Goal: Task Accomplishment & Management: Manage account settings

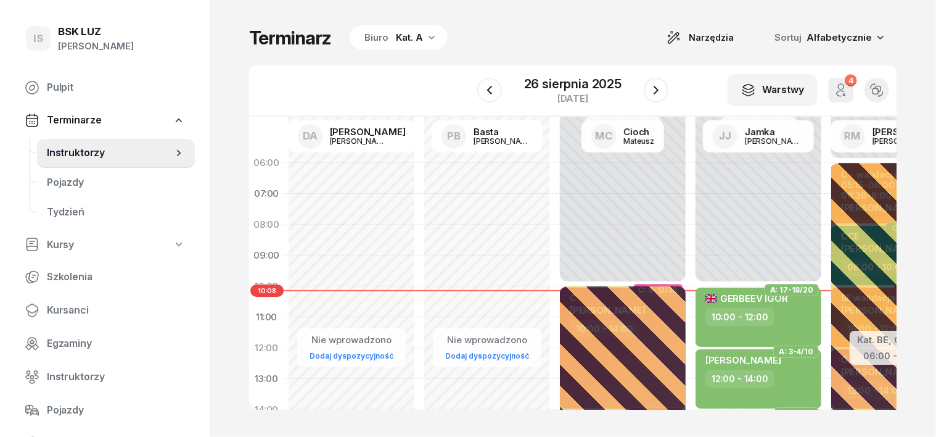
click at [426, 38] on icon "button" at bounding box center [432, 37] width 12 height 12
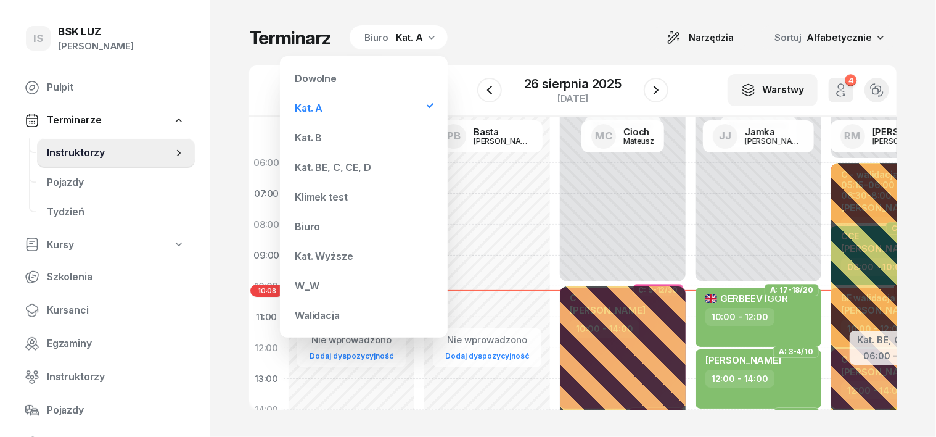
click at [313, 137] on div "Kat. B" at bounding box center [308, 138] width 27 height 10
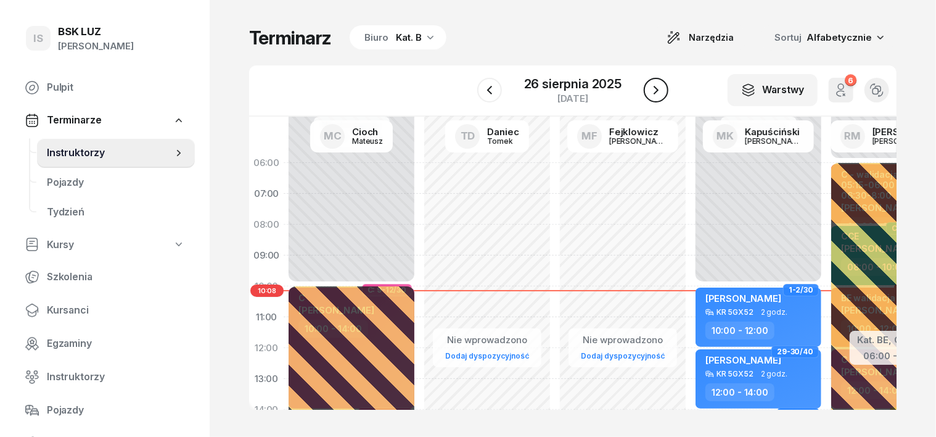
click at [658, 89] on icon "button" at bounding box center [656, 90] width 5 height 9
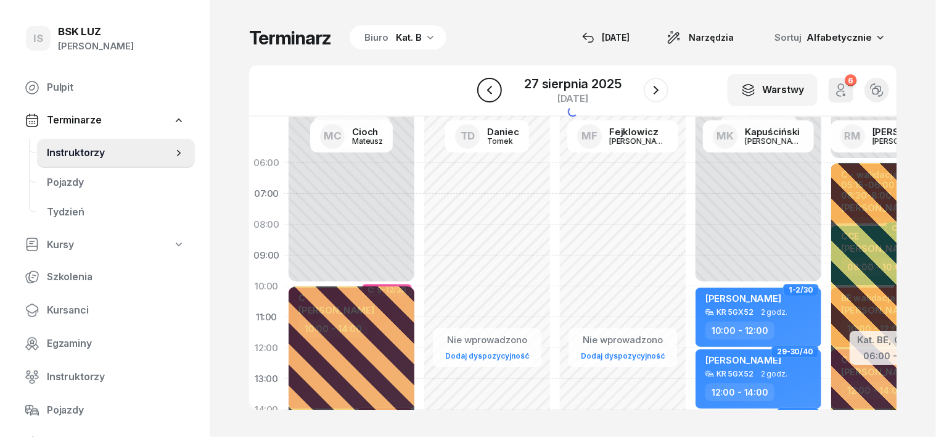
click at [490, 94] on icon "button" at bounding box center [489, 90] width 15 height 15
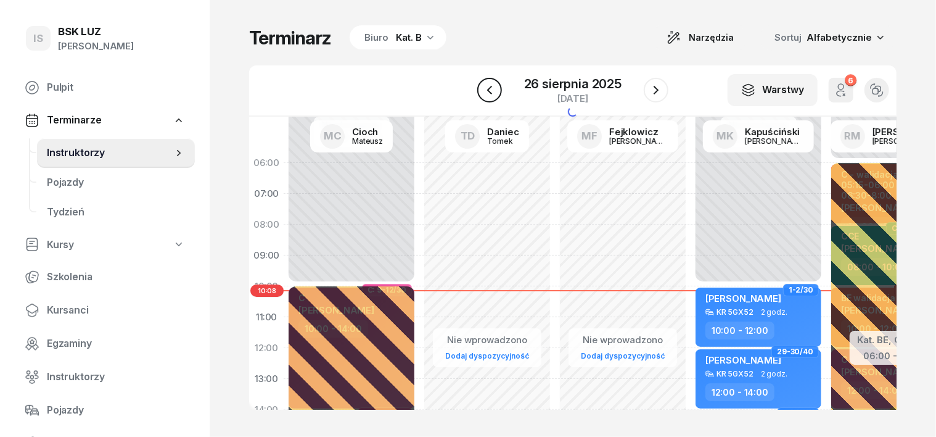
click at [490, 93] on icon "button" at bounding box center [489, 90] width 15 height 15
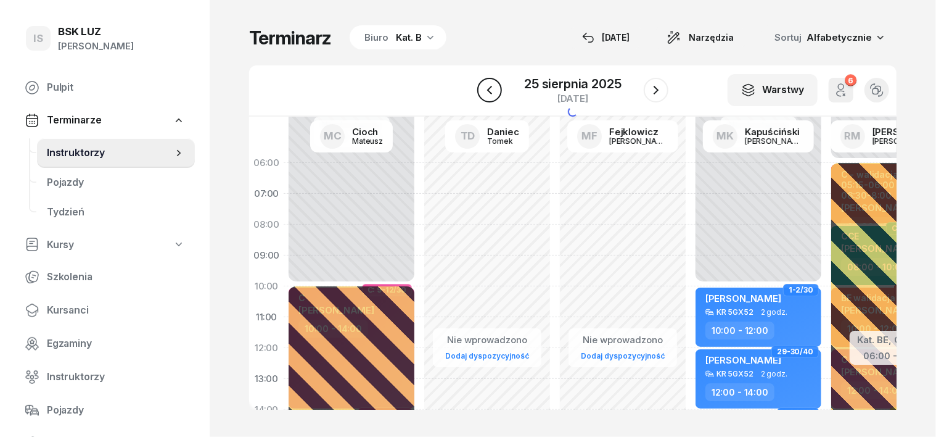
click at [490, 93] on icon "button" at bounding box center [489, 90] width 15 height 15
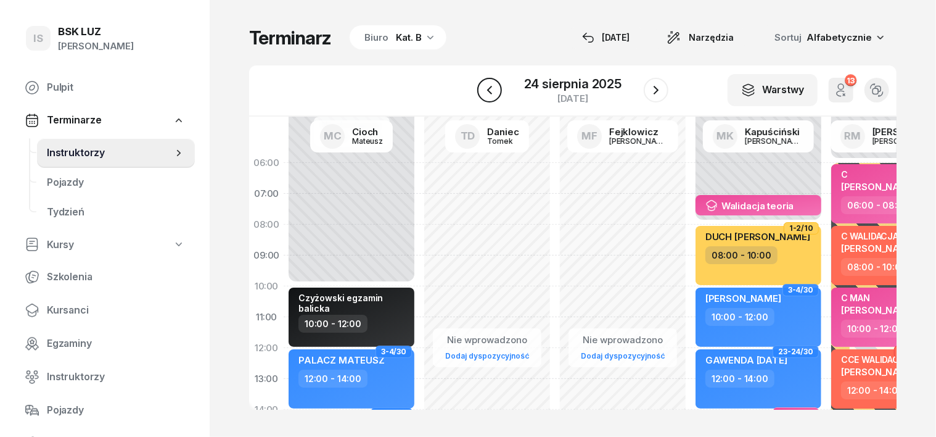
click at [490, 93] on icon "button" at bounding box center [489, 90] width 15 height 15
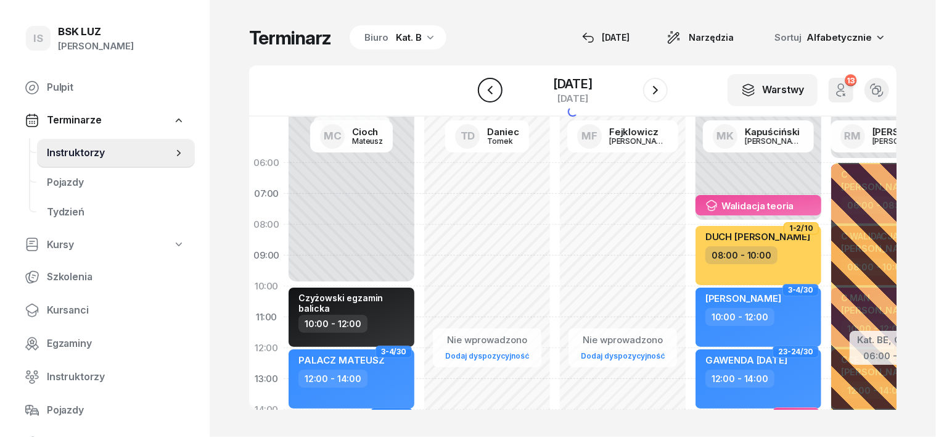
click at [490, 93] on icon "button" at bounding box center [490, 90] width 15 height 15
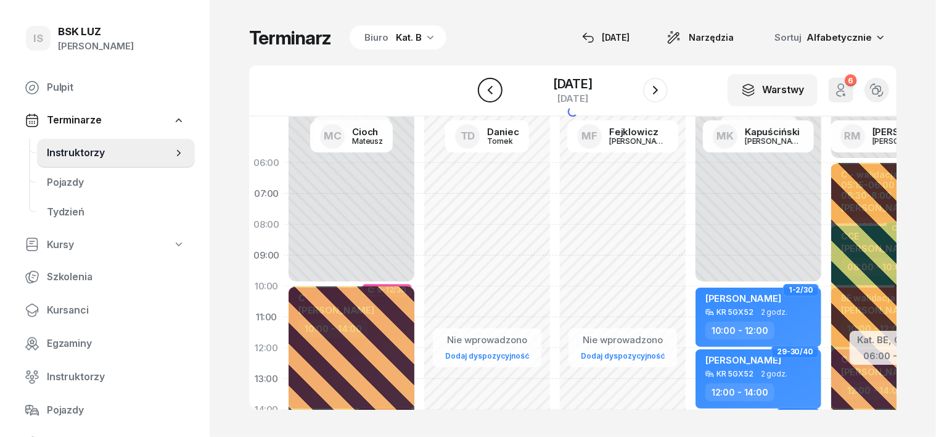
click at [490, 93] on icon "button" at bounding box center [490, 90] width 15 height 15
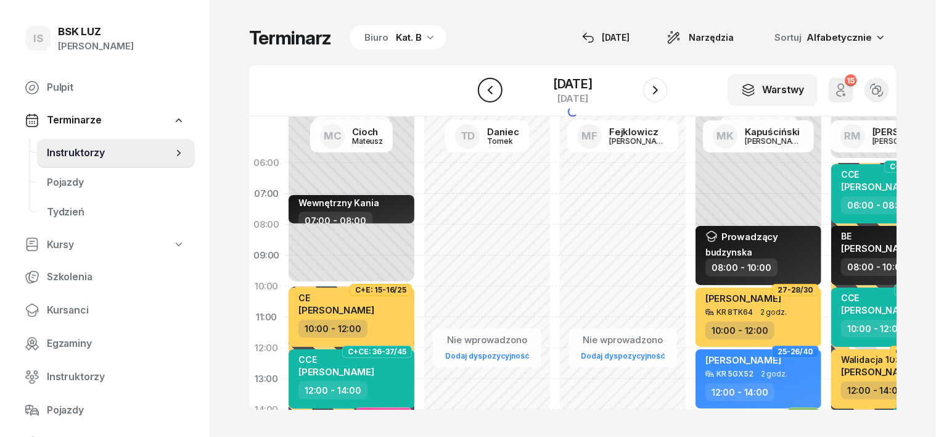
click at [490, 93] on icon "button" at bounding box center [490, 90] width 15 height 15
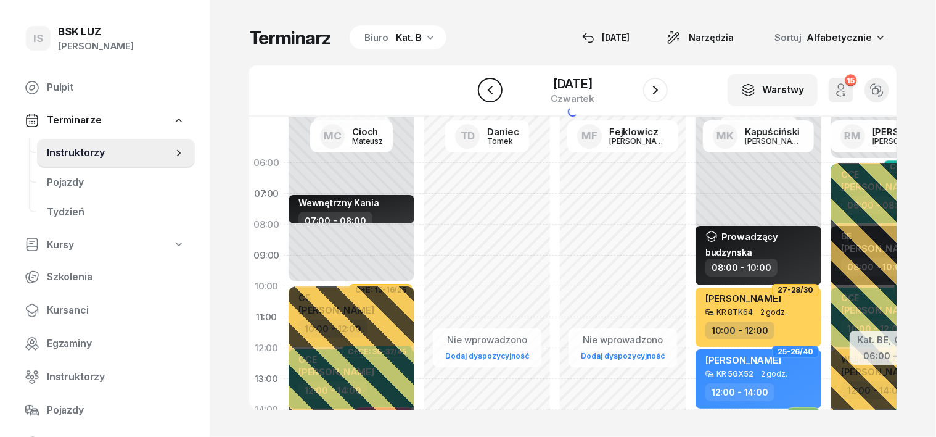
click at [490, 93] on icon "button" at bounding box center [490, 90] width 15 height 15
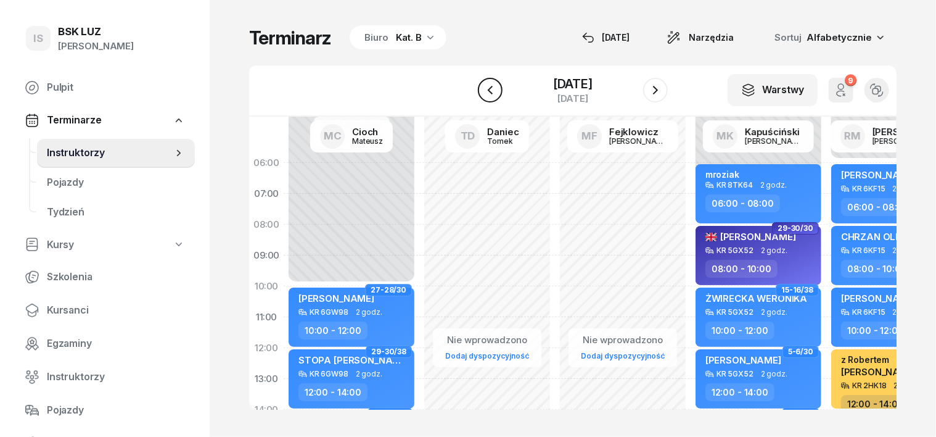
click at [490, 94] on icon "button" at bounding box center [490, 90] width 15 height 15
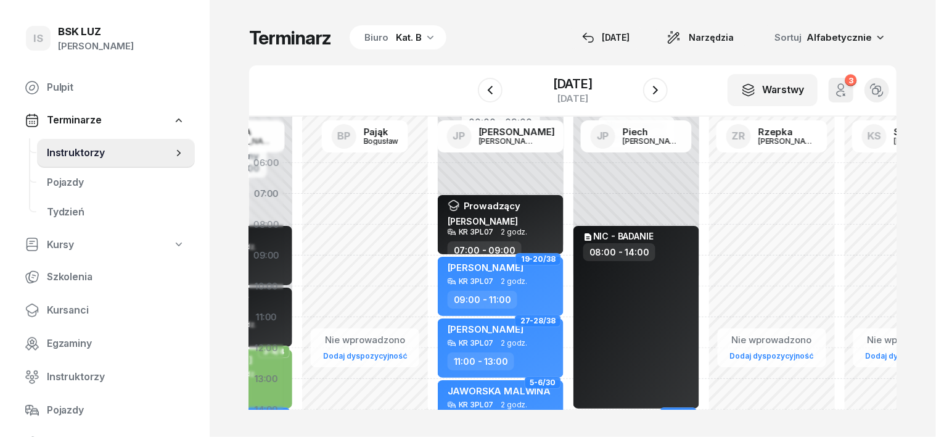
scroll to position [0, 808]
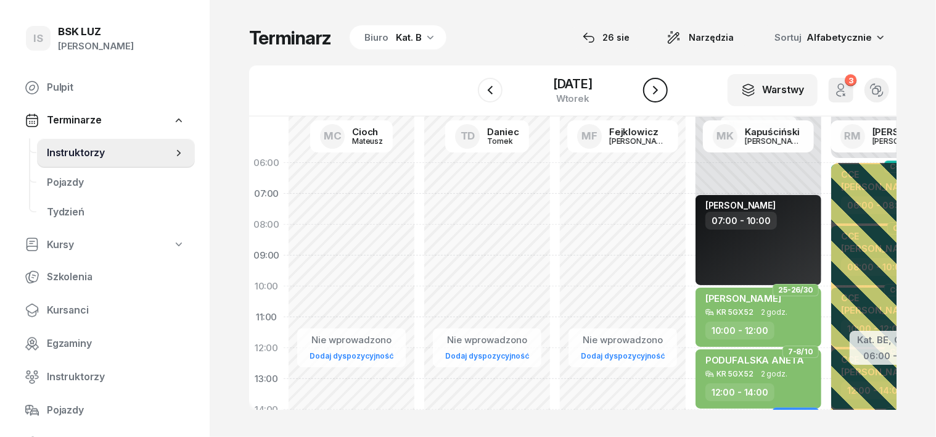
click at [651, 91] on icon "button" at bounding box center [655, 90] width 15 height 15
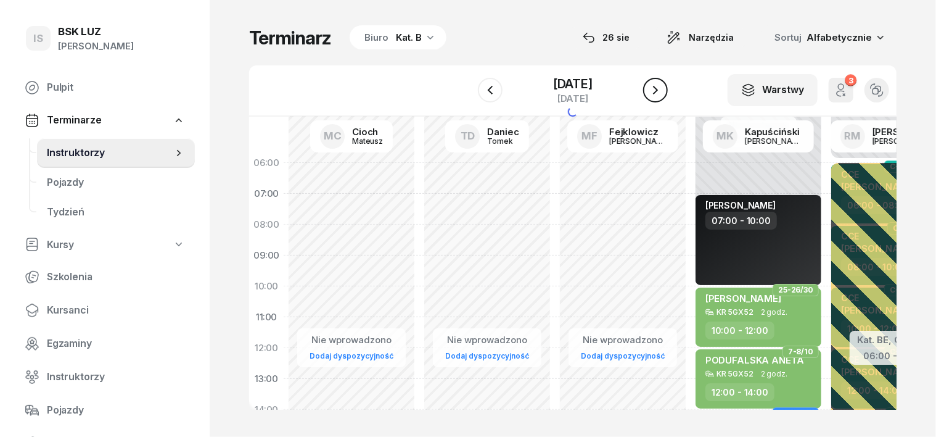
click at [651, 91] on icon "button" at bounding box center [655, 90] width 15 height 15
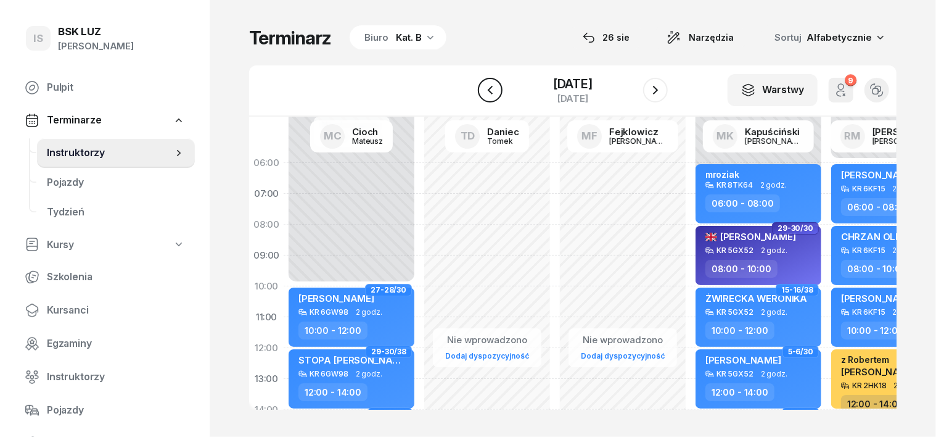
click at [488, 91] on icon "button" at bounding box center [490, 90] width 15 height 15
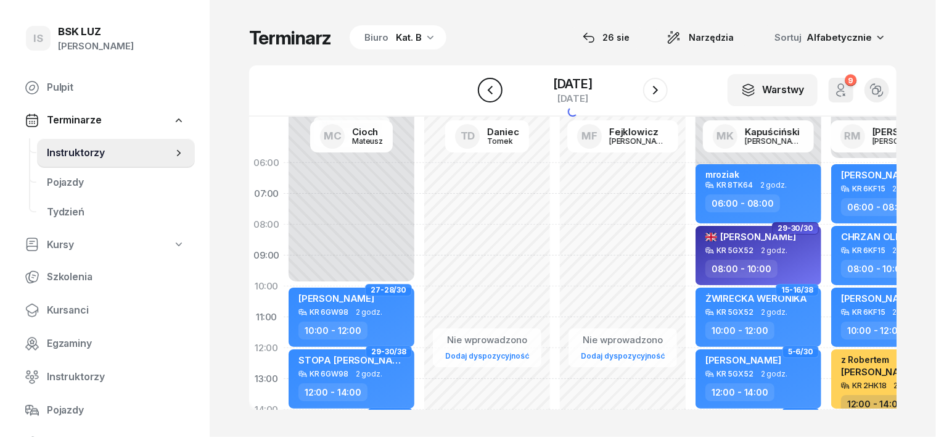
click at [488, 91] on icon "button" at bounding box center [490, 90] width 15 height 15
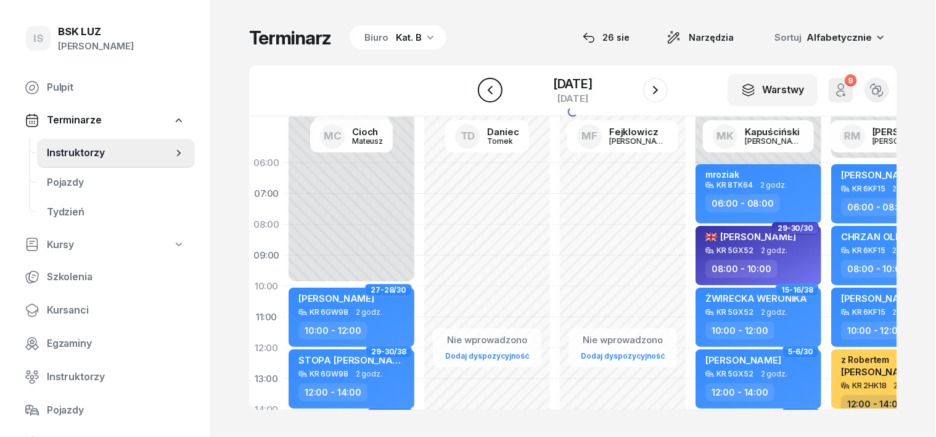
click at [488, 91] on icon "button" at bounding box center [490, 90] width 15 height 15
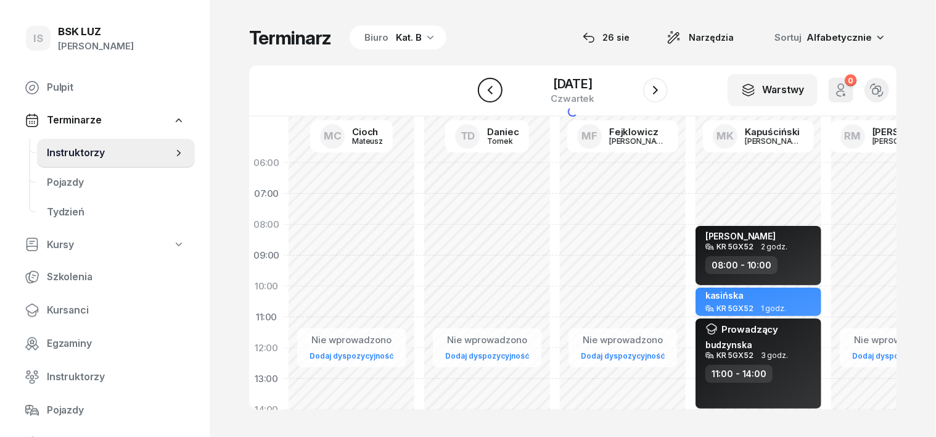
click at [488, 91] on icon "button" at bounding box center [490, 90] width 15 height 15
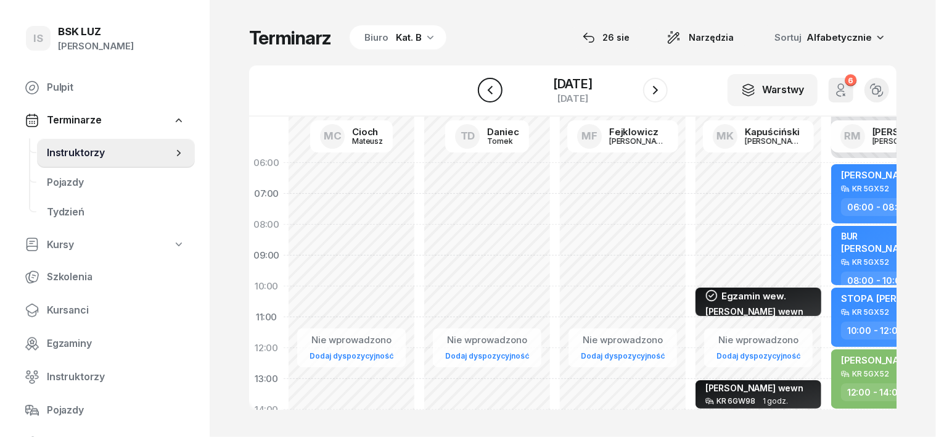
click at [488, 91] on icon "button" at bounding box center [490, 90] width 15 height 15
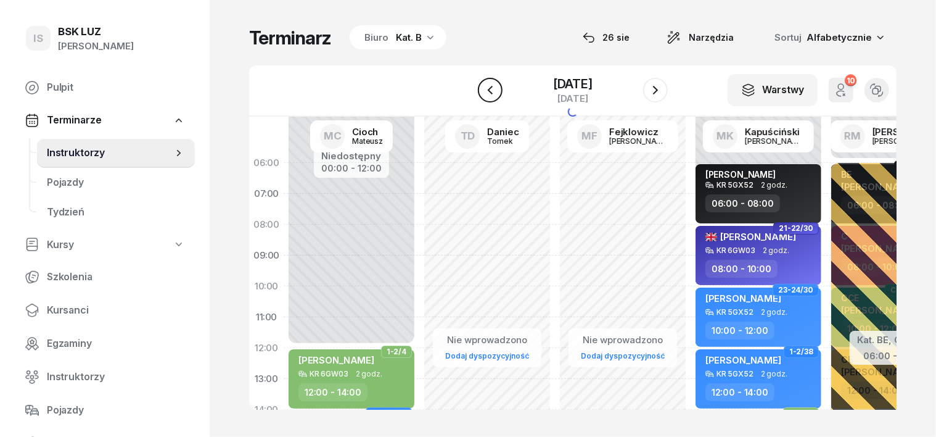
click at [488, 91] on icon "button" at bounding box center [490, 90] width 15 height 15
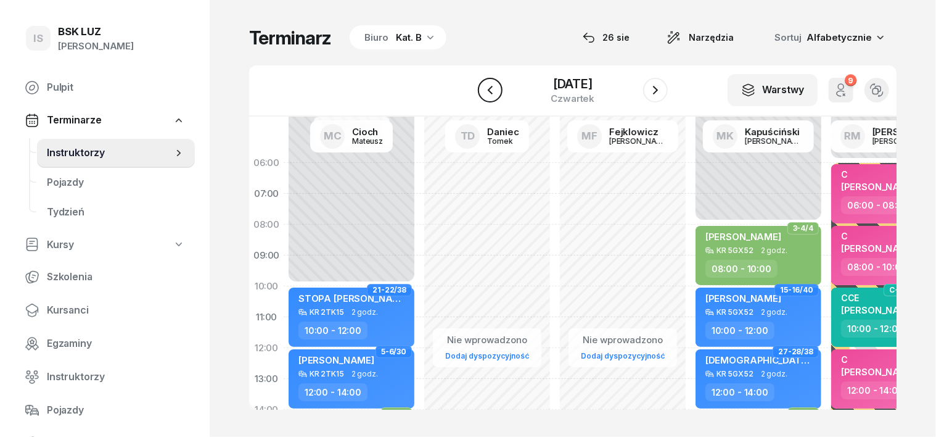
click at [488, 91] on icon "button" at bounding box center [490, 90] width 15 height 15
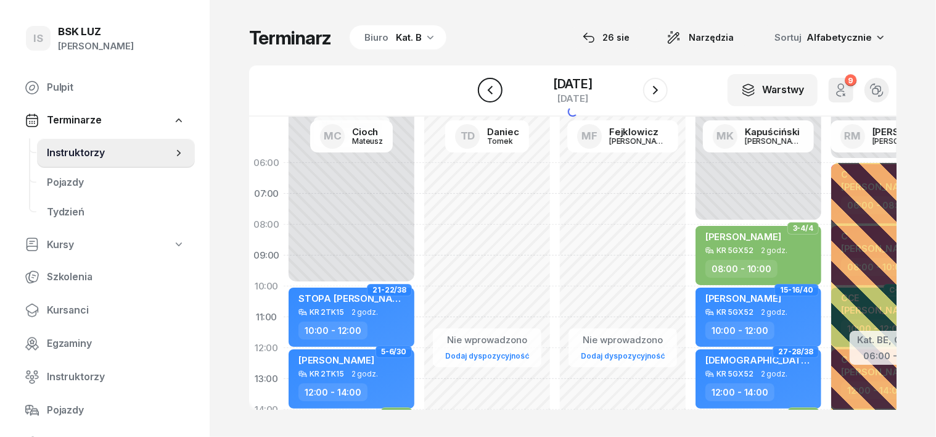
click at [488, 91] on icon "button" at bounding box center [490, 90] width 15 height 15
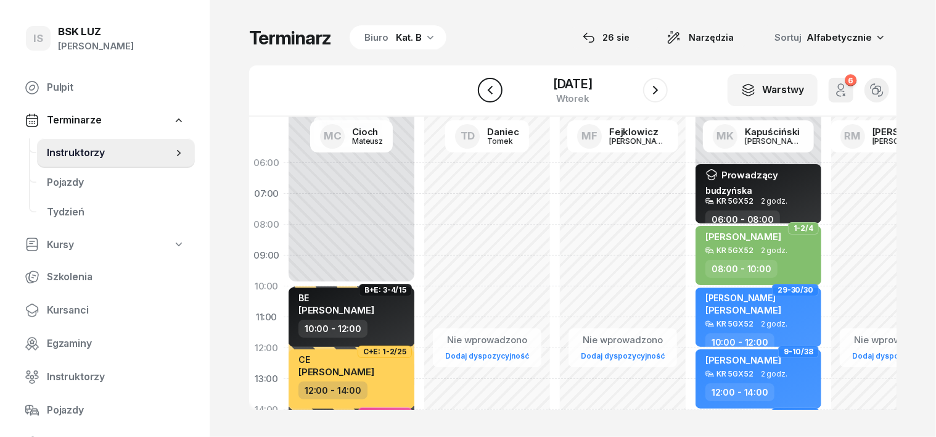
click at [488, 91] on icon "button" at bounding box center [490, 90] width 15 height 15
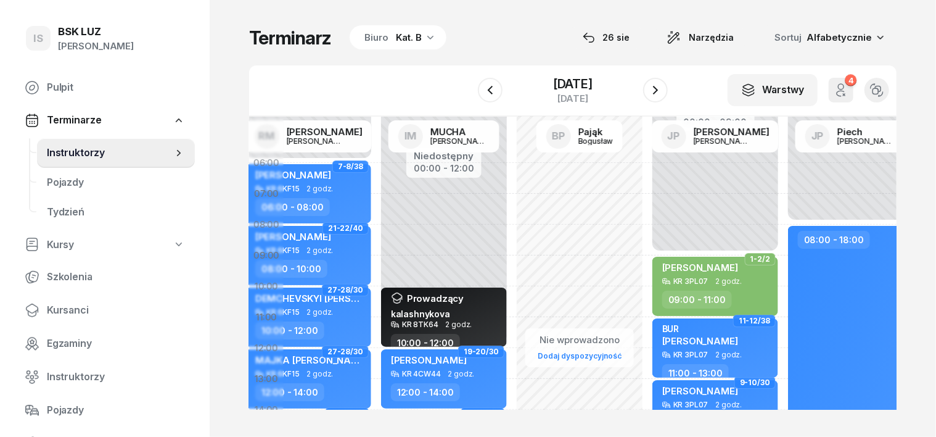
scroll to position [76, 586]
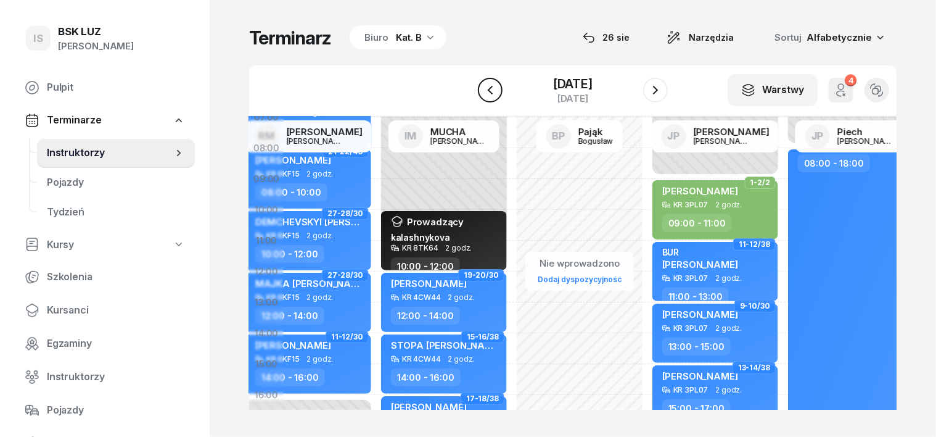
click at [491, 91] on icon "button" at bounding box center [490, 90] width 15 height 15
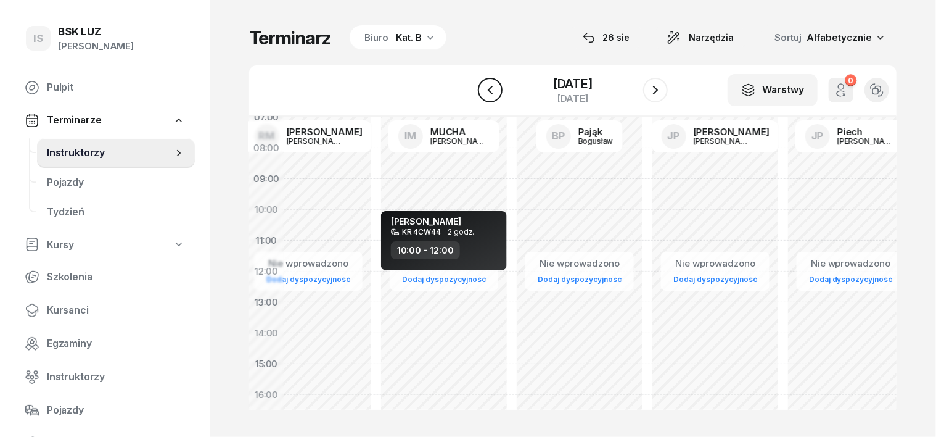
click at [491, 91] on icon "button" at bounding box center [490, 90] width 15 height 15
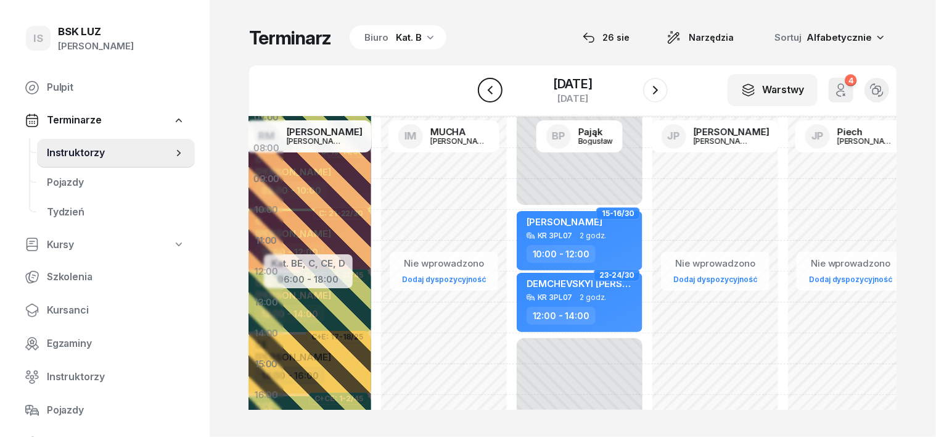
click at [490, 93] on icon "button" at bounding box center [490, 90] width 5 height 9
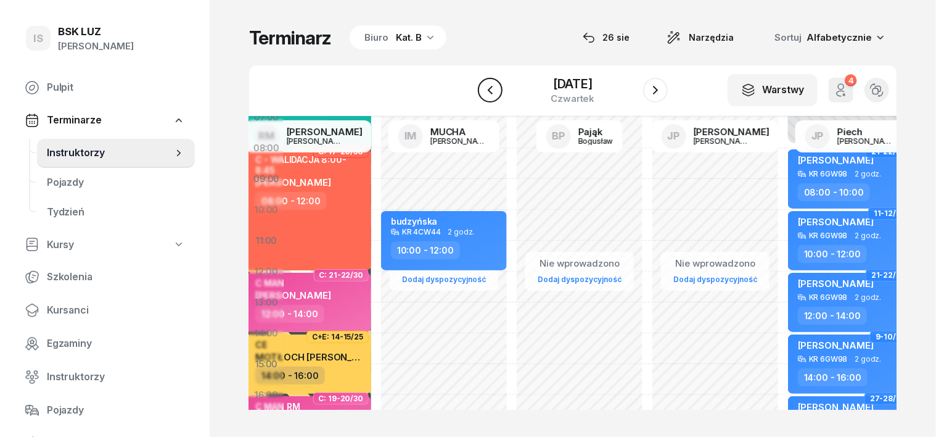
click at [490, 91] on icon "button" at bounding box center [490, 90] width 5 height 9
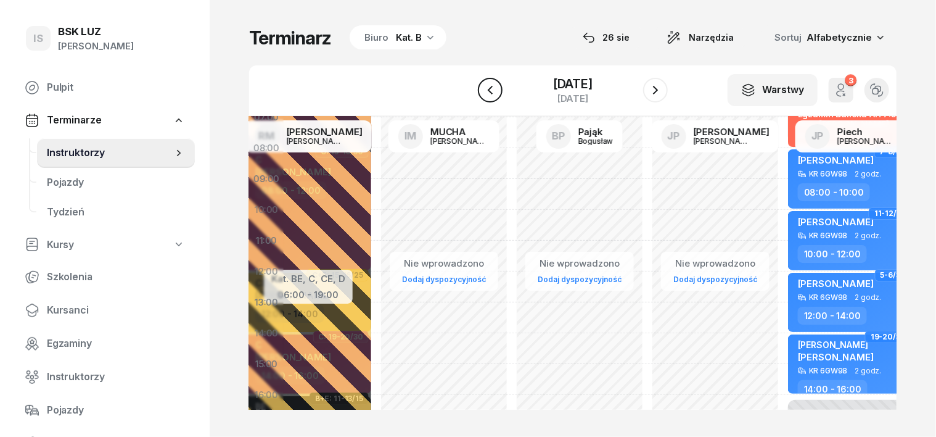
click at [490, 91] on icon "button" at bounding box center [490, 90] width 5 height 9
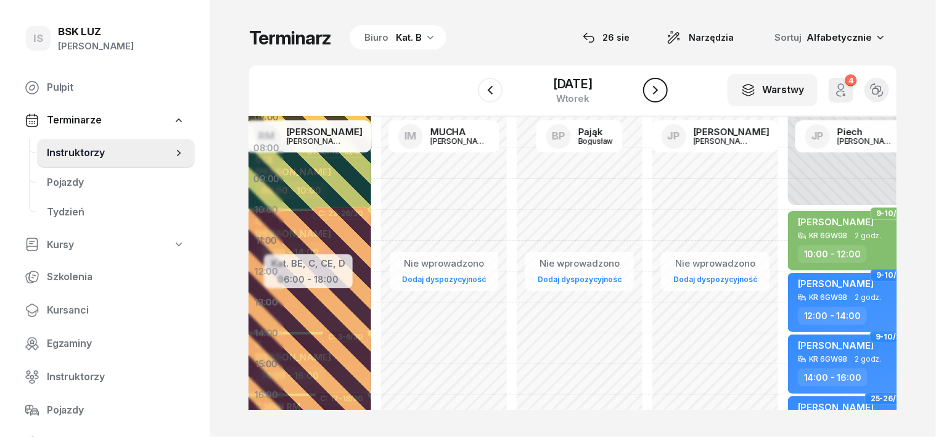
click at [655, 91] on icon "button" at bounding box center [655, 90] width 15 height 15
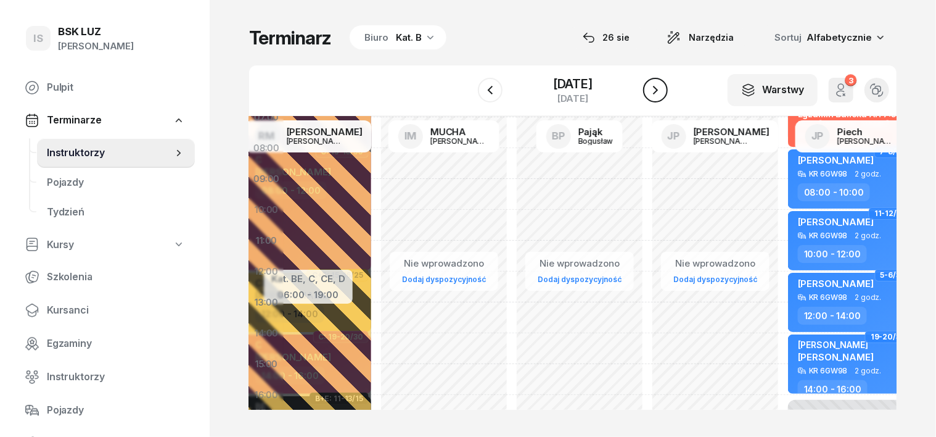
click at [655, 90] on icon "button" at bounding box center [655, 90] width 15 height 15
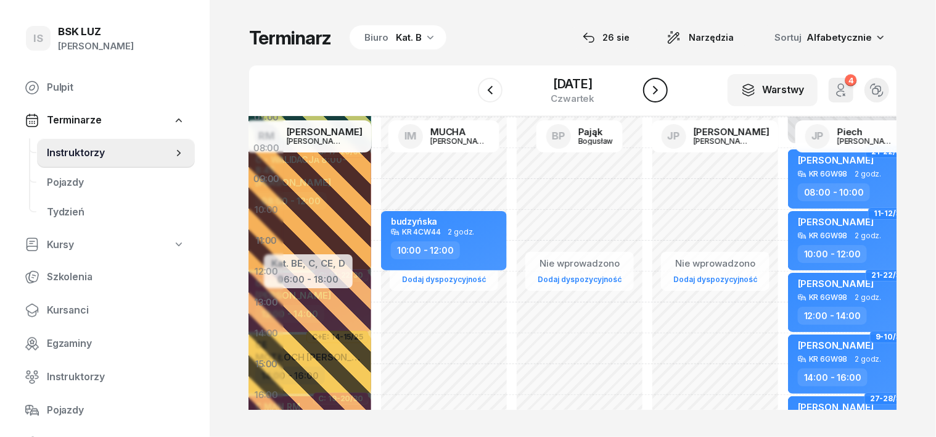
click at [655, 90] on icon "button" at bounding box center [655, 90] width 15 height 15
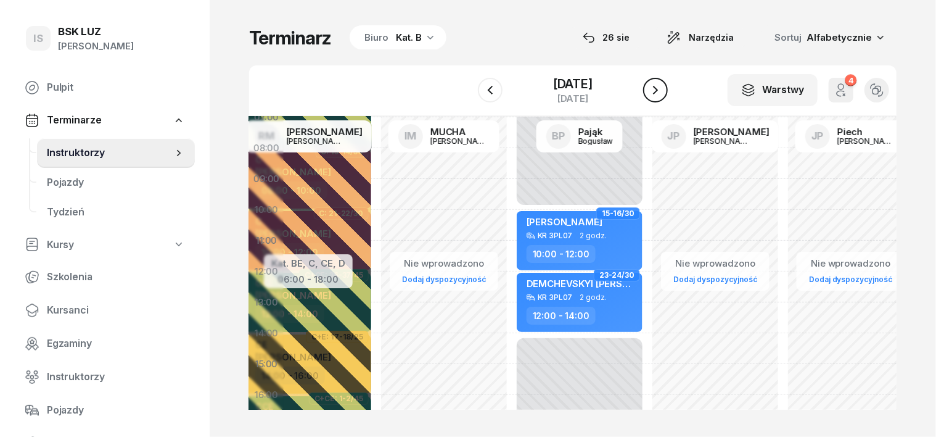
click at [655, 90] on icon "button" at bounding box center [655, 90] width 15 height 15
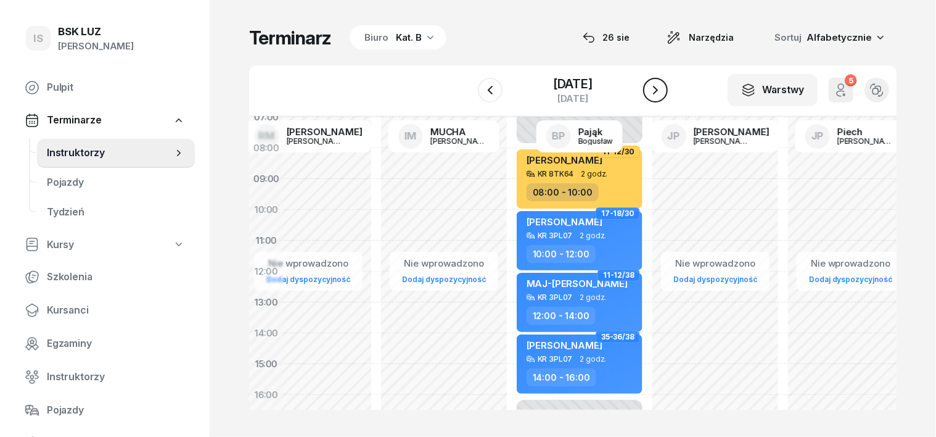
click at [655, 90] on icon "button" at bounding box center [655, 90] width 15 height 15
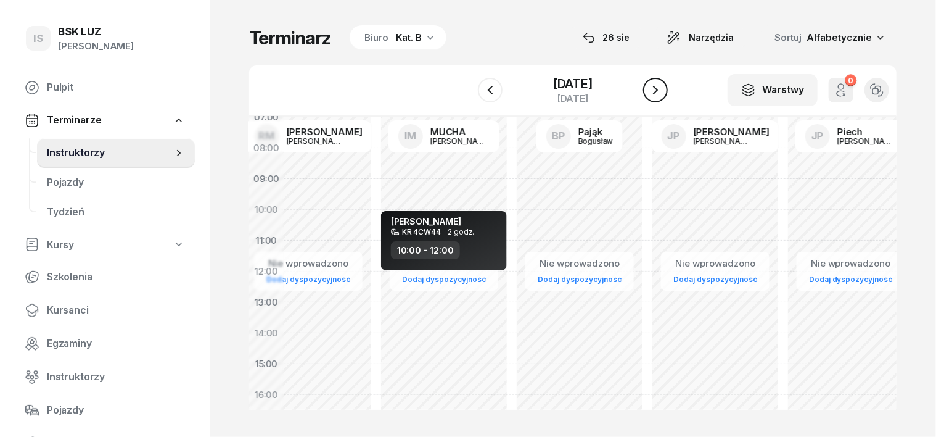
click at [655, 90] on icon "button" at bounding box center [655, 90] width 15 height 15
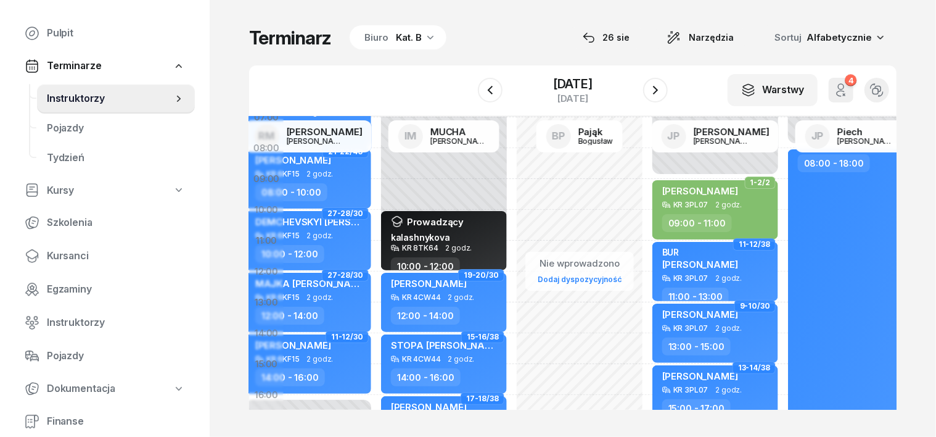
scroll to position [76, 0]
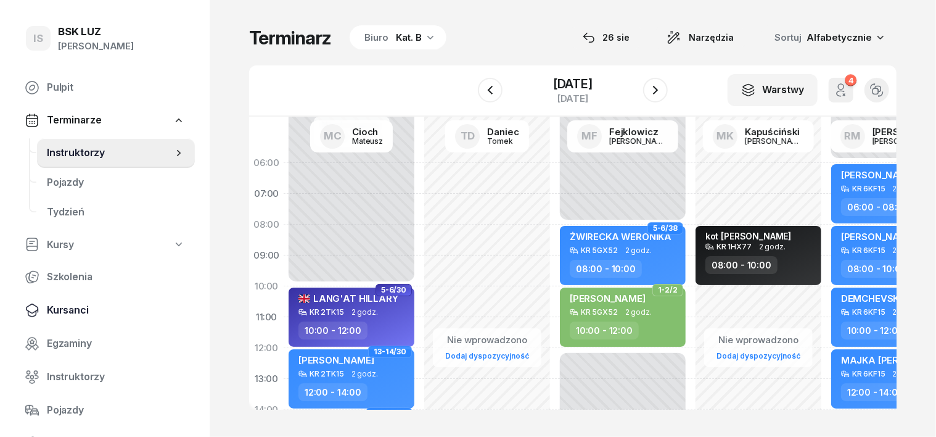
click at [81, 313] on span "Kursanci" at bounding box center [116, 310] width 138 height 16
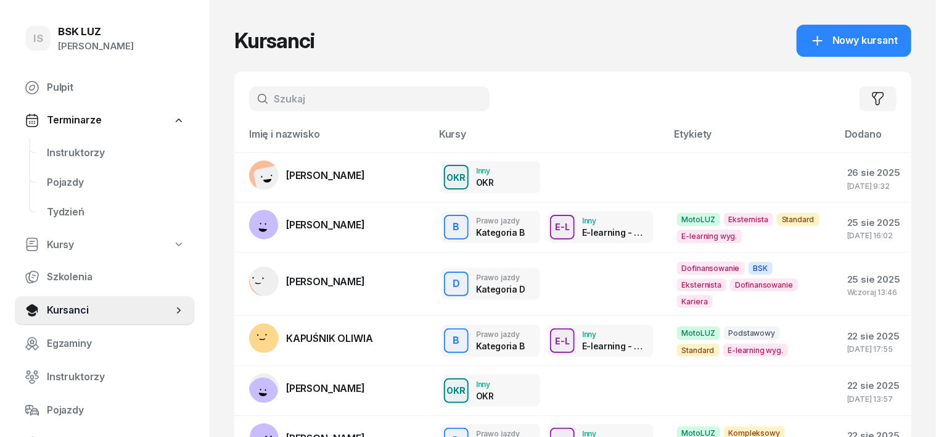
click at [257, 101] on input "text" at bounding box center [369, 98] width 241 height 25
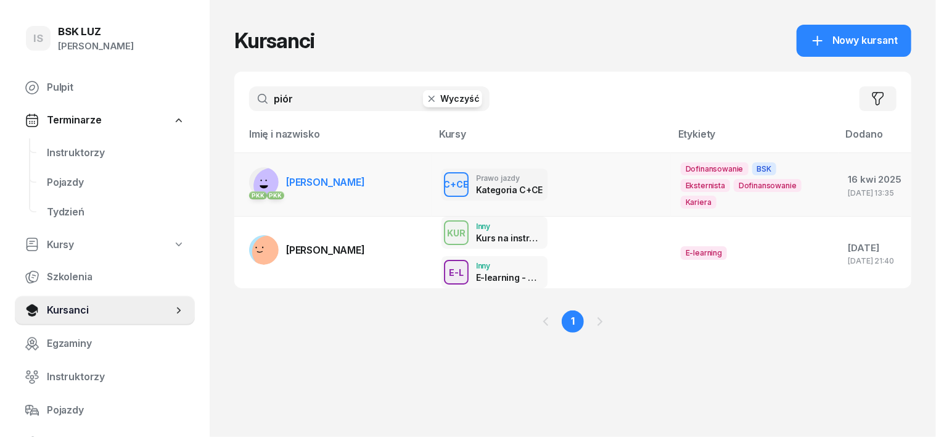
type input "piór"
click at [247, 176] on rect at bounding box center [272, 185] width 50 height 50
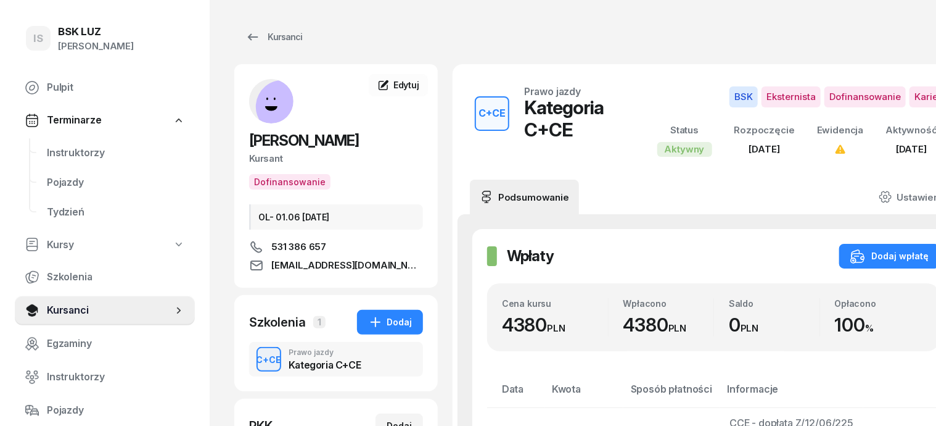
click at [252, 358] on div "C+CE" at bounding box center [269, 359] width 35 height 15
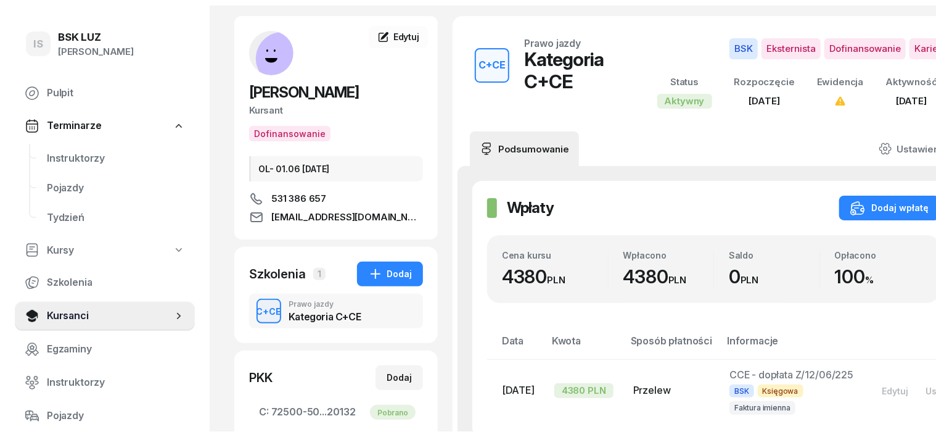
scroll to position [76, 0]
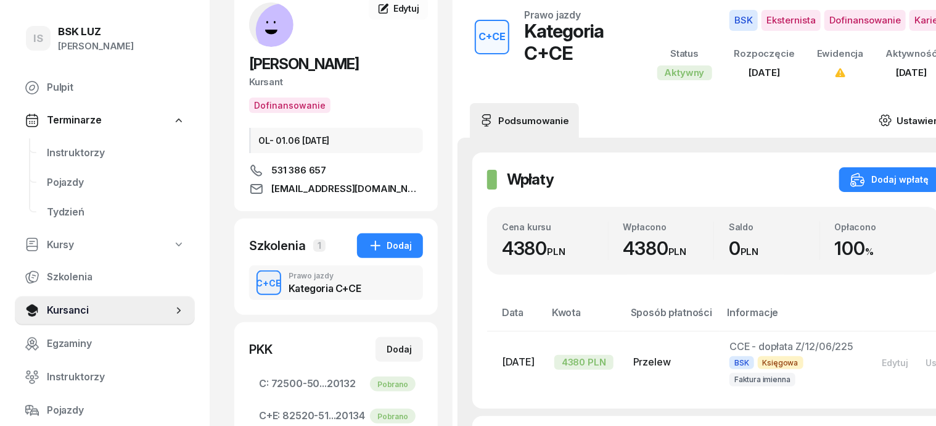
click at [890, 120] on icon at bounding box center [886, 120] width 14 height 14
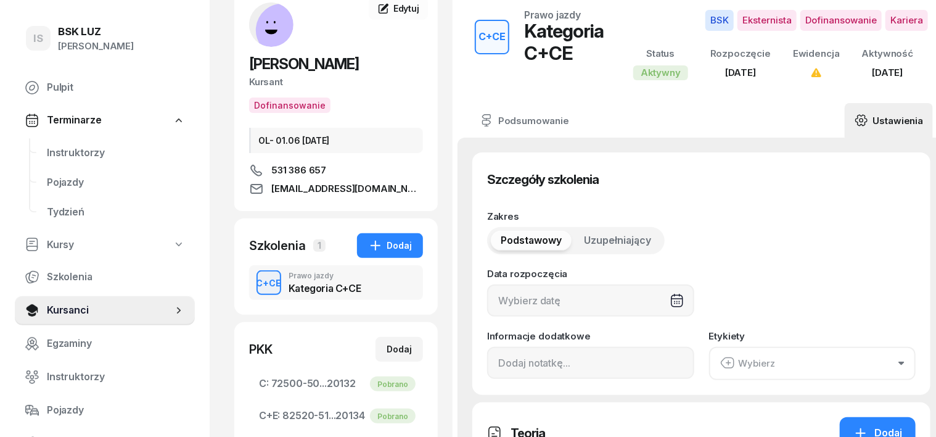
type input "02/06/2025"
type input "45"
type input "11/2023"
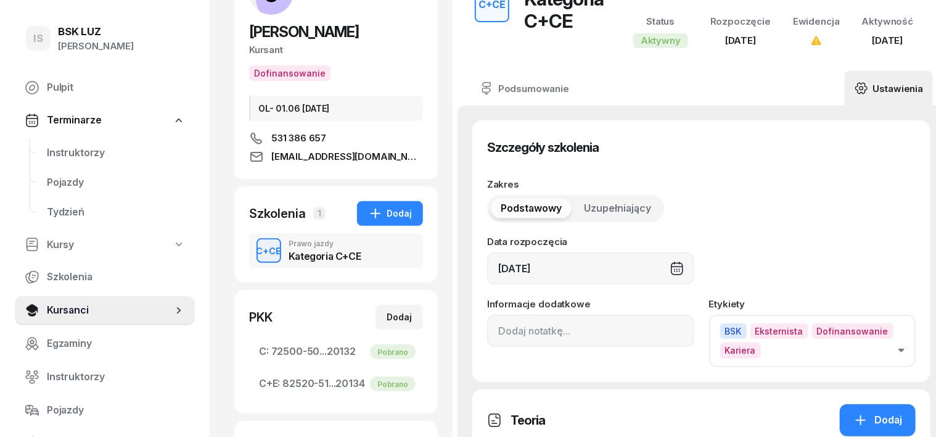
scroll to position [154, 0]
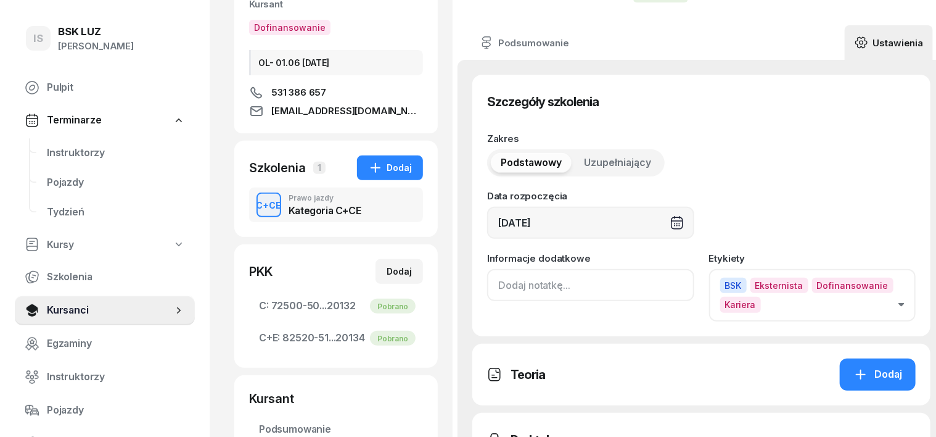
click at [487, 294] on input at bounding box center [590, 285] width 207 height 32
type input "ZASW. NR 281/2025"
click at [854, 377] on icon "button" at bounding box center [861, 374] width 15 height 15
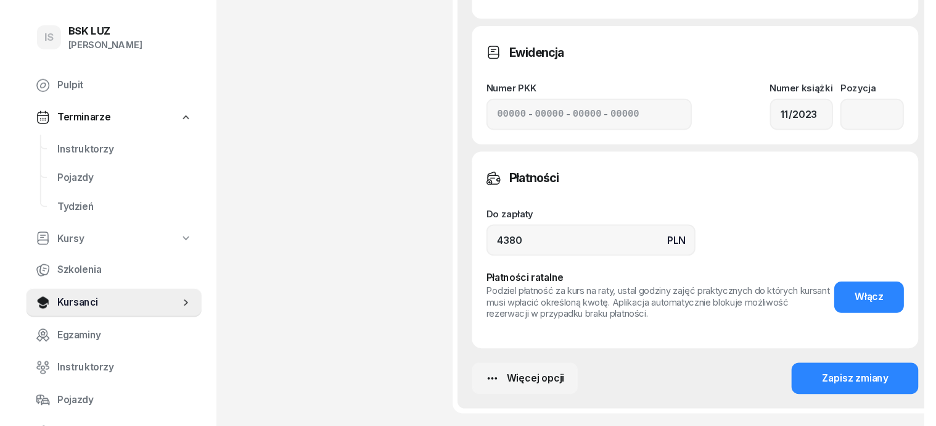
scroll to position [925, 0]
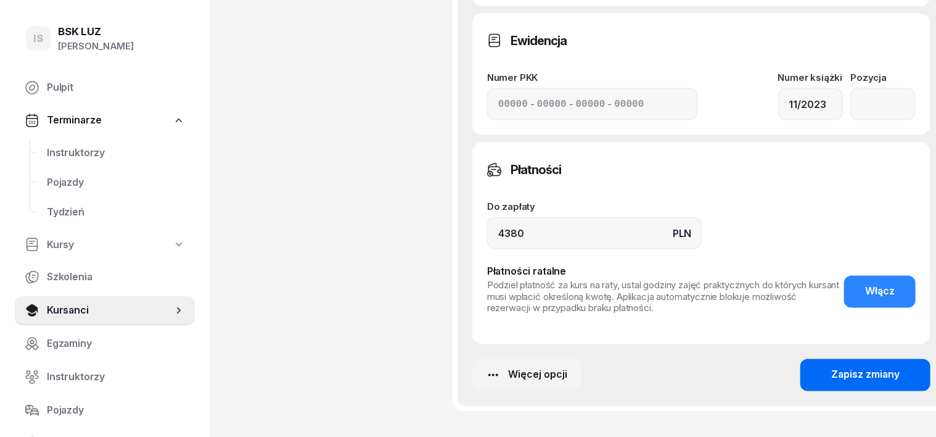
click at [871, 367] on div "Zapisz zmiany" at bounding box center [865, 375] width 68 height 16
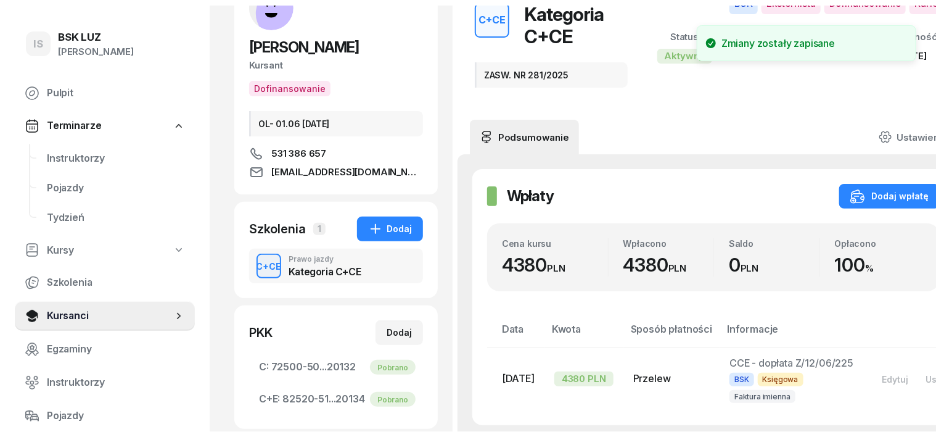
scroll to position [0, 0]
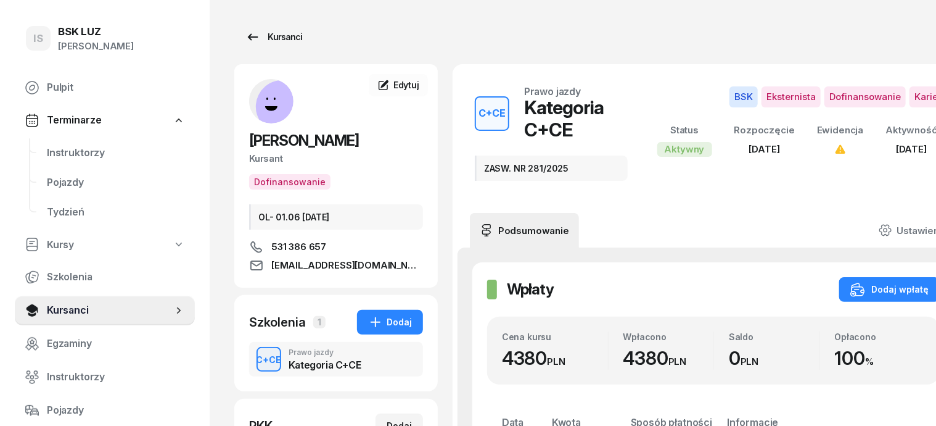
click at [258, 39] on div "Kursanci" at bounding box center [273, 37] width 57 height 15
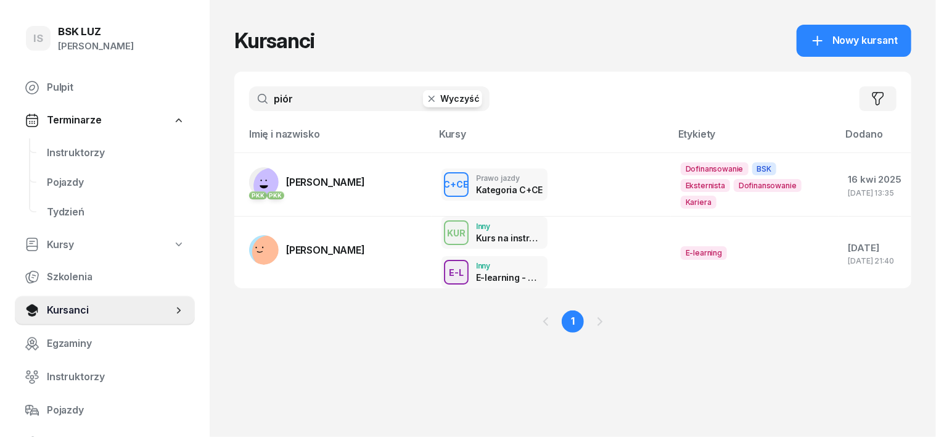
click at [276, 101] on input "piór" at bounding box center [369, 98] width 241 height 25
type input "p"
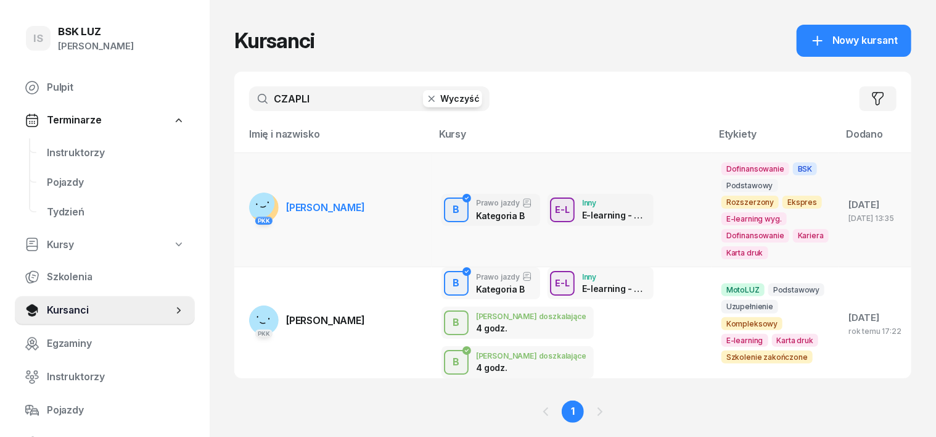
type input "CZAPLI"
click at [239, 195] on rect at bounding box center [260, 203] width 42 height 42
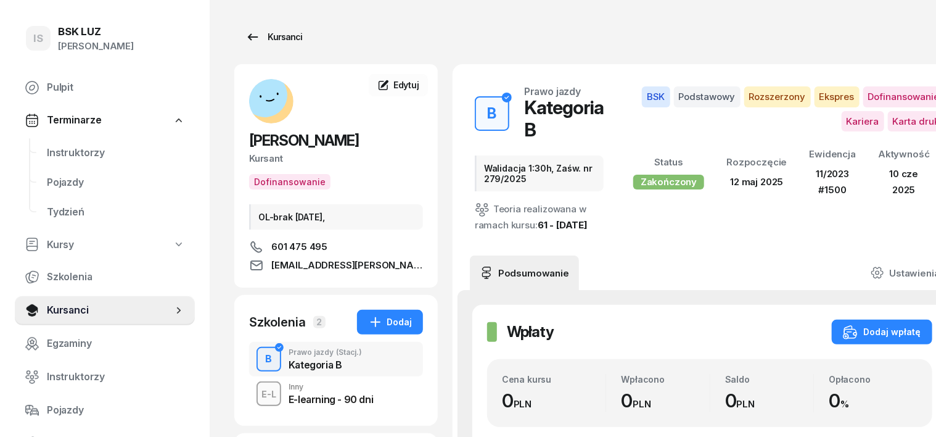
click at [259, 39] on div "Kursanci" at bounding box center [273, 37] width 57 height 15
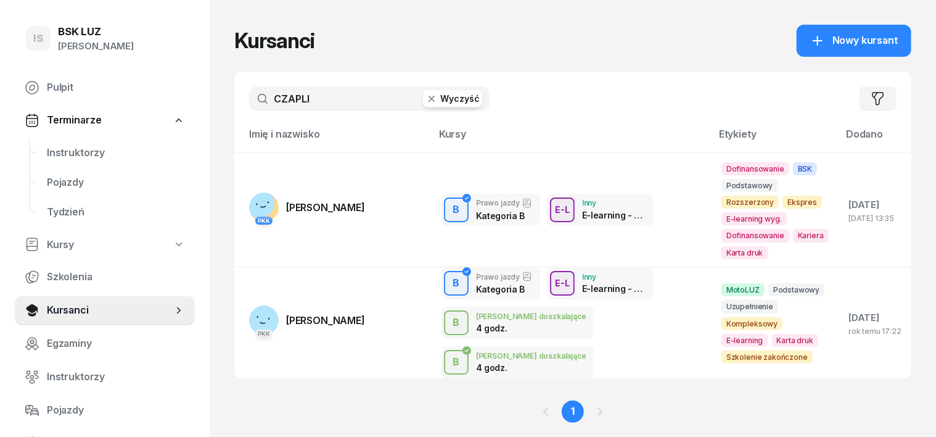
click at [429, 100] on icon "button" at bounding box center [432, 99] width 6 height 6
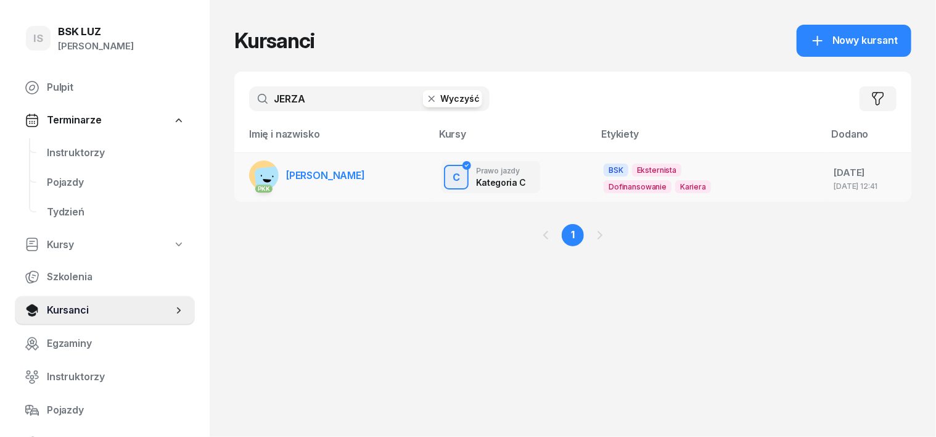
type input "JERZA"
click at [254, 173] on rect at bounding box center [270, 181] width 33 height 33
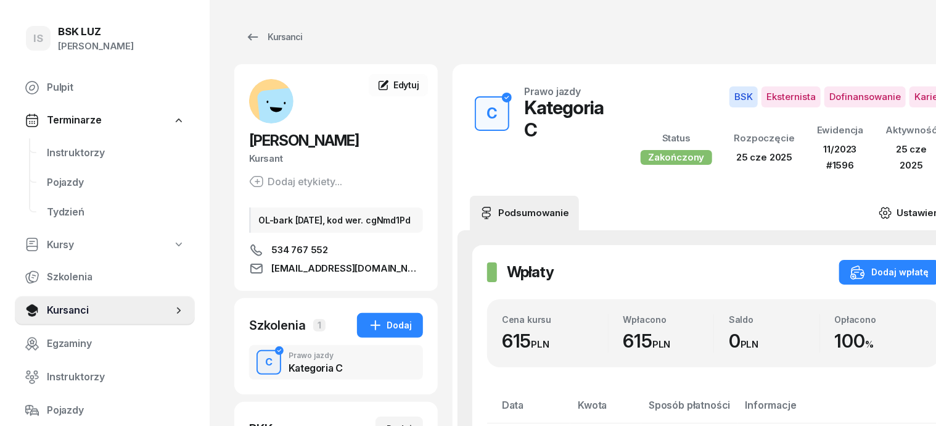
click at [885, 206] on icon at bounding box center [886, 213] width 14 height 14
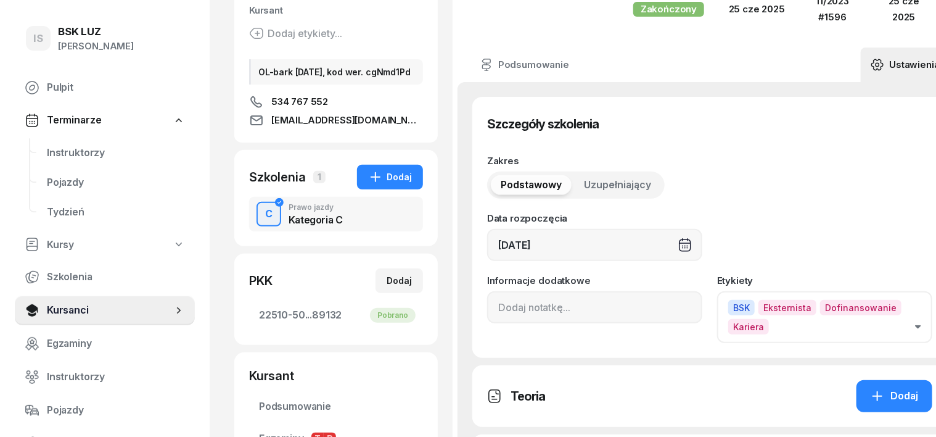
scroll to position [154, 0]
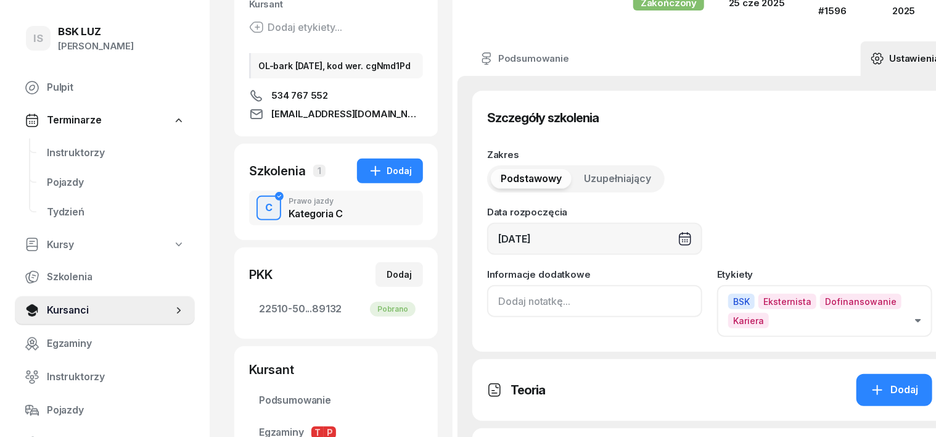
click at [487, 292] on input at bounding box center [594, 301] width 215 height 32
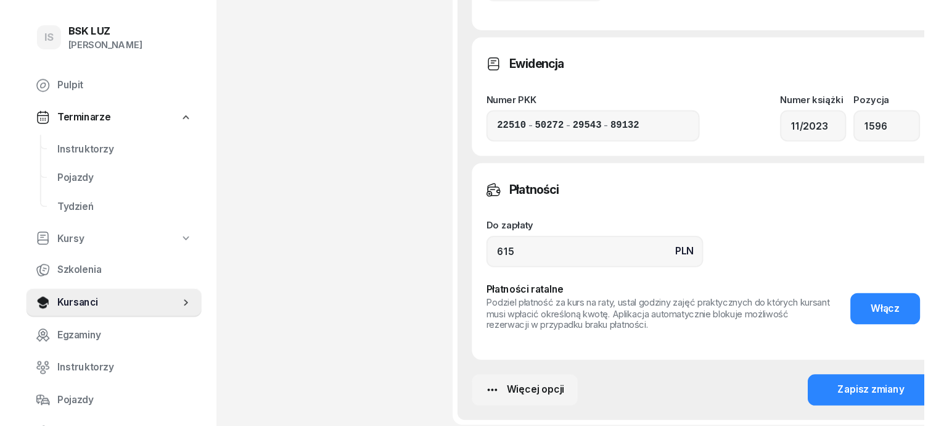
scroll to position [848, 0]
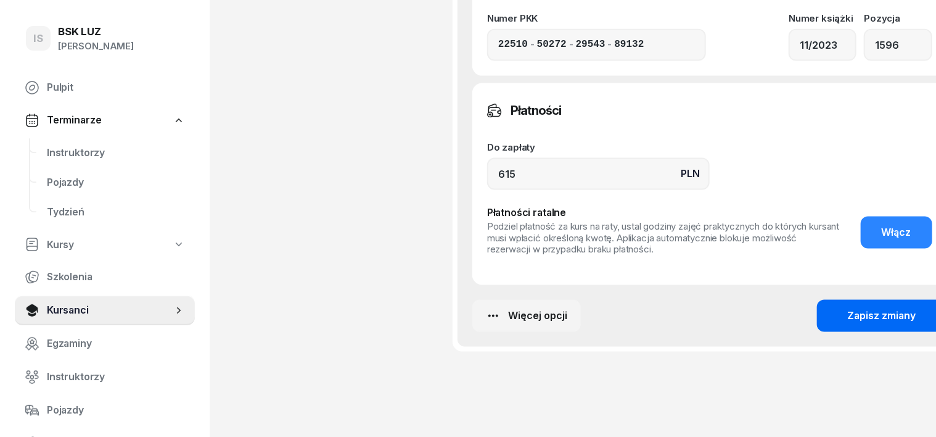
type input "ZASW. NR 283/2025"
click at [848, 318] on div "Zapisz zmiany" at bounding box center [882, 316] width 68 height 16
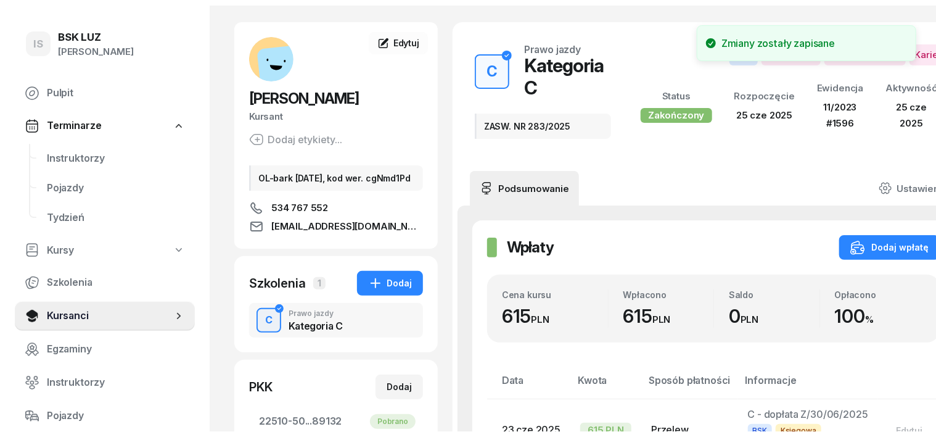
scroll to position [0, 0]
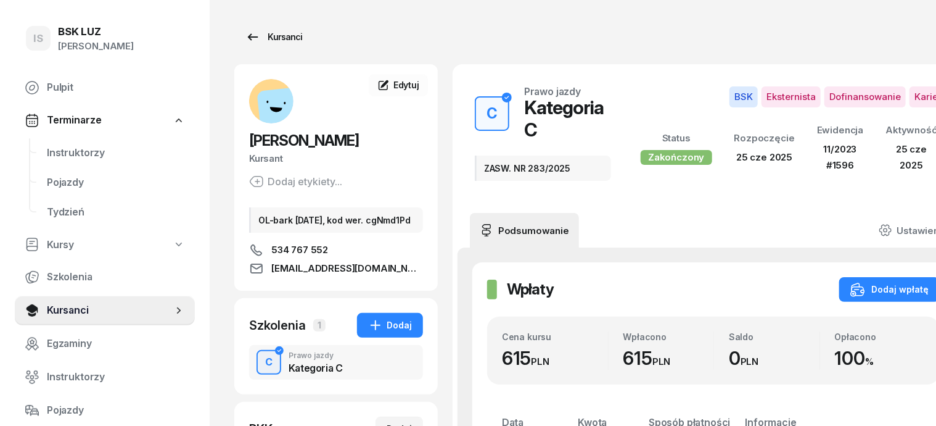
click at [261, 40] on div "Kursanci" at bounding box center [273, 37] width 57 height 15
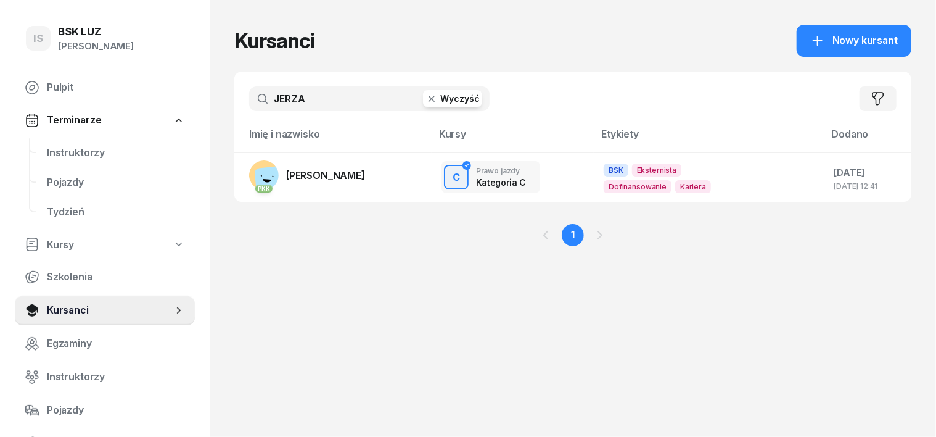
click at [426, 99] on icon "button" at bounding box center [432, 99] width 12 height 12
type input "PYTLO"
click at [245, 171] on rect at bounding box center [269, 168] width 49 height 49
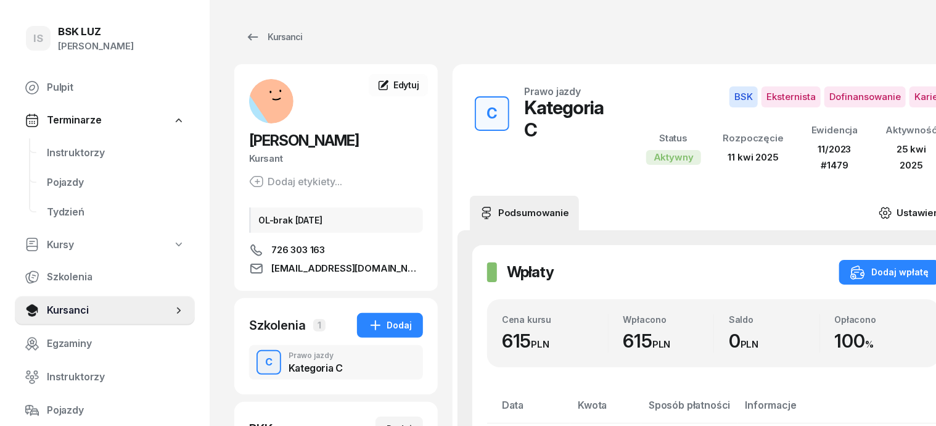
click at [888, 206] on icon at bounding box center [886, 213] width 14 height 14
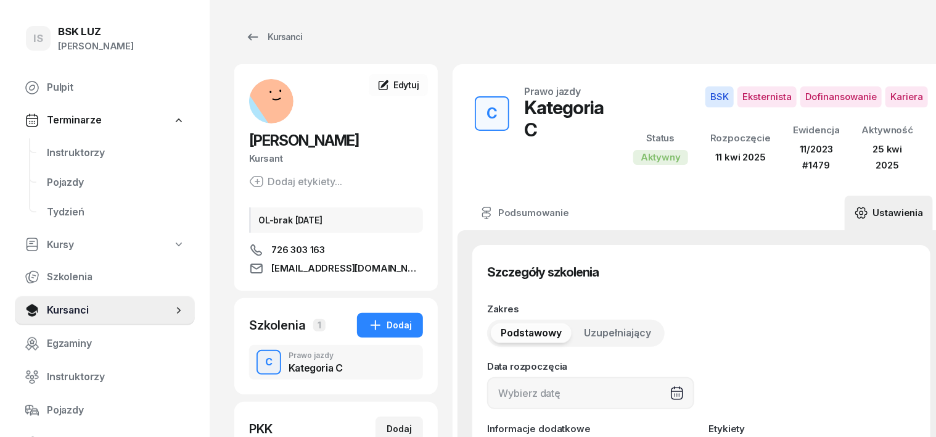
type input "11/04/2025"
type input "11/2023"
type input "1479"
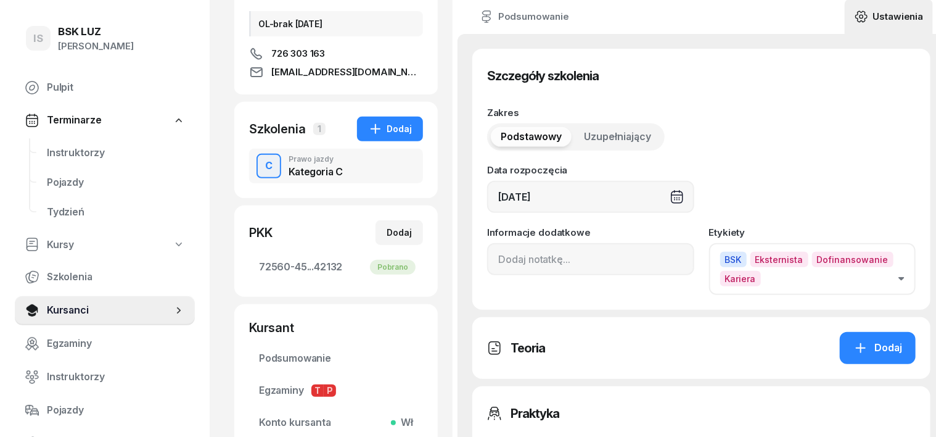
scroll to position [231, 0]
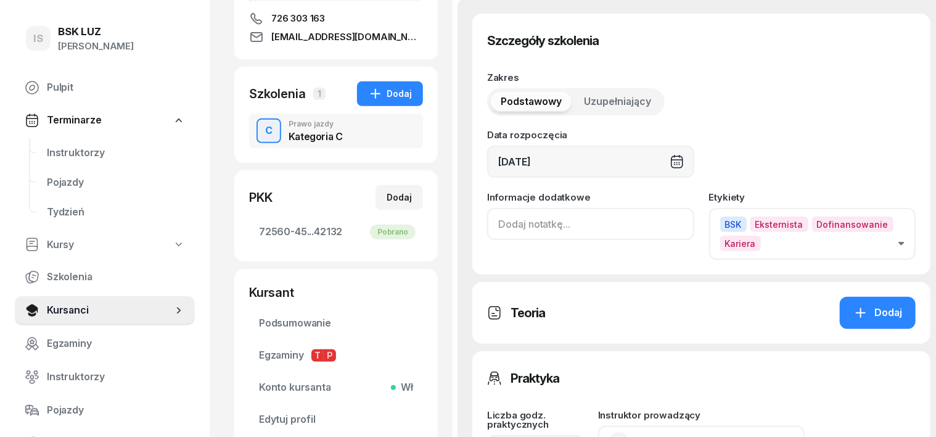
click at [487, 219] on input at bounding box center [590, 224] width 207 height 32
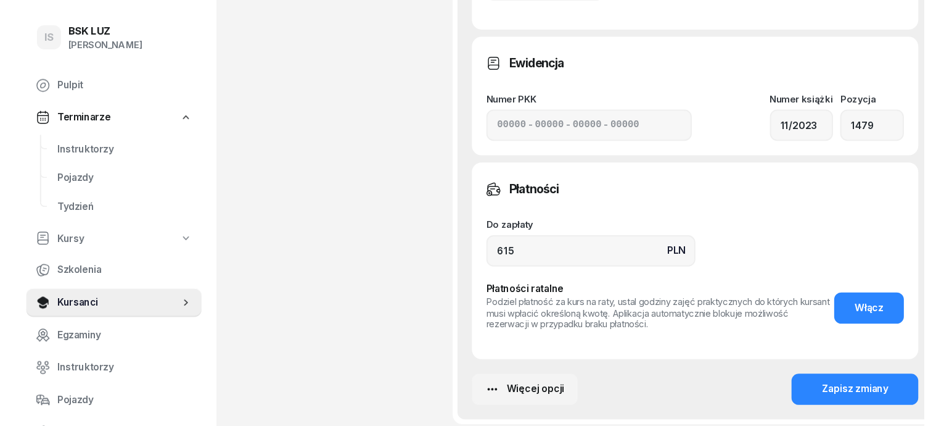
scroll to position [771, 0]
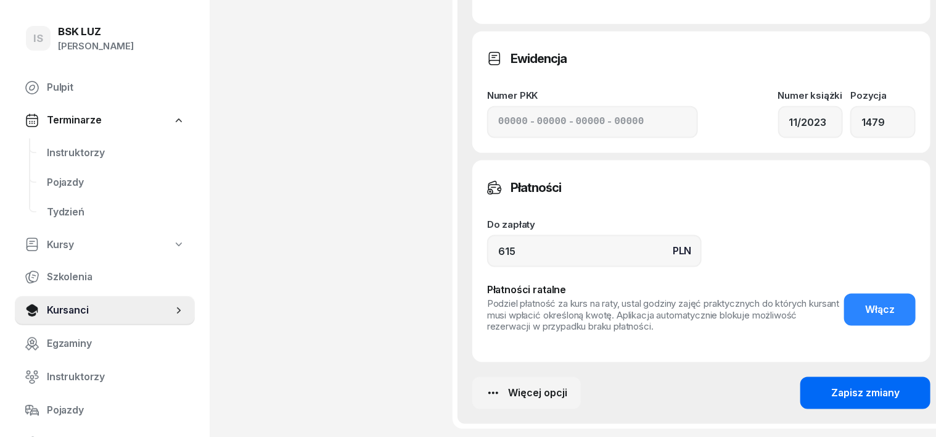
type input "ZASW. NR 289/2025"
click at [839, 379] on button "Zapisz zmiany" at bounding box center [865, 393] width 130 height 32
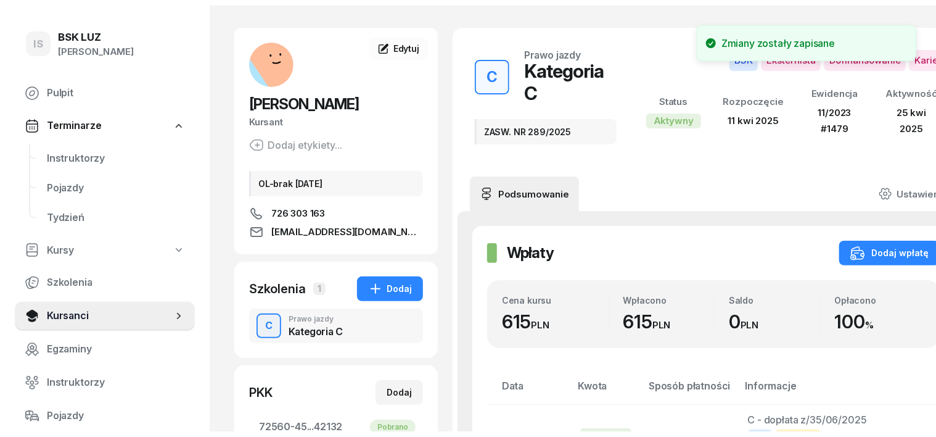
scroll to position [0, 0]
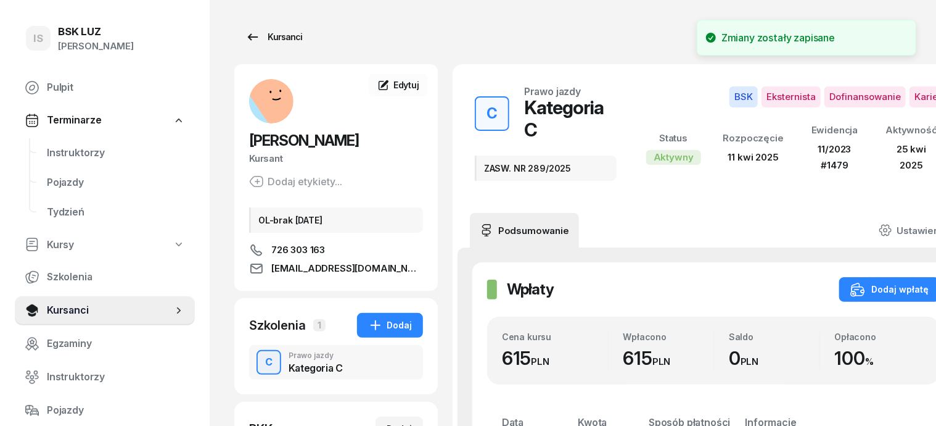
click at [253, 36] on div "Kursanci" at bounding box center [273, 37] width 57 height 15
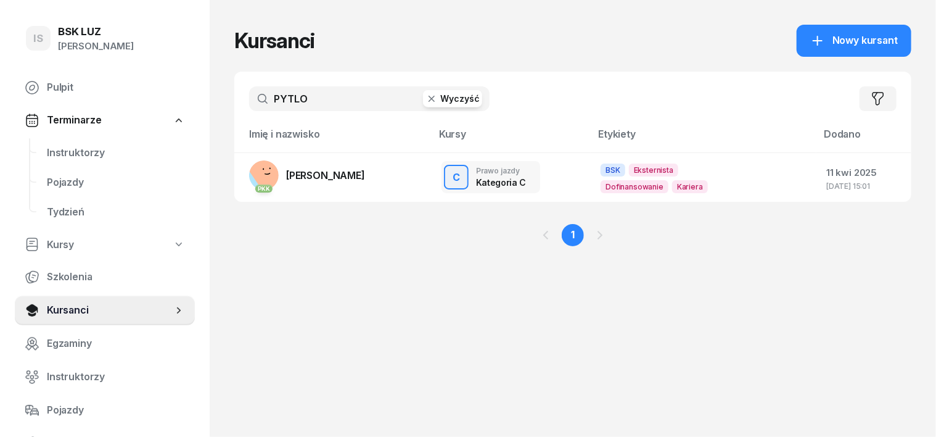
click at [426, 102] on icon "button" at bounding box center [432, 99] width 12 height 12
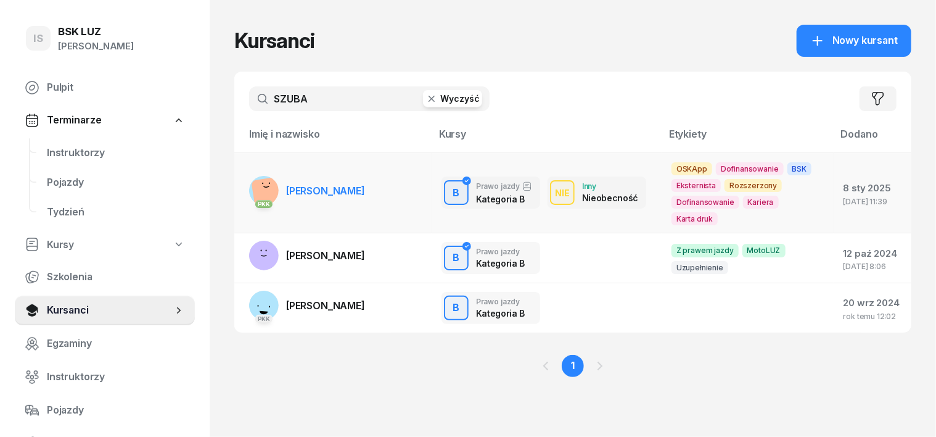
type input "SZUBA"
click at [251, 191] on rect at bounding box center [268, 193] width 34 height 34
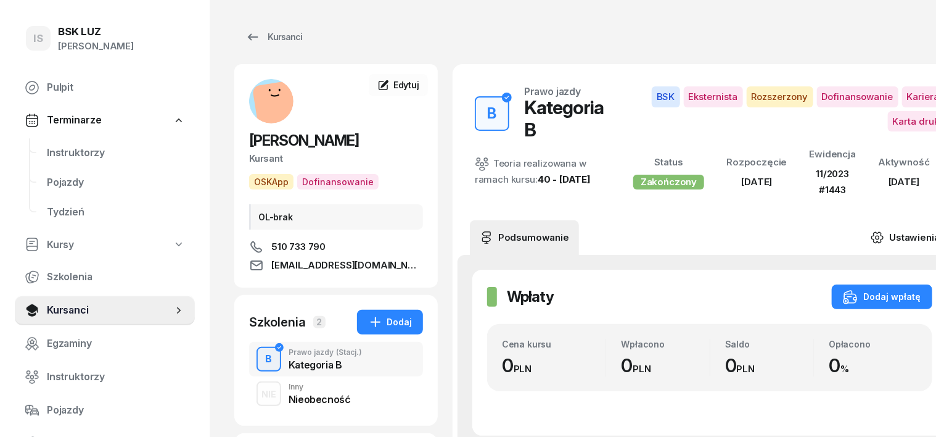
click at [871, 238] on icon at bounding box center [878, 238] width 14 height 14
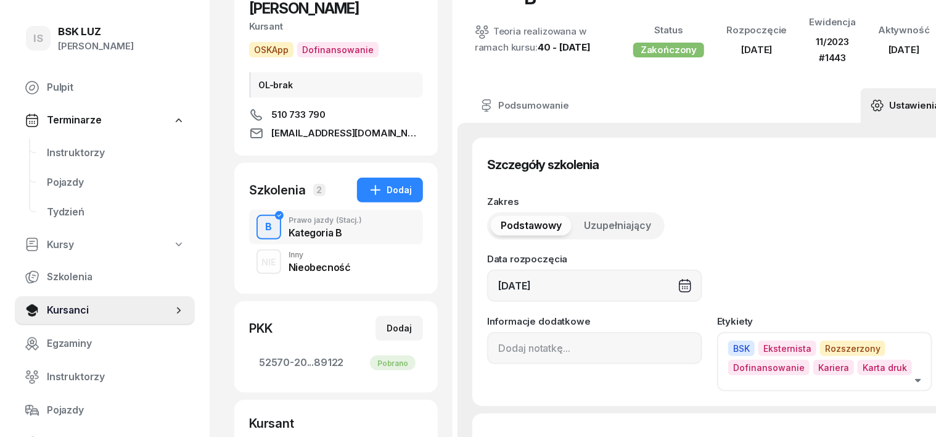
scroll to position [154, 0]
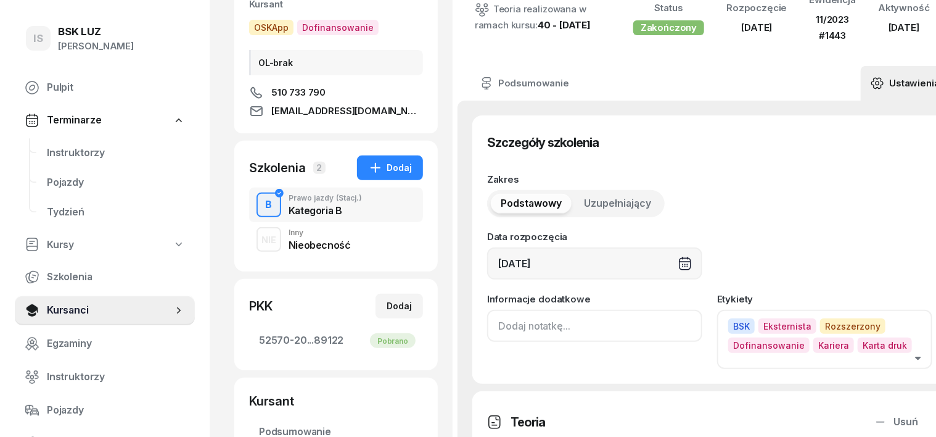
click at [487, 335] on input at bounding box center [594, 326] width 215 height 32
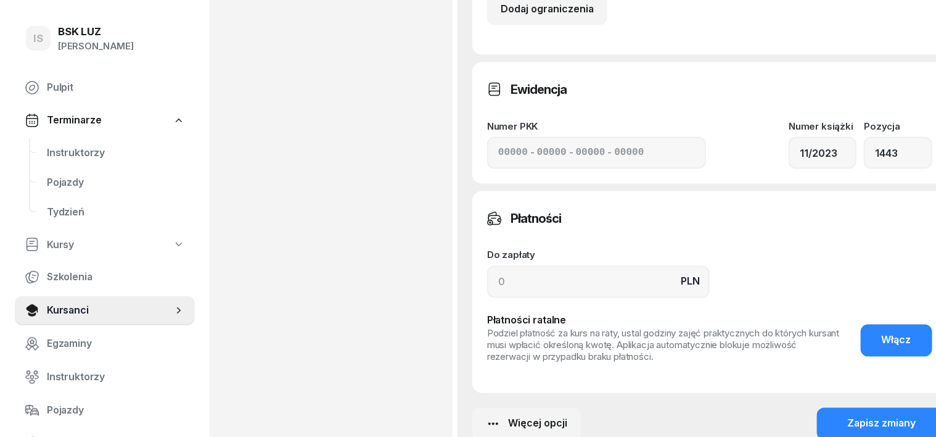
scroll to position [925, 0]
type input "ZASW. NR 291/2025"
click at [848, 421] on div "Zapisz zmiany" at bounding box center [882, 423] width 68 height 16
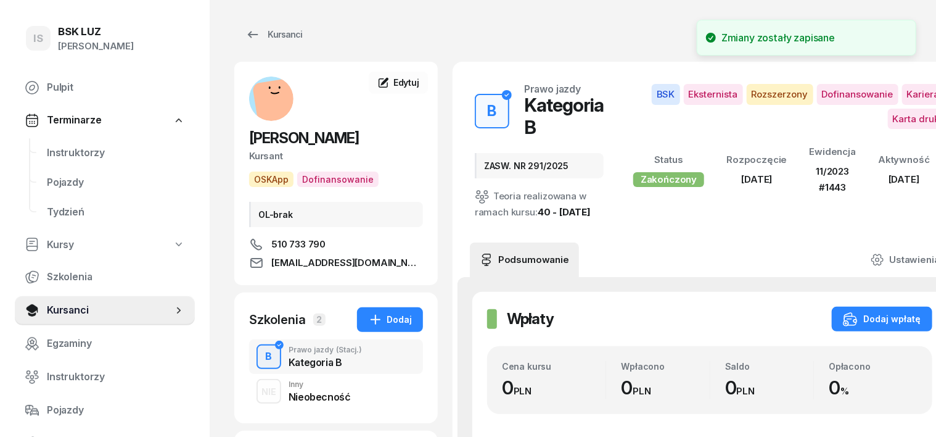
scroll to position [0, 0]
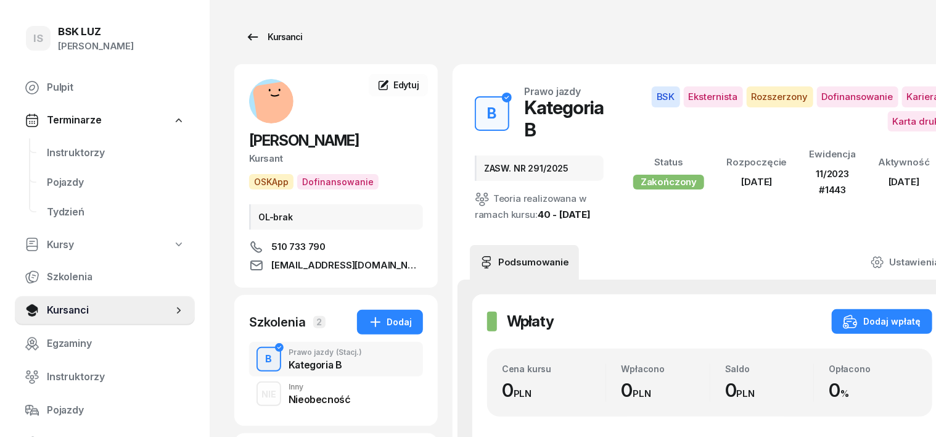
click at [260, 36] on div "Kursanci" at bounding box center [273, 37] width 57 height 15
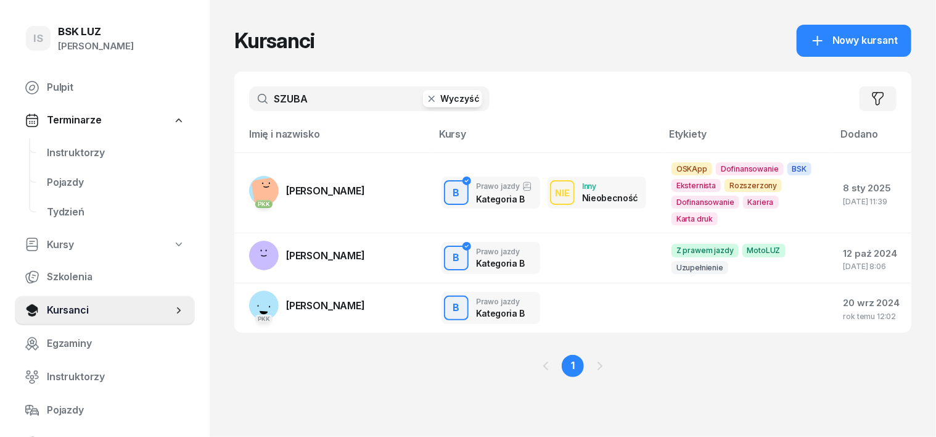
click at [429, 97] on icon "button" at bounding box center [432, 99] width 6 height 6
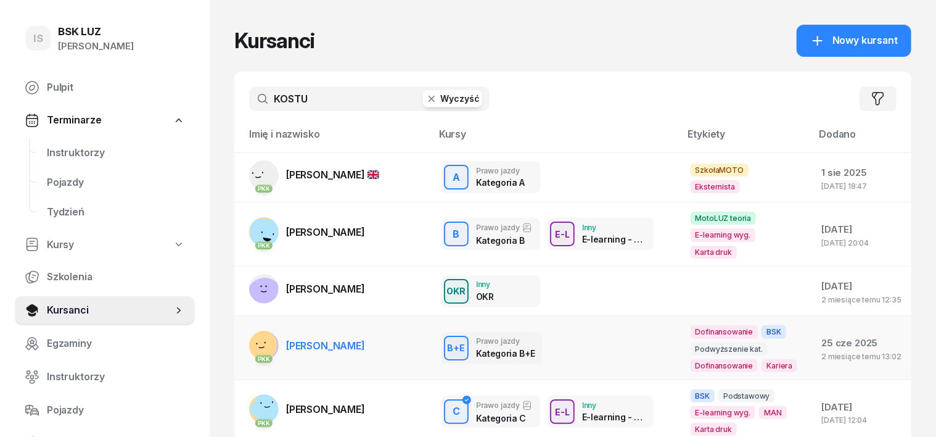
type input "KOSTU"
click at [239, 333] on rect at bounding box center [260, 344] width 43 height 43
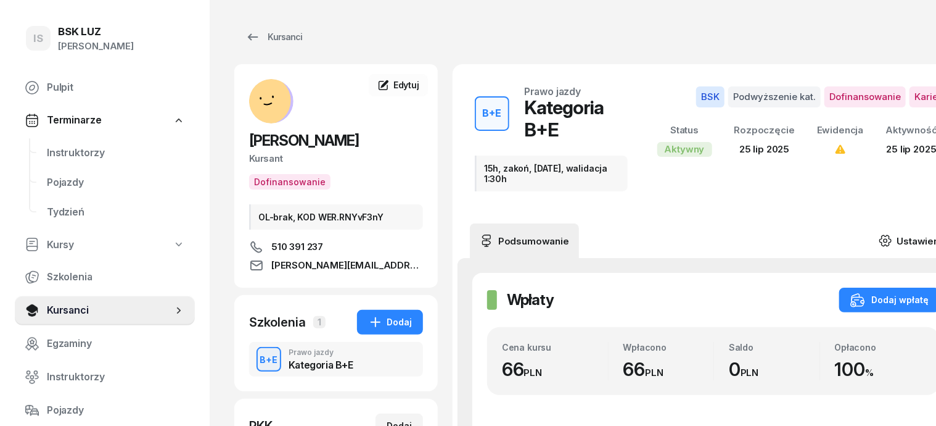
click at [886, 236] on icon at bounding box center [884, 241] width 11 height 10
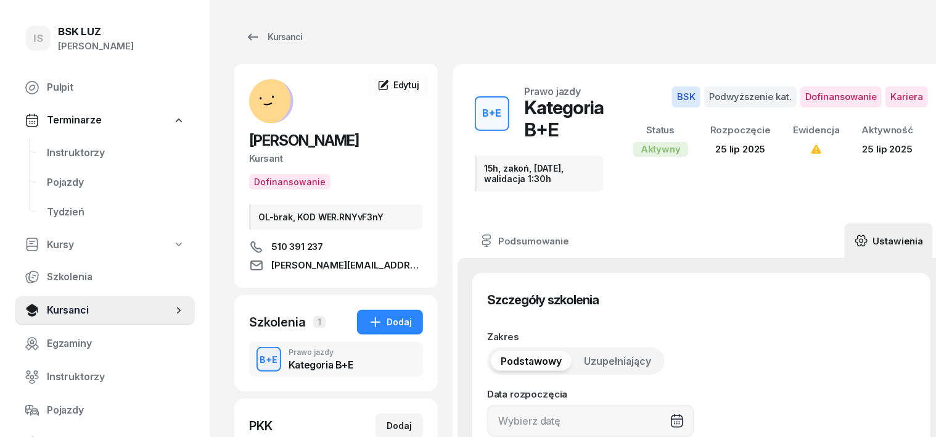
type input "25/07/2025"
type input "15h, zakoń, 31.08.2025, walidacja 1:30h"
type input "15"
type input "02580"
type input "60259"
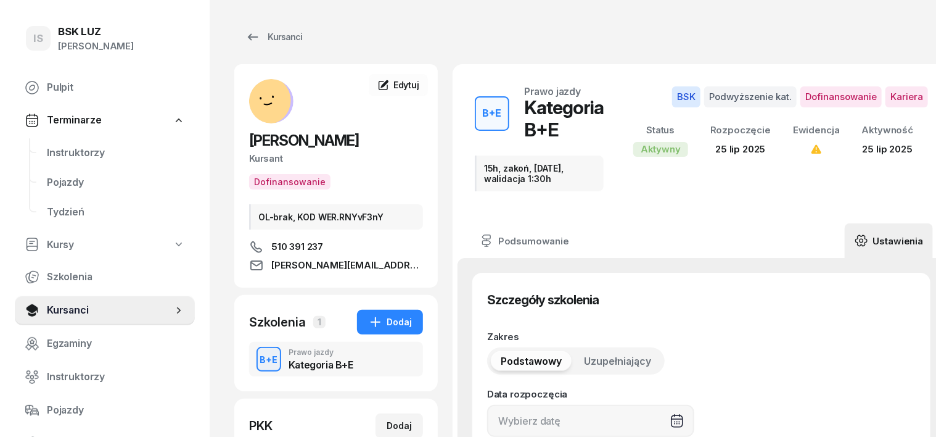
type input "52993"
type input "89123"
type input "12/2025"
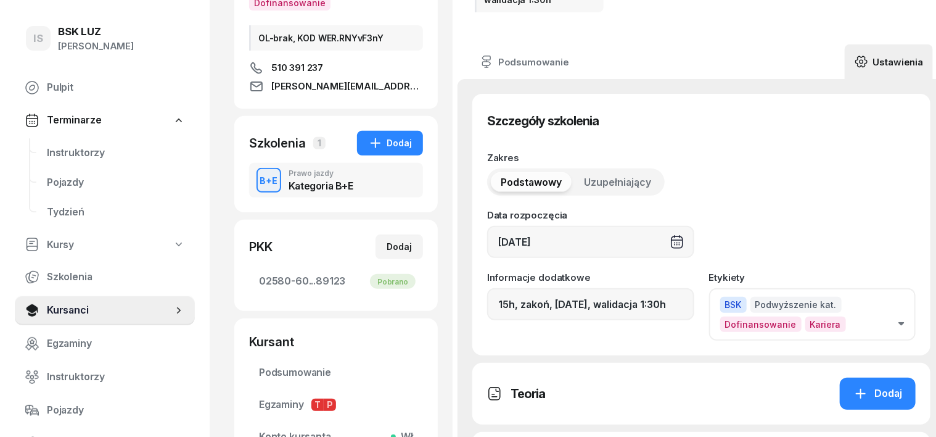
scroll to position [385, 0]
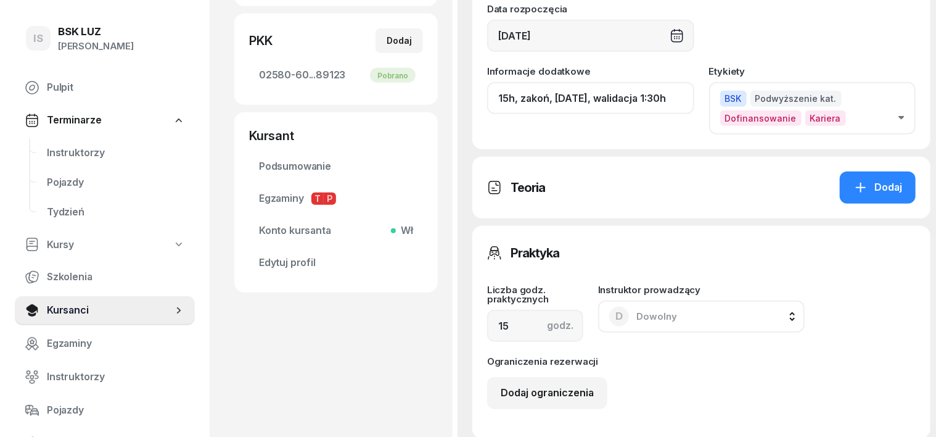
click at [662, 93] on input "15h, zakoń, 31.08.2025, walidacja 1:30h" at bounding box center [590, 98] width 207 height 32
type input "15h, zakoń, 31.08.2025, walidacja 1:30h, ZASW. NR 277/2025"
click at [873, 186] on div "Dodaj" at bounding box center [878, 187] width 49 height 16
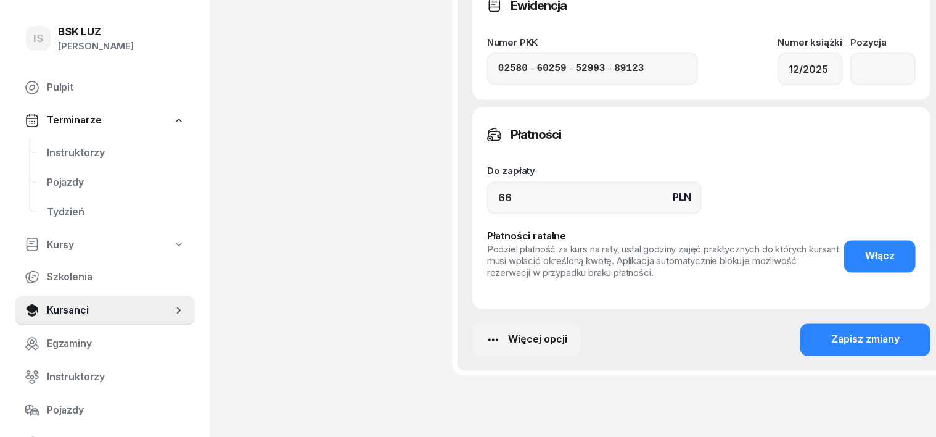
scroll to position [1063, 0]
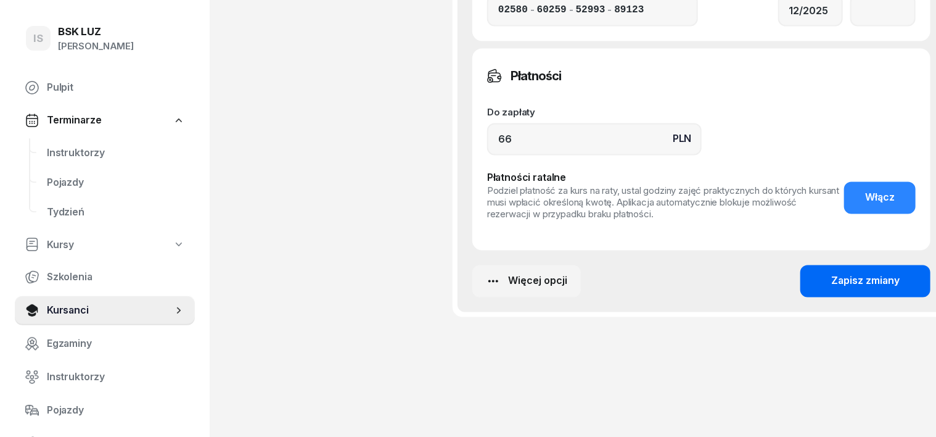
click at [861, 286] on div "Zapisz zmiany" at bounding box center [865, 281] width 68 height 16
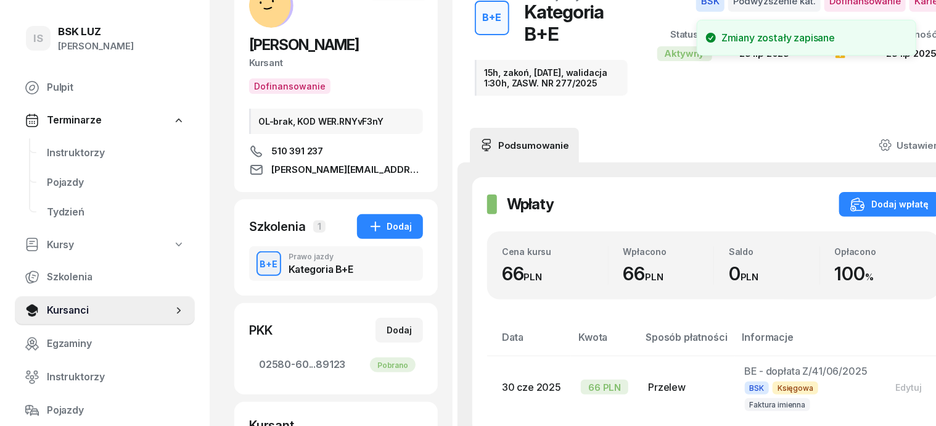
scroll to position [0, 0]
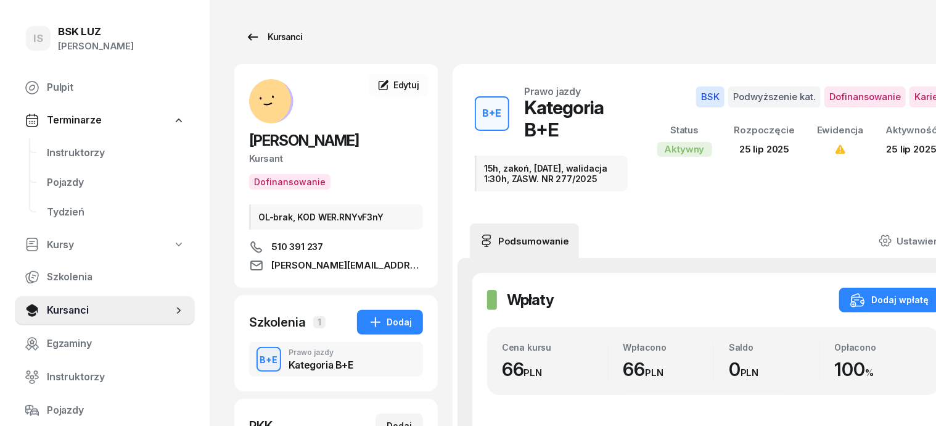
click at [266, 36] on div "Kursanci" at bounding box center [273, 37] width 57 height 15
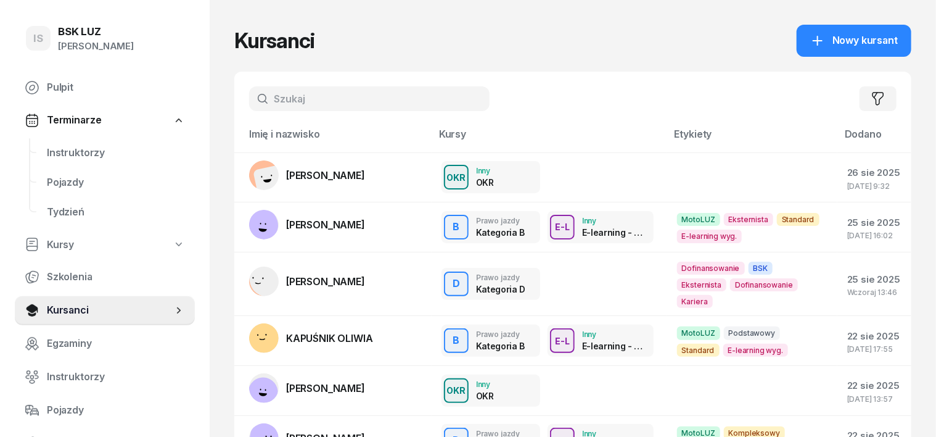
click at [268, 107] on input "text" at bounding box center [369, 98] width 241 height 25
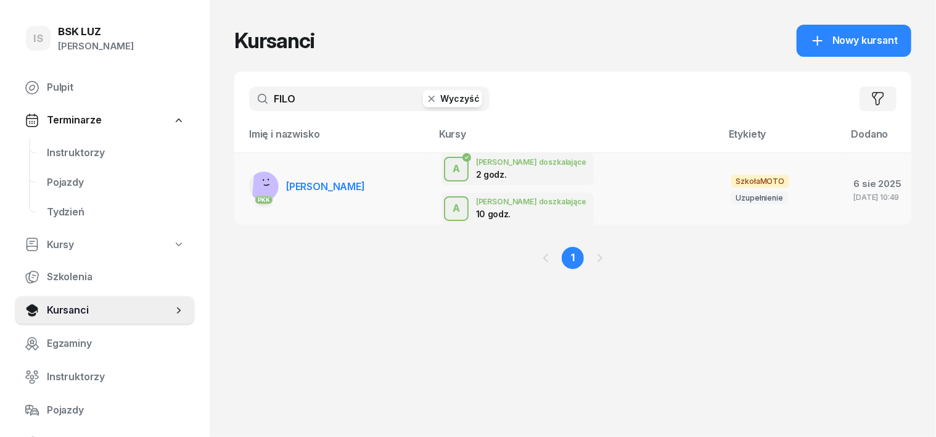
type input "FILO"
click at [252, 175] on rect at bounding box center [271, 182] width 38 height 38
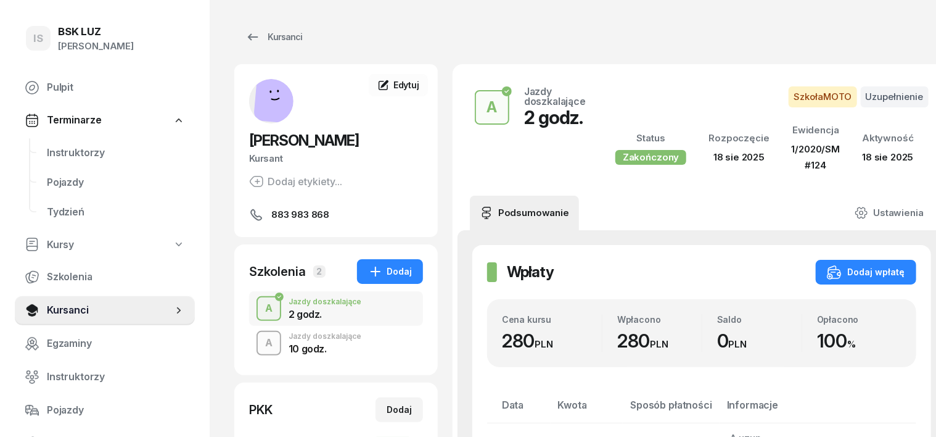
click at [260, 345] on div "A" at bounding box center [268, 342] width 17 height 21
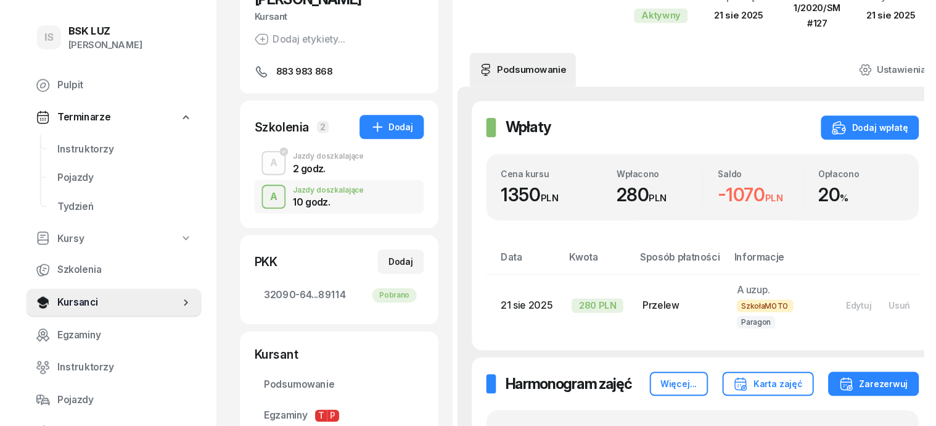
scroll to position [154, 0]
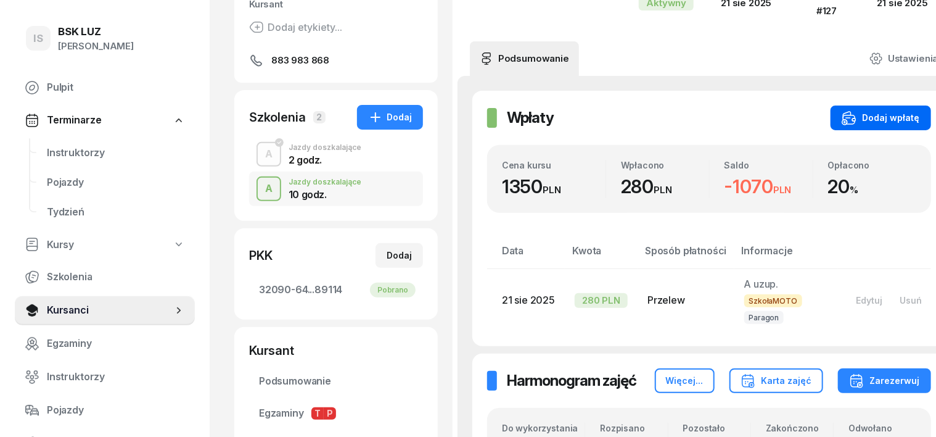
click at [875, 121] on div "Dodaj wpłatę" at bounding box center [881, 117] width 78 height 15
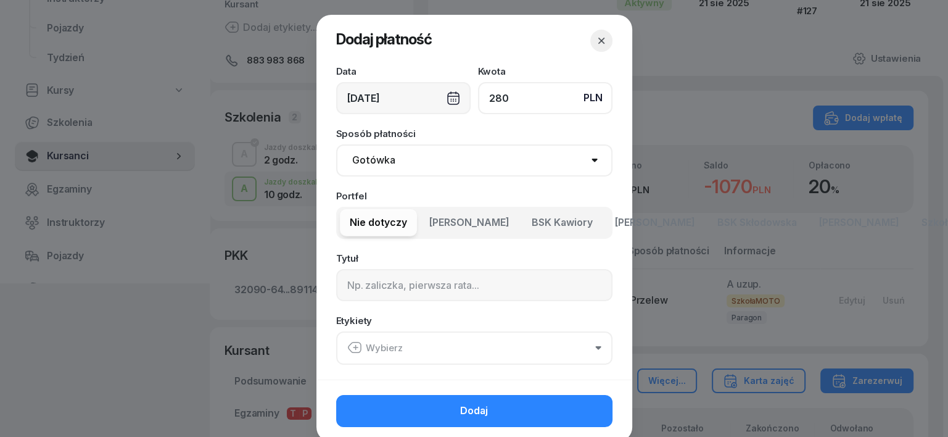
type input "280"
click at [377, 158] on select "Gotówka Karta Przelew Płatności online BLIK" at bounding box center [474, 160] width 276 height 32
select select "transfer"
click at [336, 144] on select "Gotówka Karta Przelew Płatności online BLIK" at bounding box center [474, 160] width 276 height 32
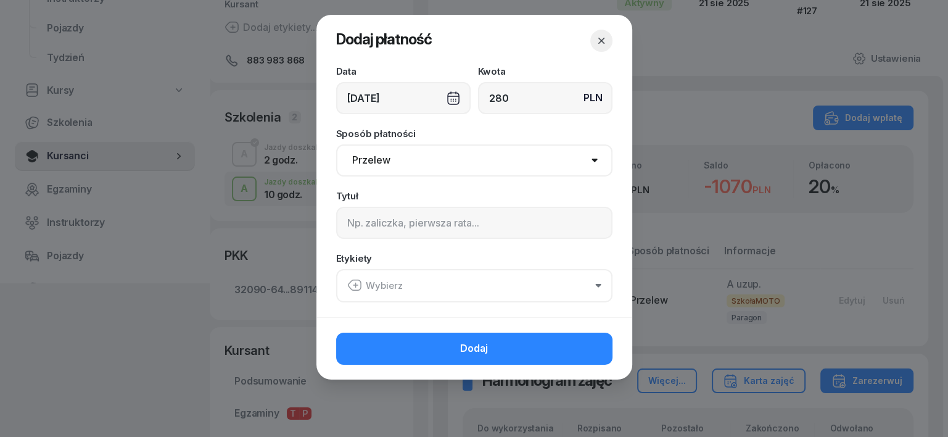
click at [355, 283] on icon "button" at bounding box center [355, 285] width 0 height 4
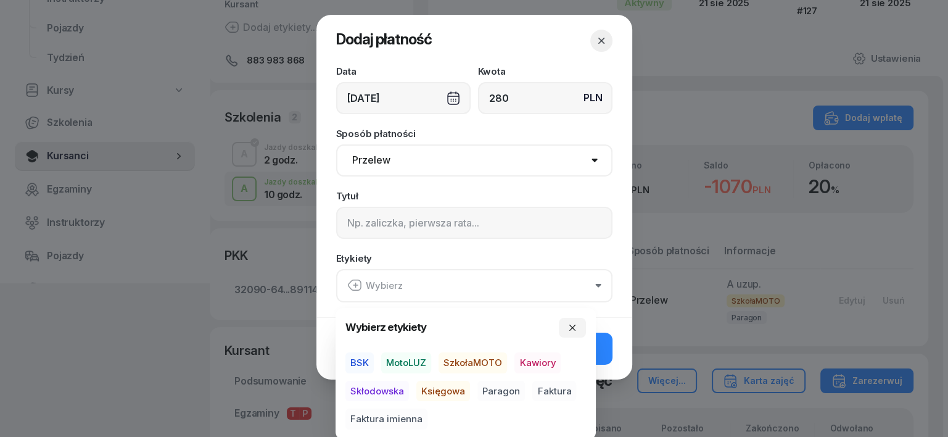
click at [402, 361] on span "MotoLUZ" at bounding box center [406, 362] width 50 height 21
drag, startPoint x: 422, startPoint y: 350, endPoint x: 481, endPoint y: 352, distance: 59.2
click at [422, 351] on icon "button" at bounding box center [428, 354] width 15 height 15
click at [480, 360] on span "SzkołaMOTO" at bounding box center [472, 362] width 68 height 21
click at [497, 393] on span "Paragon" at bounding box center [500, 390] width 47 height 21
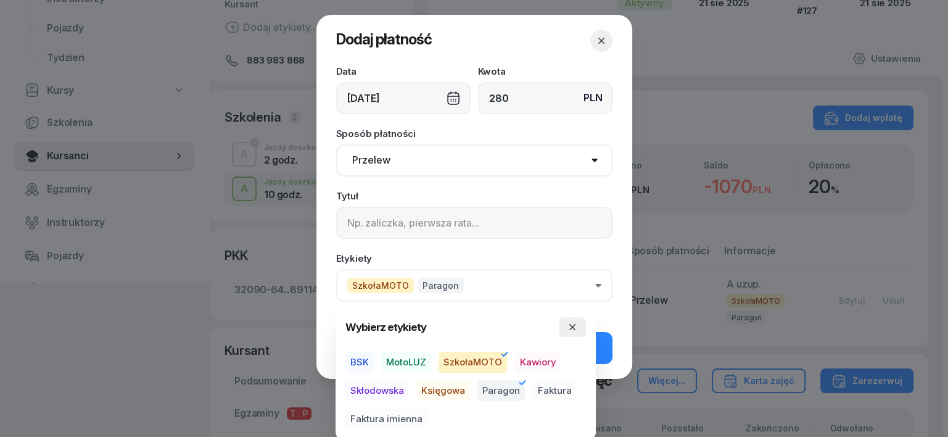
click at [568, 326] on icon "button" at bounding box center [572, 327] width 10 height 10
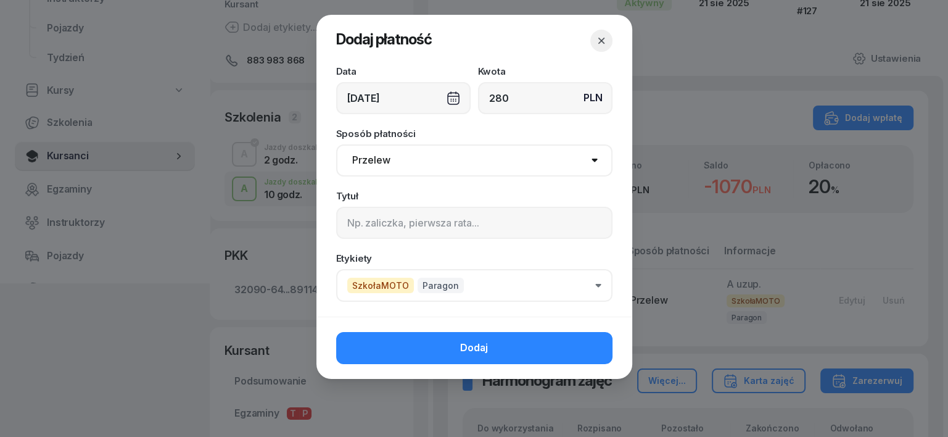
click at [455, 102] on div "[DATE]" at bounding box center [403, 98] width 134 height 32
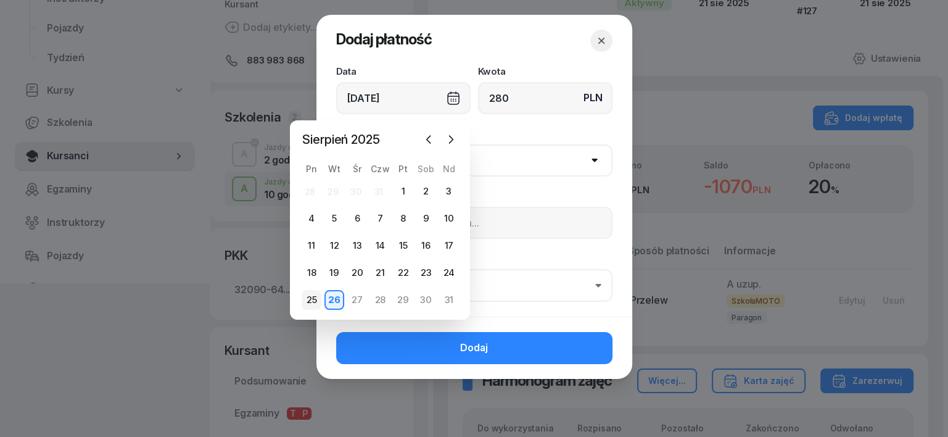
click at [306, 298] on div "25" at bounding box center [312, 300] width 20 height 20
type input "[DATE]"
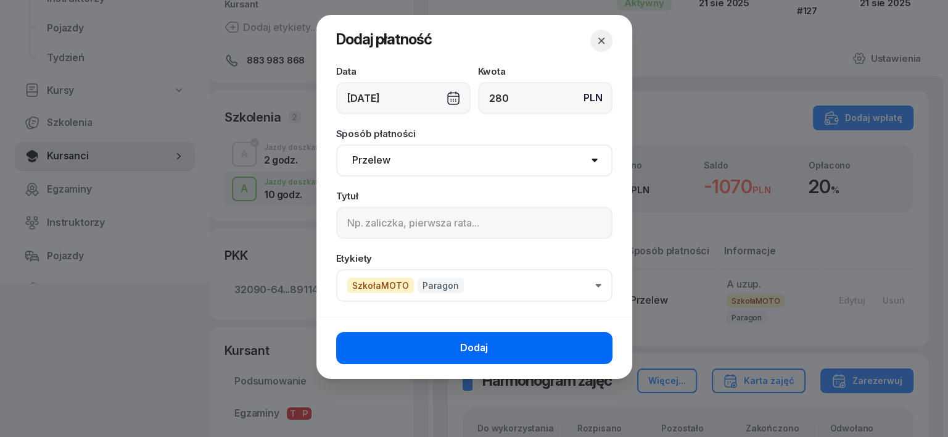
click at [532, 345] on button "Dodaj" at bounding box center [474, 348] width 276 height 32
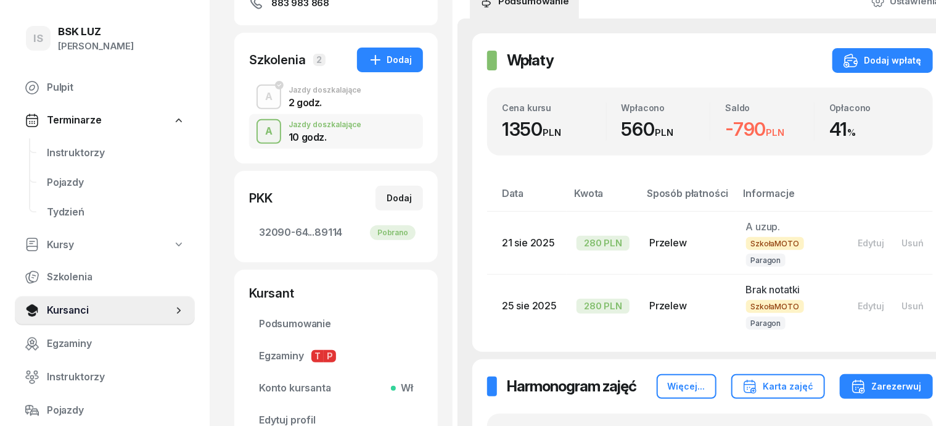
scroll to position [231, 0]
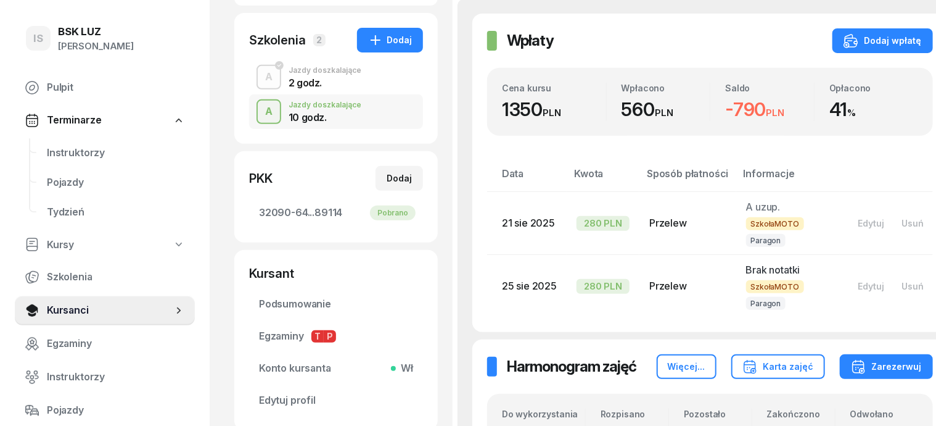
click at [260, 114] on div "A" at bounding box center [268, 111] width 17 height 21
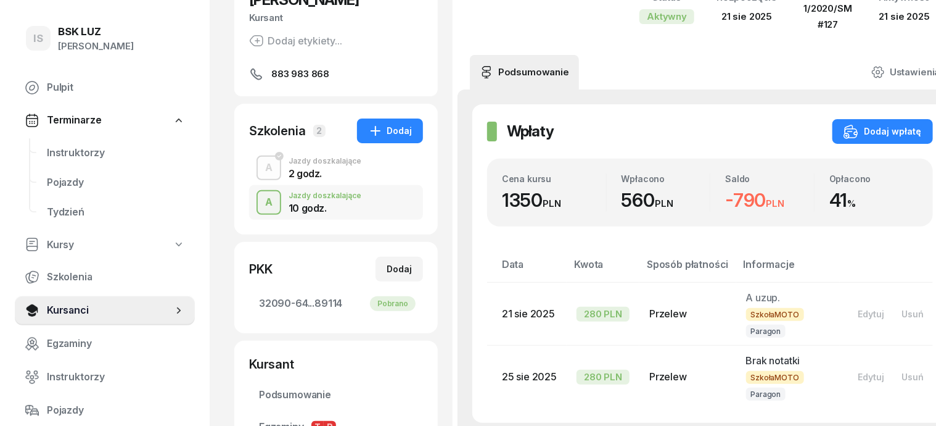
scroll to position [107, 0]
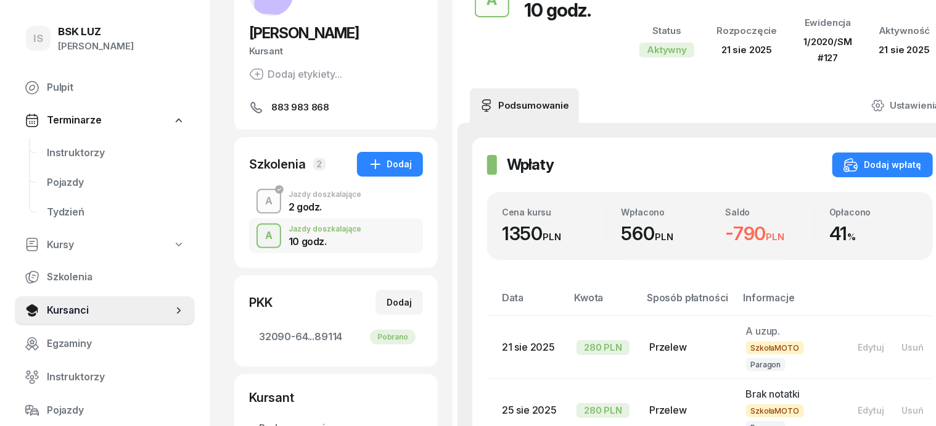
click at [260, 200] on div "A" at bounding box center [268, 201] width 17 height 21
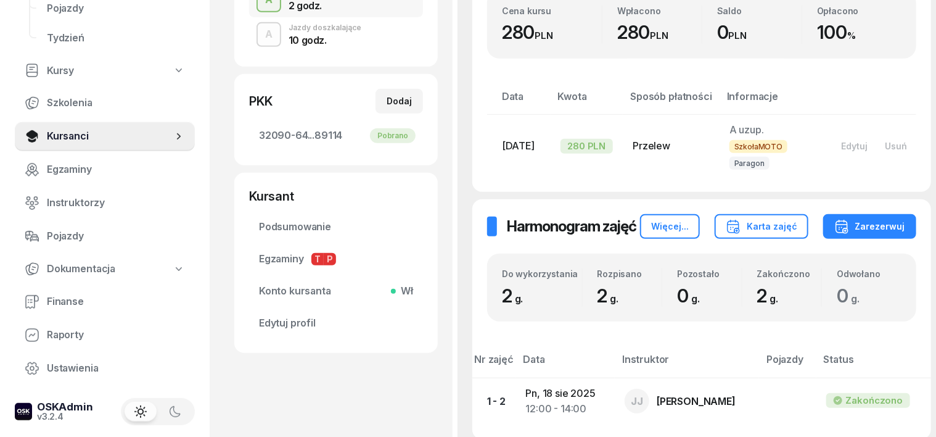
scroll to position [176, 0]
click at [76, 299] on span "Finanse" at bounding box center [116, 299] width 138 height 16
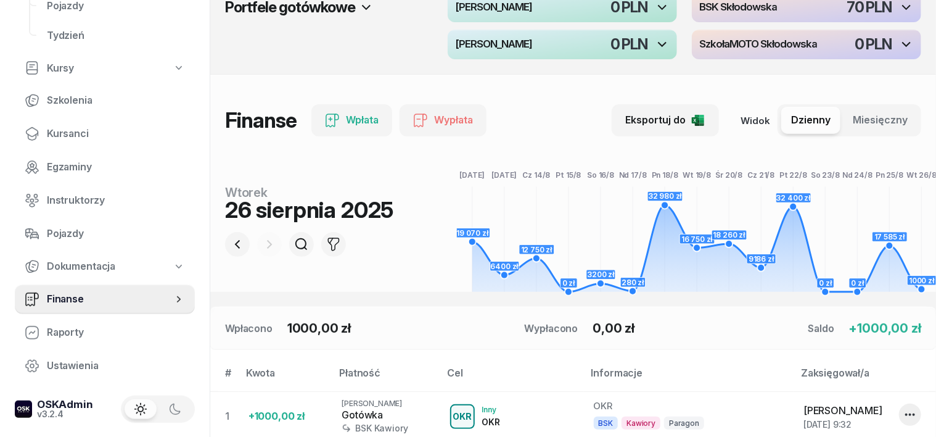
scroll to position [154, 0]
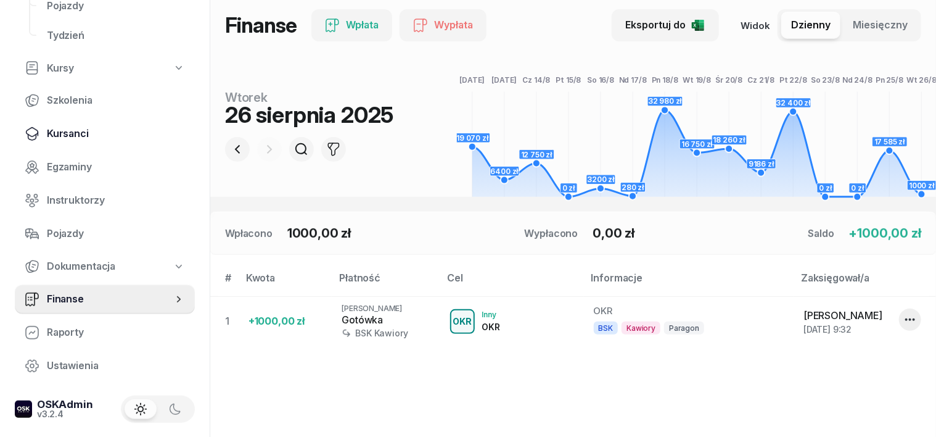
click at [69, 138] on span "Kursanci" at bounding box center [116, 134] width 138 height 16
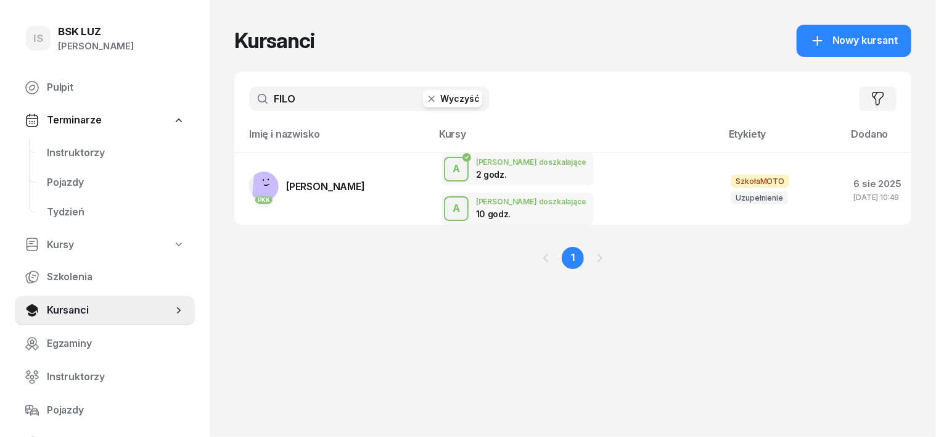
click at [426, 96] on icon "button" at bounding box center [432, 99] width 12 height 12
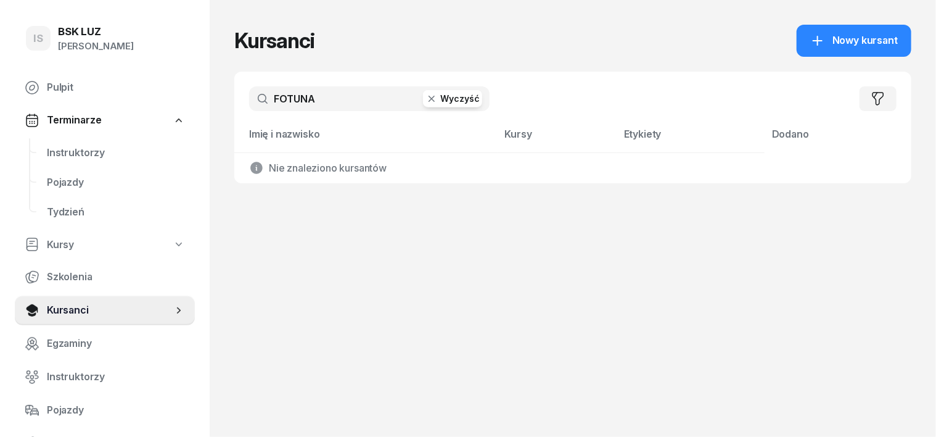
click at [264, 91] on input "FOTUNA" at bounding box center [369, 98] width 241 height 25
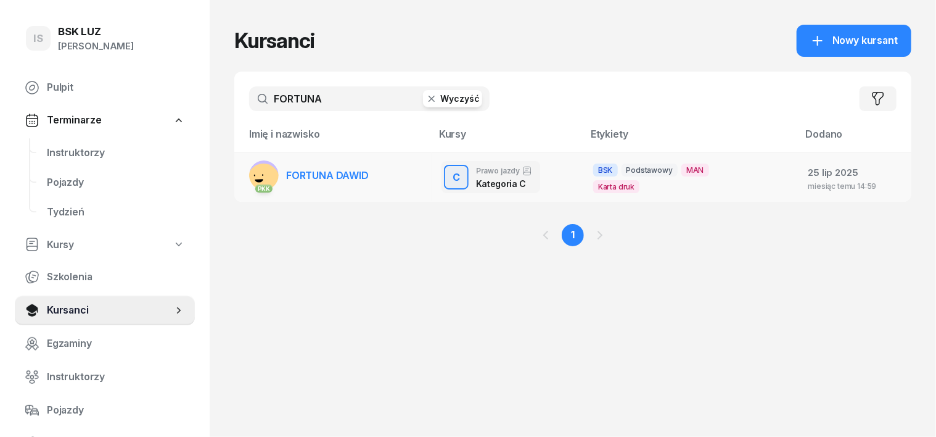
type input "FORTUNA"
click at [242, 167] on rect at bounding box center [264, 180] width 46 height 46
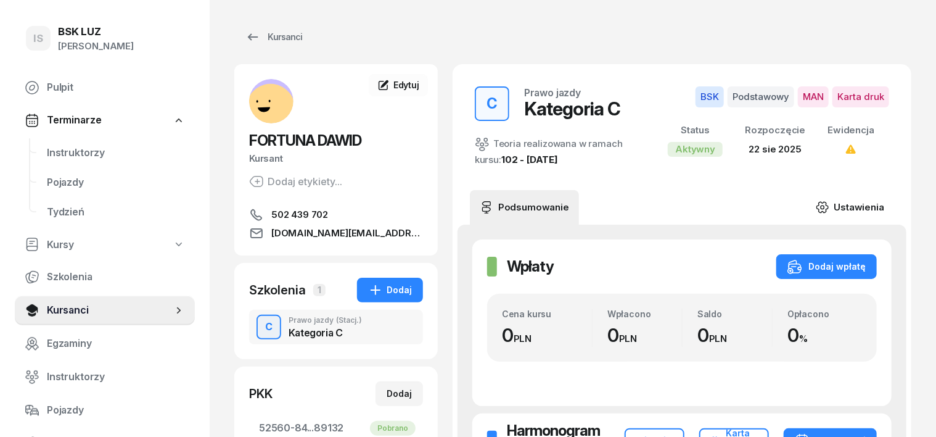
click at [829, 209] on icon at bounding box center [823, 207] width 14 height 14
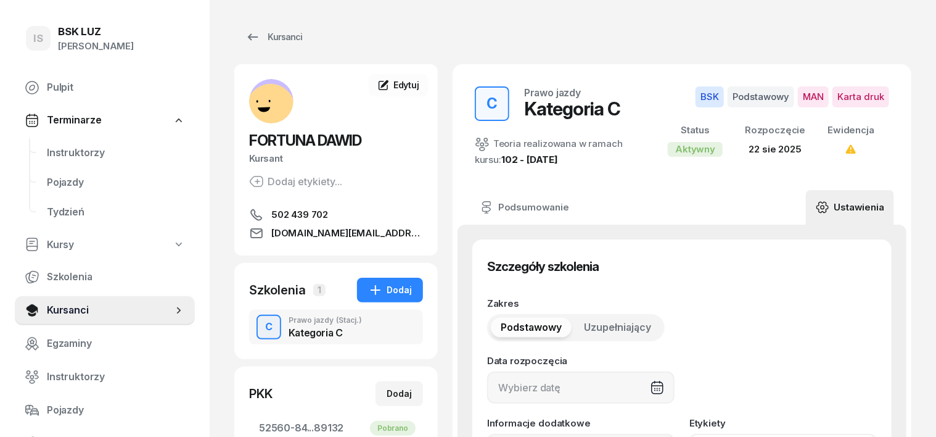
type input "[DATE]"
type input "52560"
type input "84082"
type input "28303"
type input "89132"
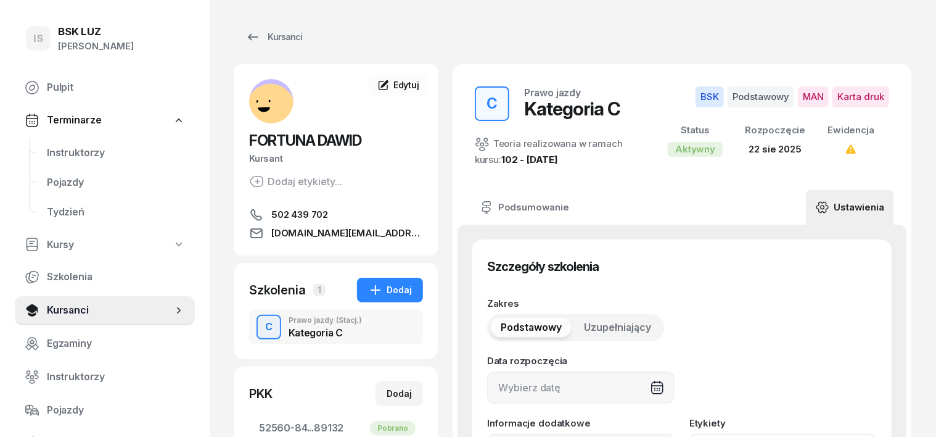
type input "12/2025"
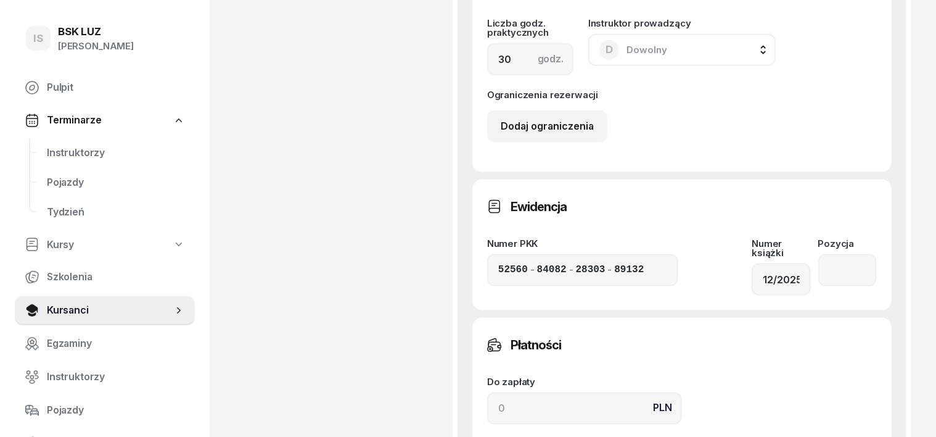
scroll to position [771, 0]
click at [844, 253] on input "number" at bounding box center [847, 269] width 59 height 32
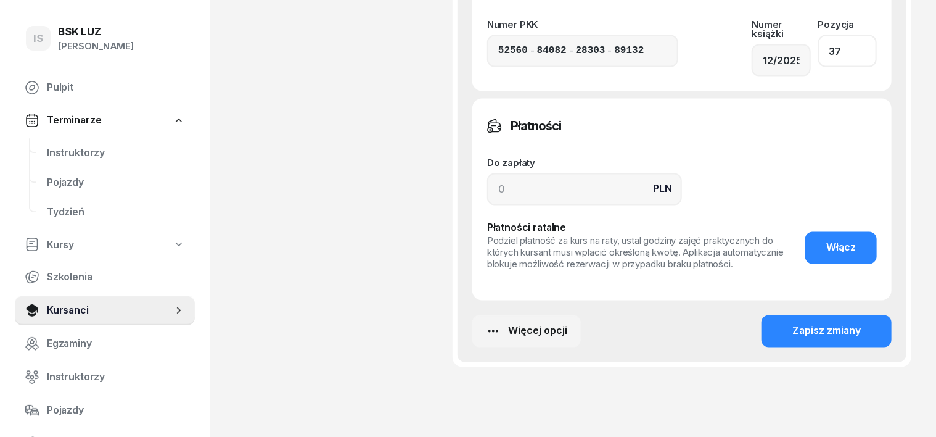
scroll to position [1002, 0]
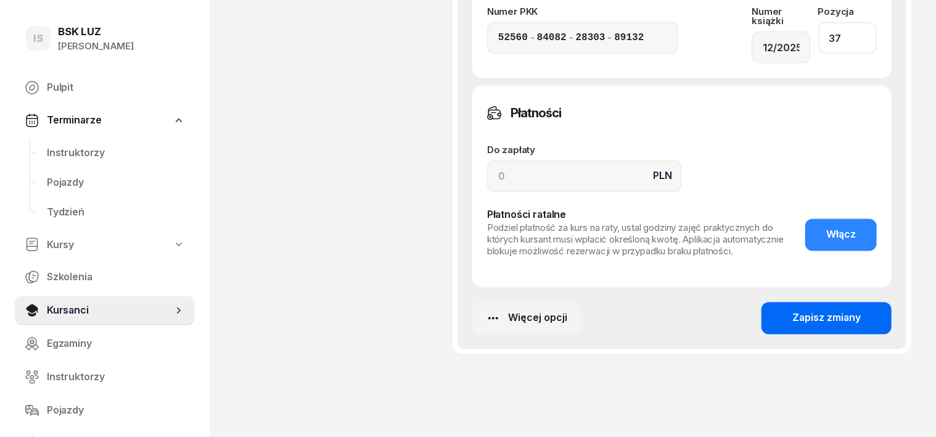
type input "37"
click at [861, 310] on div "Zapisz zmiany" at bounding box center [826, 318] width 68 height 16
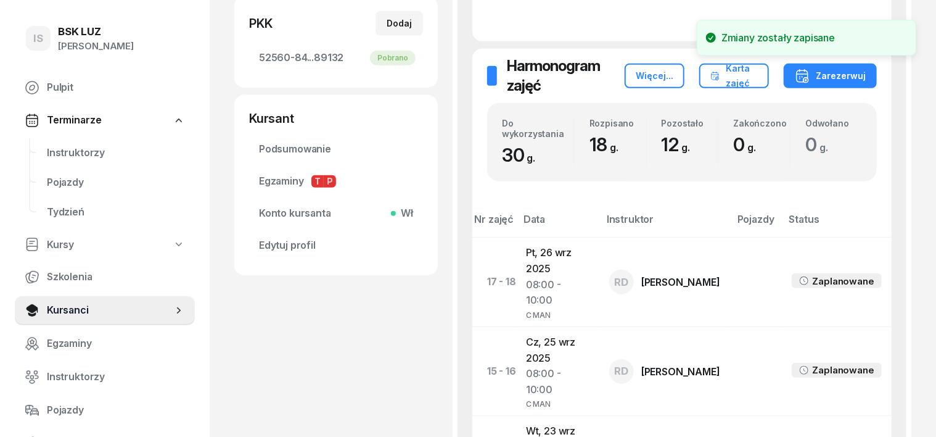
scroll to position [0, 0]
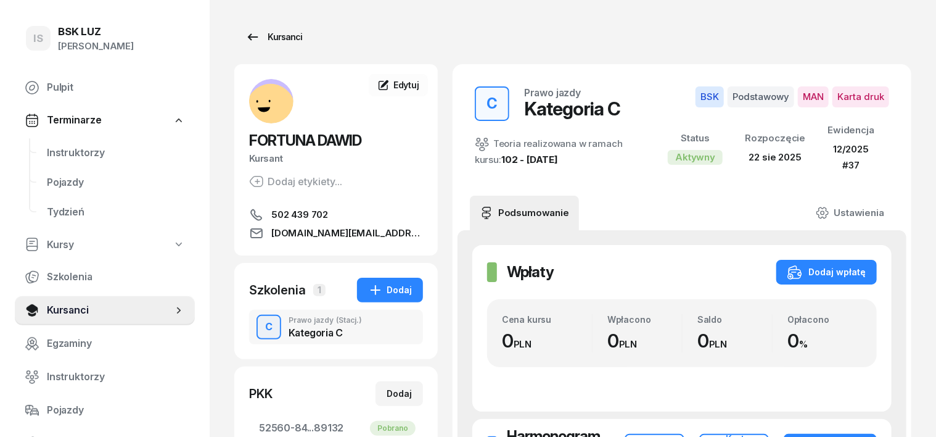
click at [269, 39] on div "Kursanci" at bounding box center [273, 37] width 57 height 15
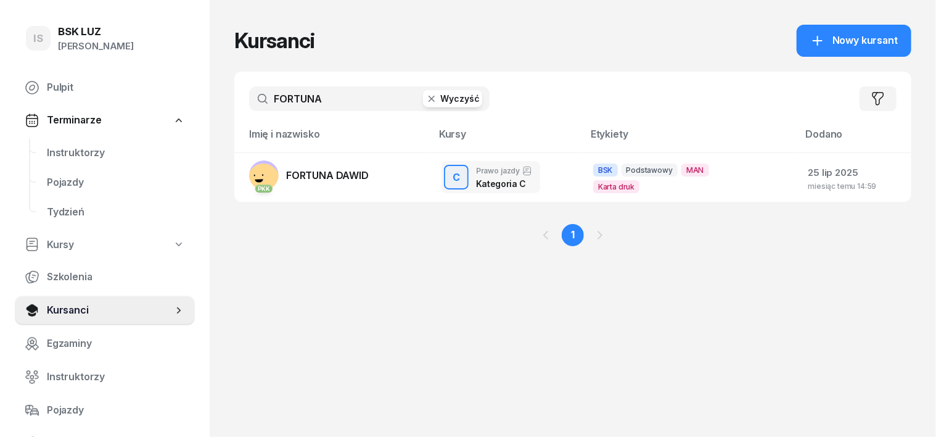
click at [426, 96] on icon "button" at bounding box center [432, 99] width 12 height 12
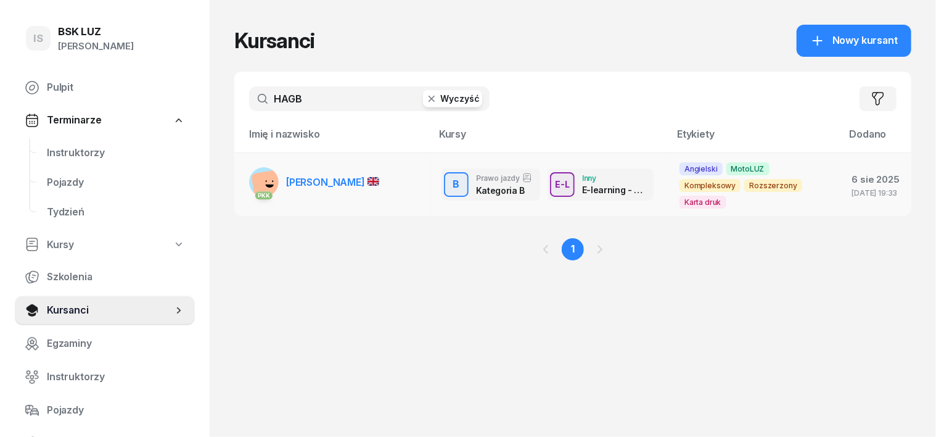
type input "HAGB"
click at [251, 178] on rect at bounding box center [268, 186] width 34 height 34
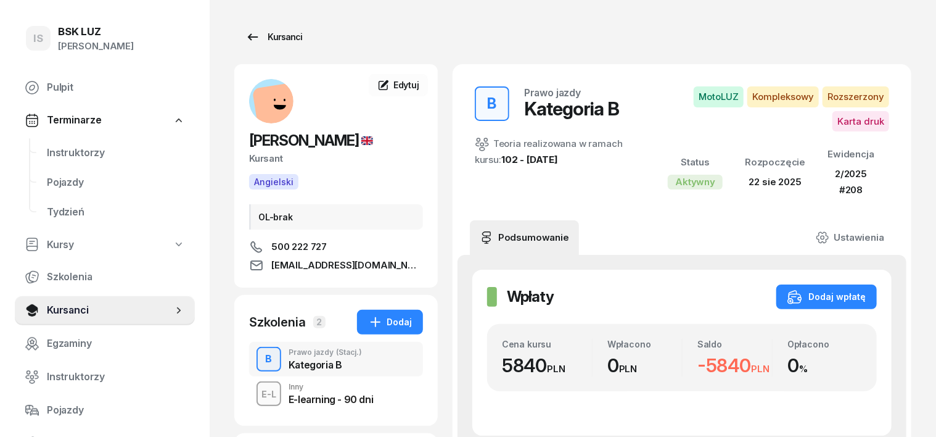
click at [271, 35] on div "Kursanci" at bounding box center [273, 37] width 57 height 15
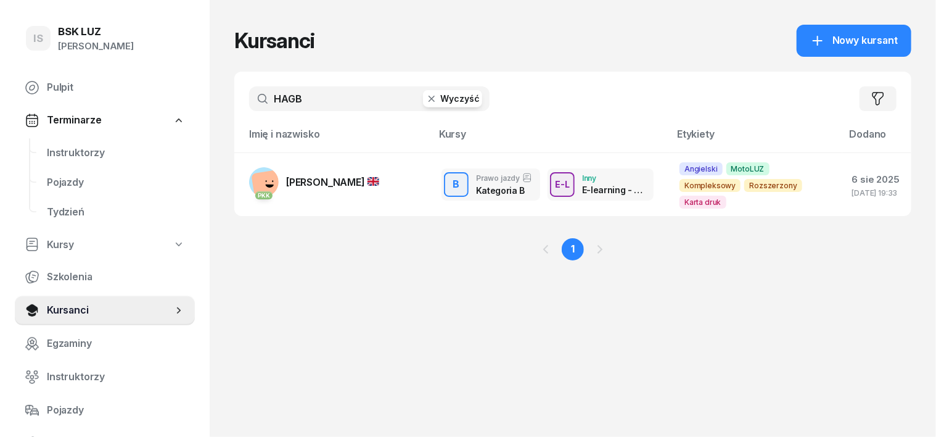
click at [429, 100] on icon "button" at bounding box center [432, 99] width 6 height 6
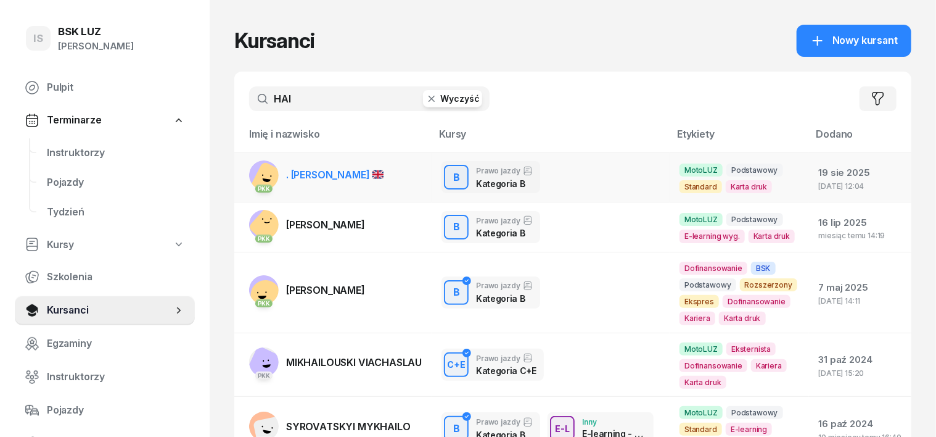
type input "HAI"
click at [250, 173] on rect at bounding box center [270, 181] width 40 height 40
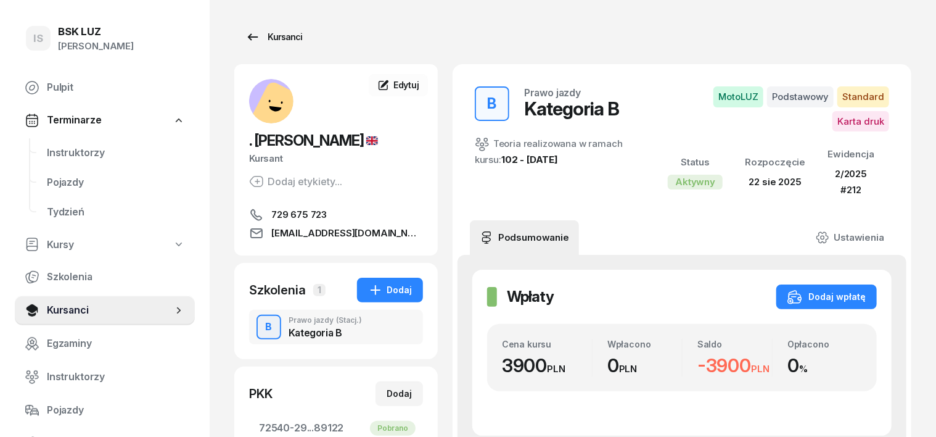
click at [264, 33] on div "Kursanci" at bounding box center [273, 37] width 57 height 15
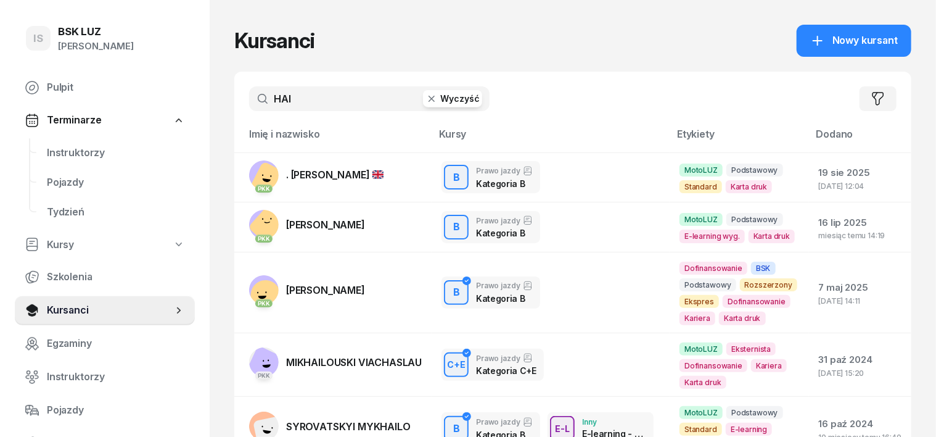
drag, startPoint x: 403, startPoint y: 101, endPoint x: 412, endPoint y: 94, distance: 11.0
click at [426, 99] on icon "button" at bounding box center [432, 99] width 12 height 12
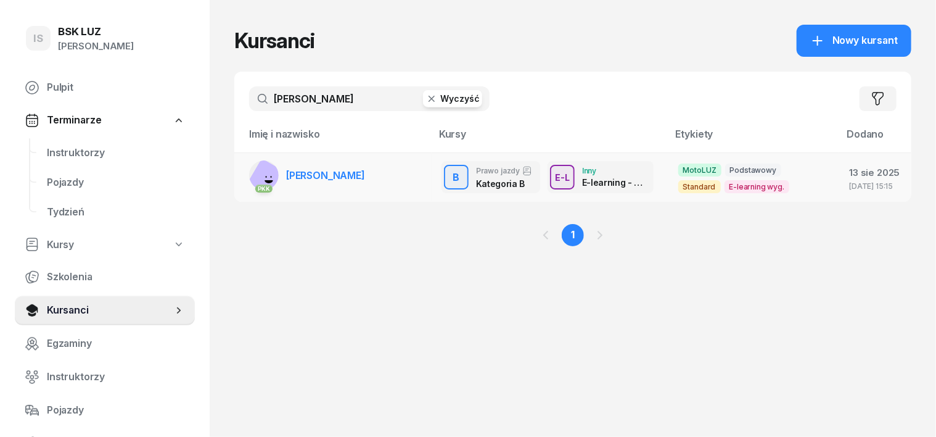
type input "LALIK"
click at [247, 173] on rect at bounding box center [267, 178] width 41 height 41
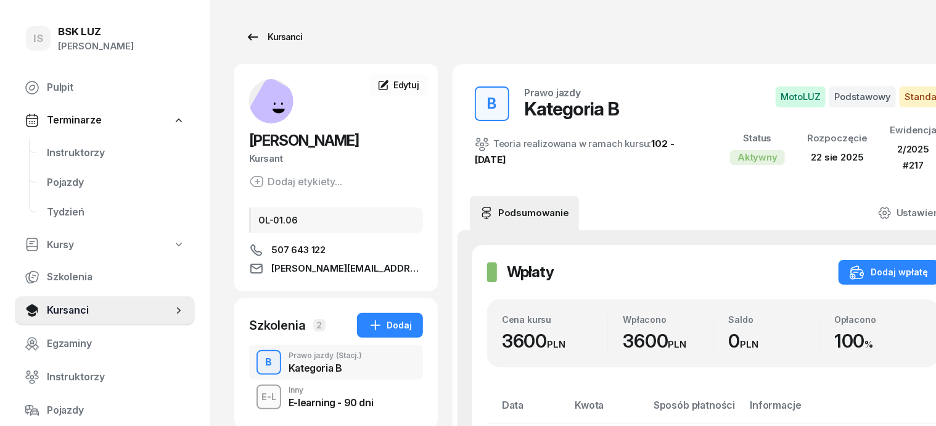
click at [272, 41] on div "Kursanci" at bounding box center [273, 37] width 57 height 15
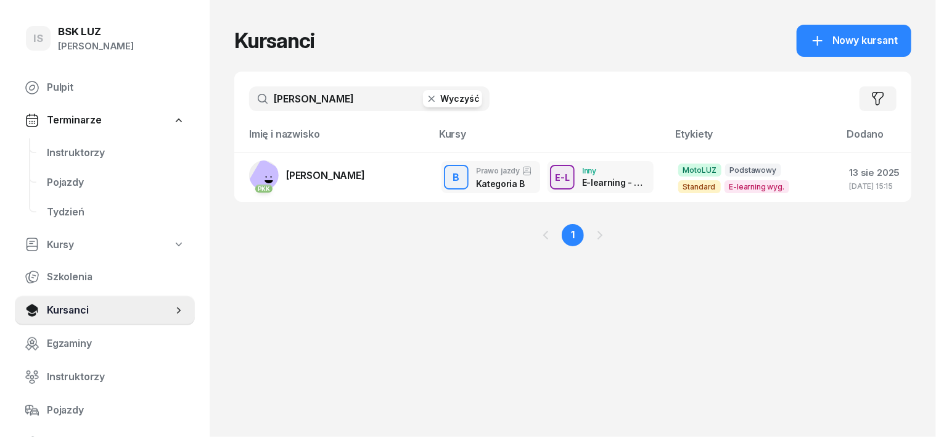
click at [426, 94] on icon "button" at bounding box center [432, 99] width 12 height 12
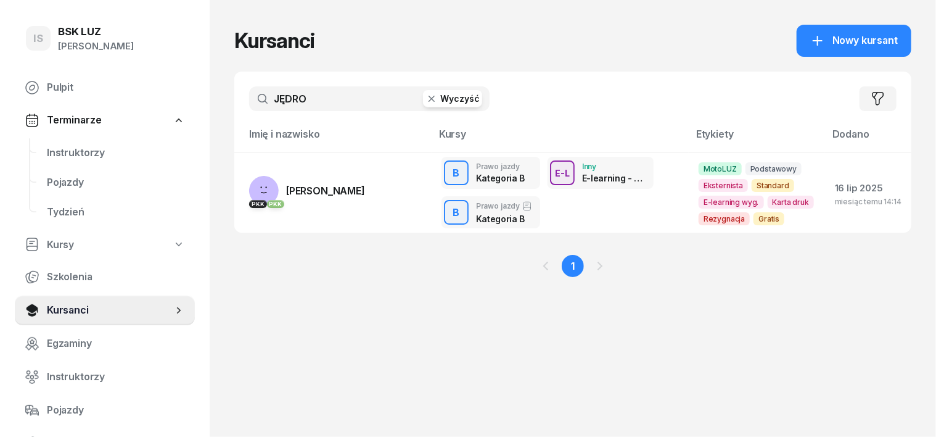
type input "JĘDRO"
click at [234, 253] on div "1" at bounding box center [572, 265] width 677 height 67
click at [243, 189] on rect at bounding box center [266, 190] width 46 height 46
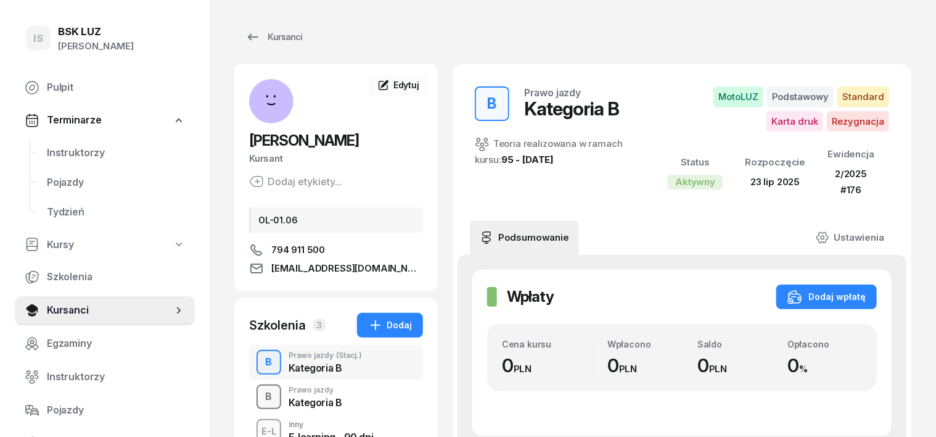
click at [261, 398] on div "B" at bounding box center [269, 396] width 17 height 21
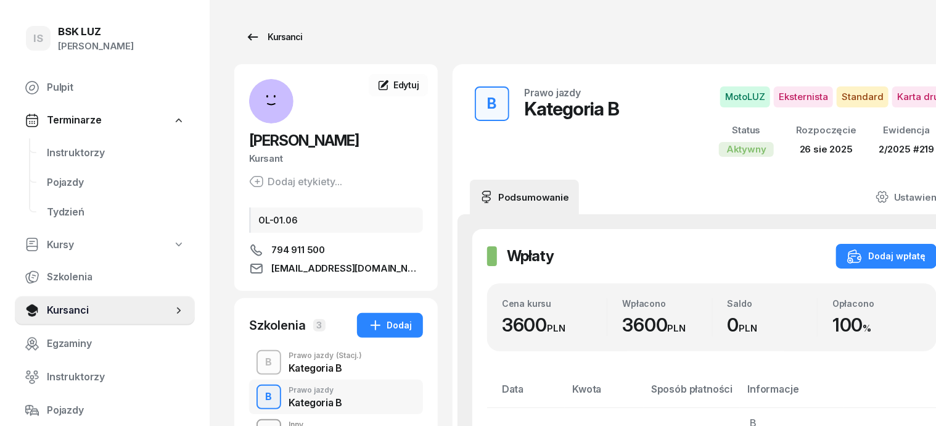
click at [261, 41] on div "Kursanci" at bounding box center [273, 37] width 57 height 15
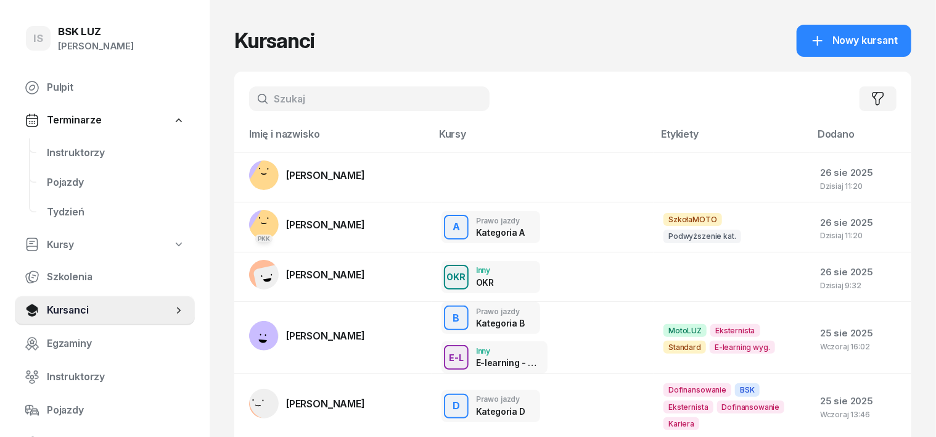
click at [255, 102] on input "text" at bounding box center [369, 98] width 241 height 25
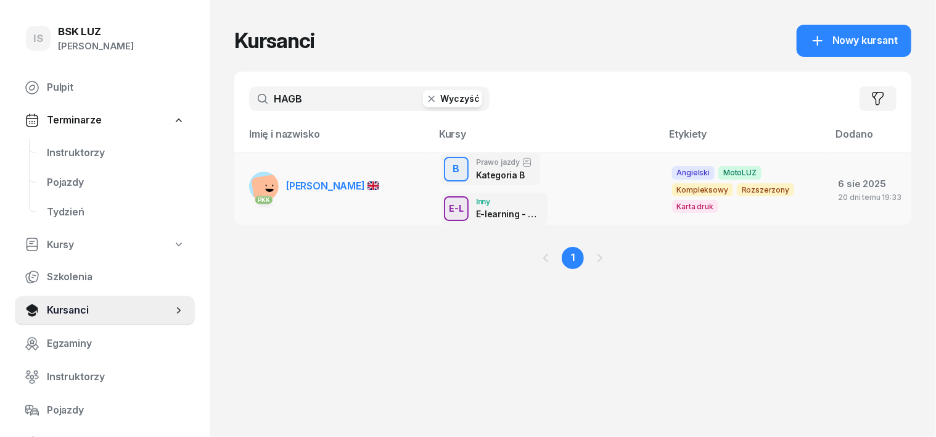
type input "HAGB"
click at [251, 181] on rect at bounding box center [268, 190] width 34 height 34
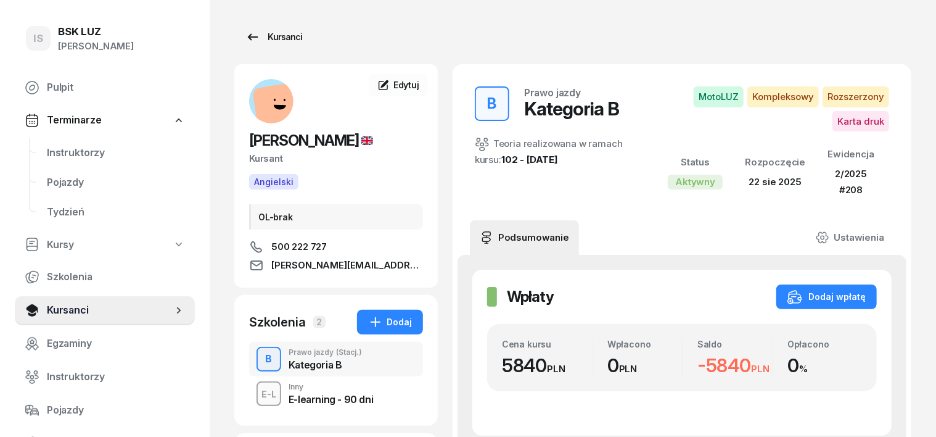
click at [269, 36] on div "Kursanci" at bounding box center [273, 37] width 57 height 15
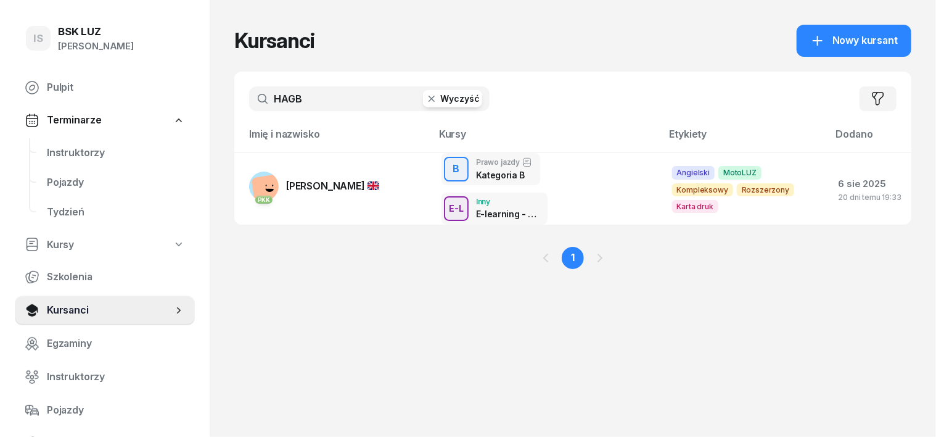
click at [429, 99] on icon "button" at bounding box center [432, 99] width 6 height 6
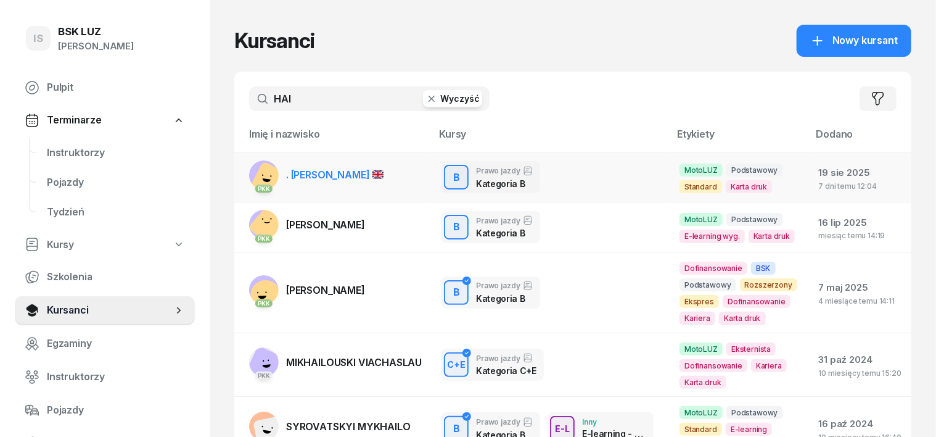
type input "HAI"
click at [250, 176] on rect at bounding box center [270, 181] width 40 height 40
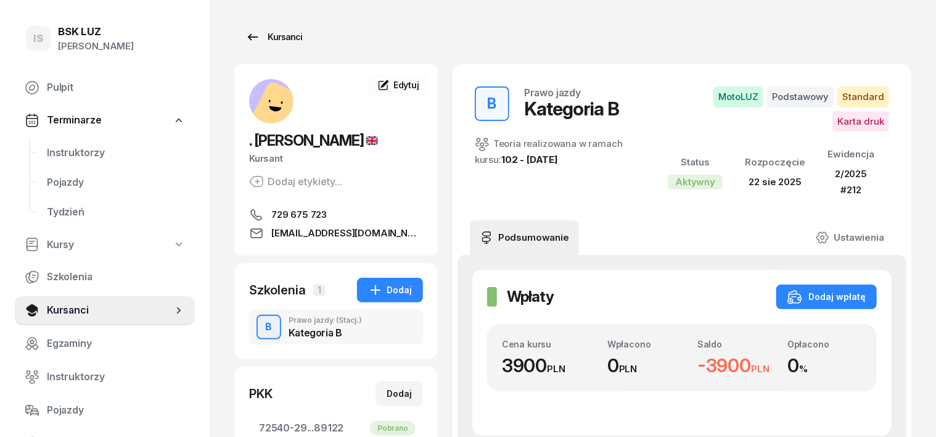
click at [272, 37] on div "Kursanci" at bounding box center [273, 37] width 57 height 15
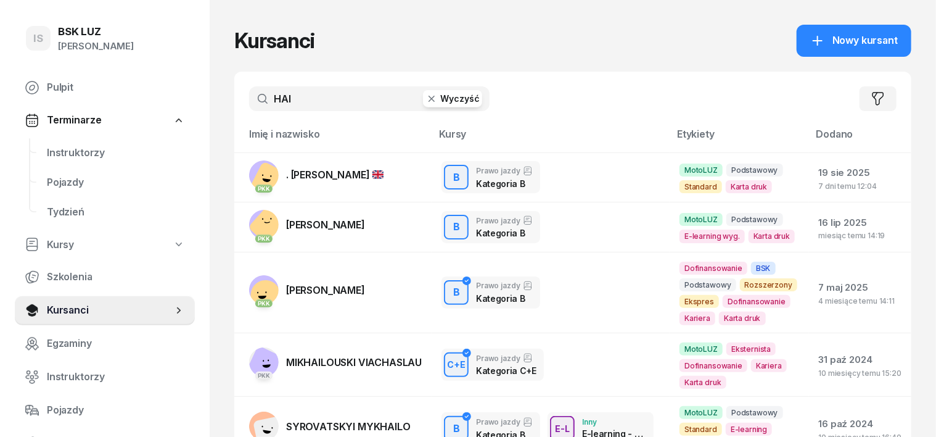
click at [265, 96] on input "HAI" at bounding box center [369, 98] width 241 height 25
click at [266, 94] on input "HAI" at bounding box center [369, 98] width 241 height 25
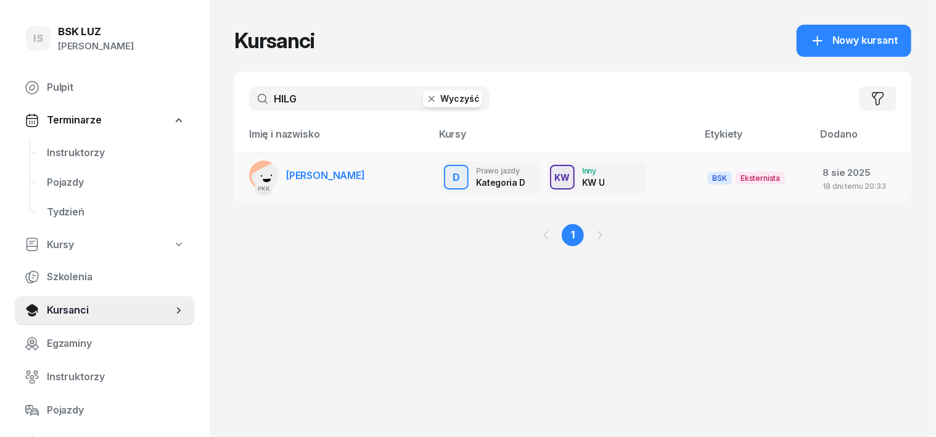
type input "HILG"
click at [250, 171] on rect at bounding box center [270, 181] width 40 height 40
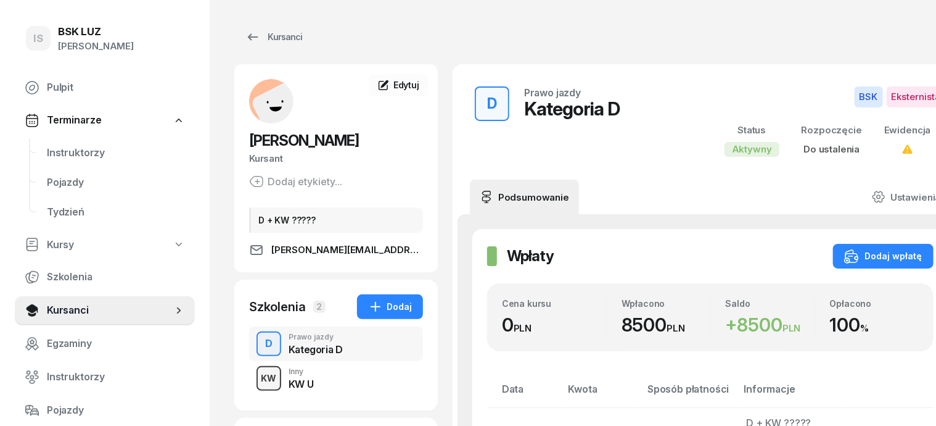
click at [257, 375] on div "KW" at bounding box center [269, 377] width 25 height 15
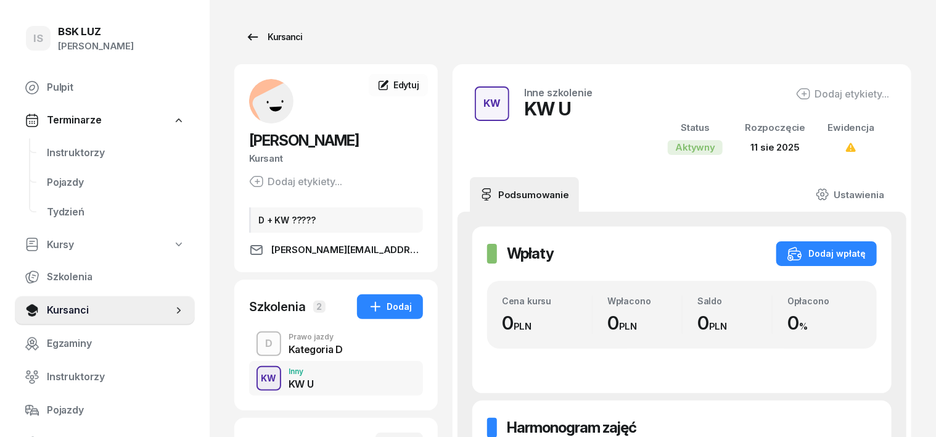
click at [271, 35] on div "Kursanci" at bounding box center [273, 37] width 57 height 15
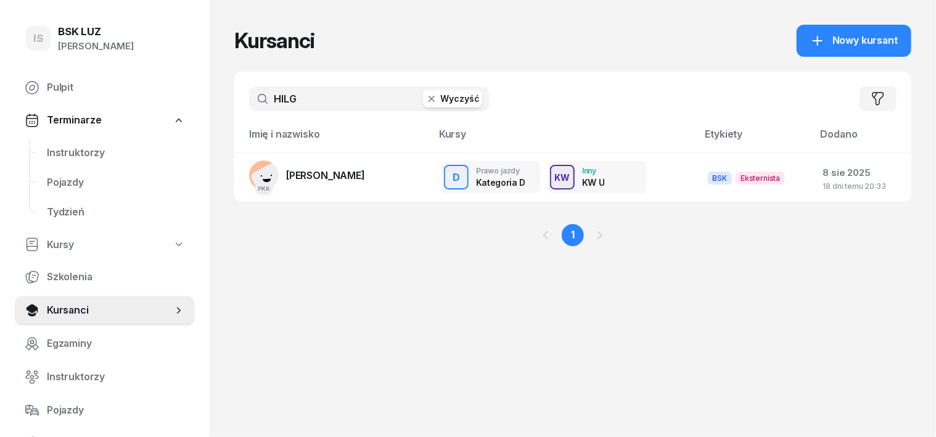
click at [426, 102] on icon "button" at bounding box center [432, 99] width 12 height 12
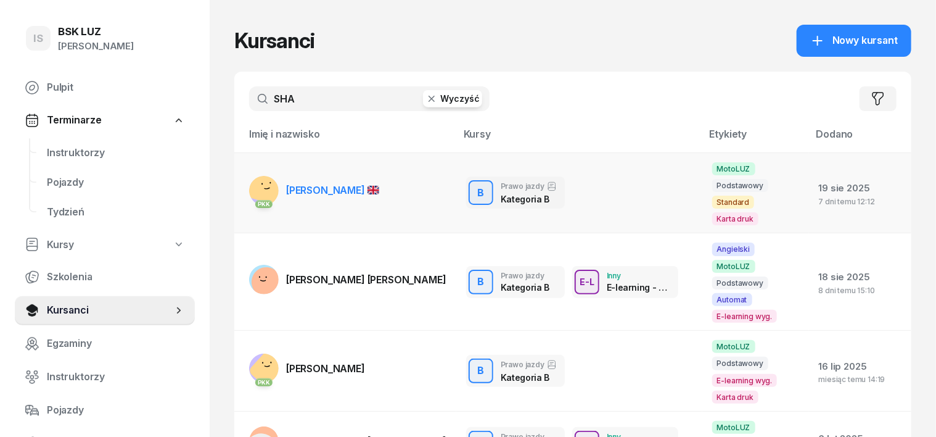
type input "SHA"
click at [245, 170] on rect at bounding box center [267, 184] width 44 height 44
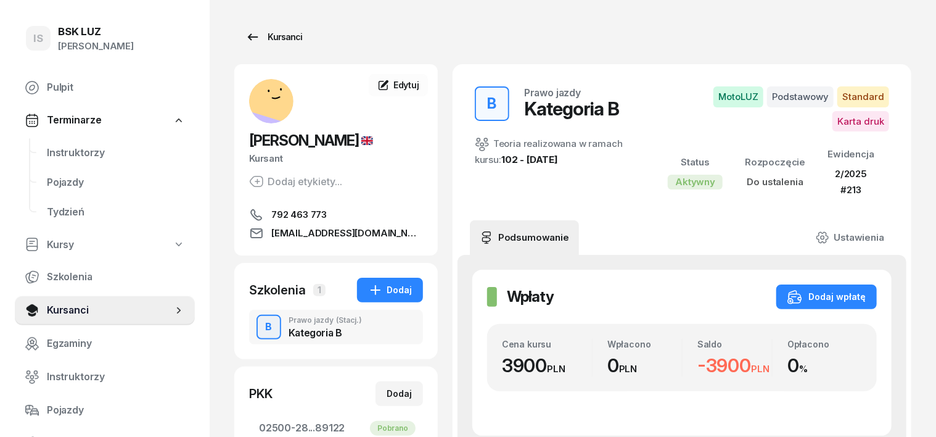
click at [261, 34] on div "Kursanci" at bounding box center [273, 37] width 57 height 15
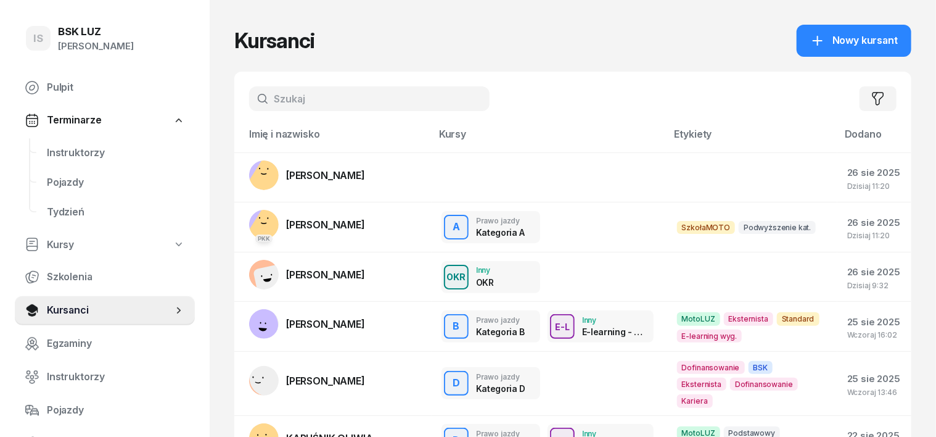
click at [291, 99] on input "text" at bounding box center [369, 98] width 241 height 25
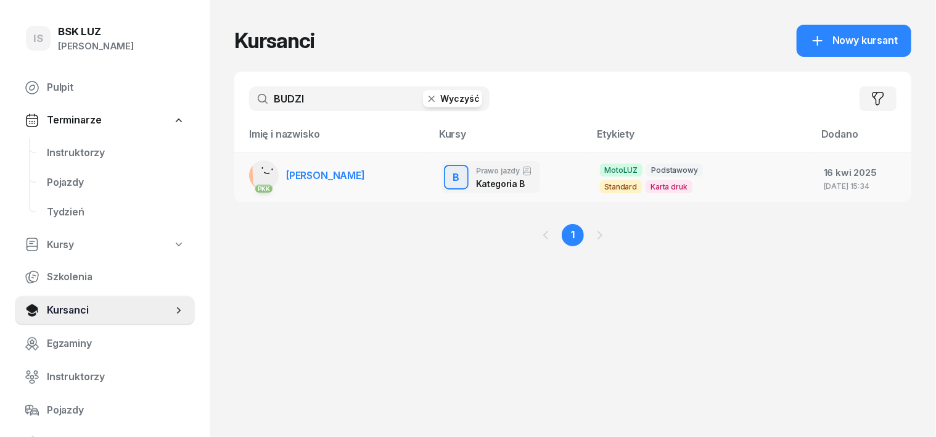
type input "BUDZI"
click at [252, 169] on rect at bounding box center [269, 171] width 34 height 34
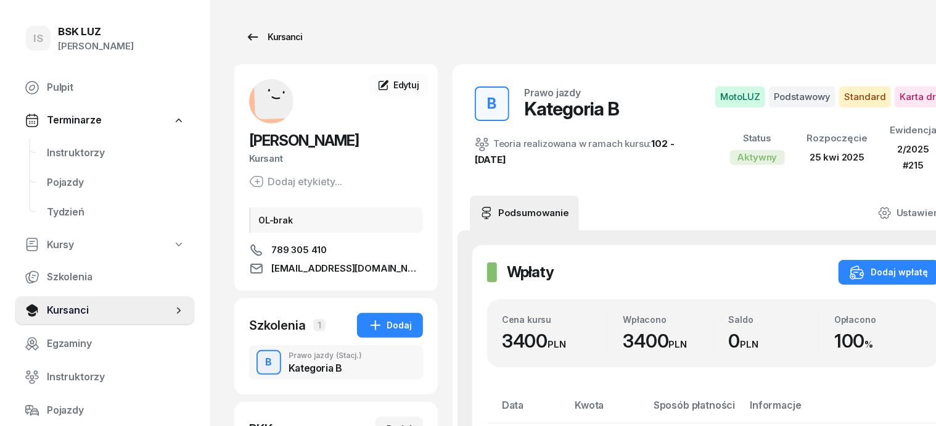
click at [266, 36] on div "Kursanci" at bounding box center [273, 37] width 57 height 15
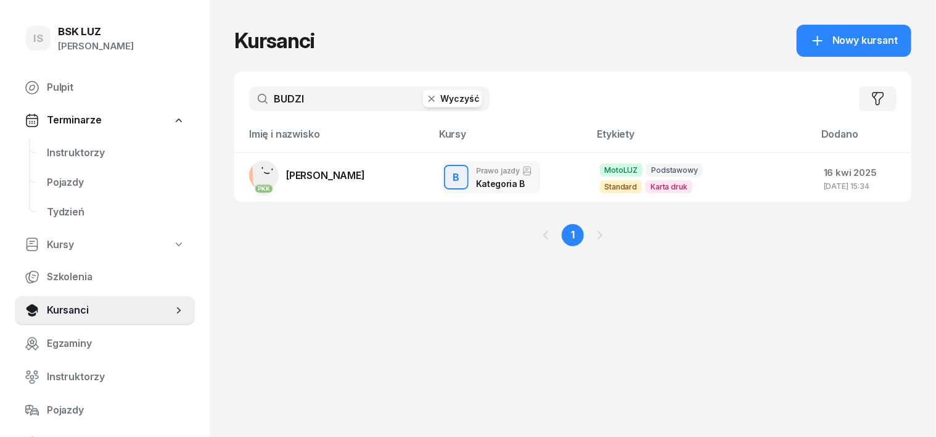
click at [426, 101] on icon "button" at bounding box center [432, 99] width 12 height 12
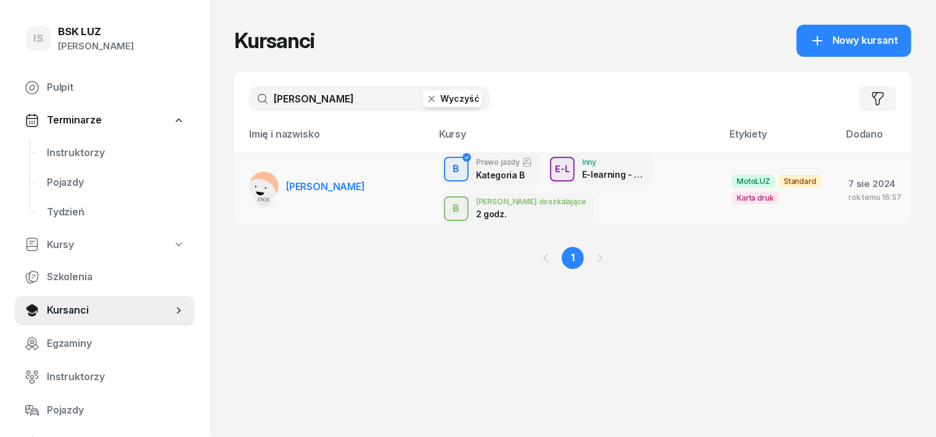
type input "[PERSON_NAME]"
click at [249, 178] on rect at bounding box center [264, 186] width 30 height 30
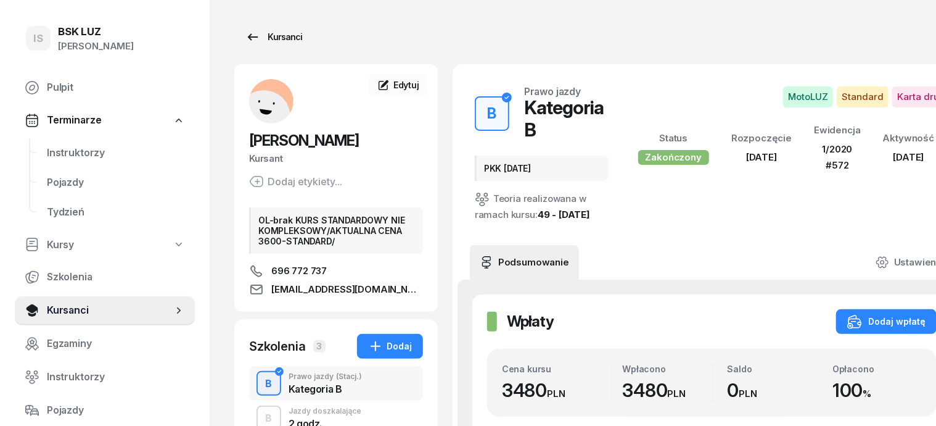
click at [265, 42] on div "Kursanci" at bounding box center [273, 37] width 57 height 15
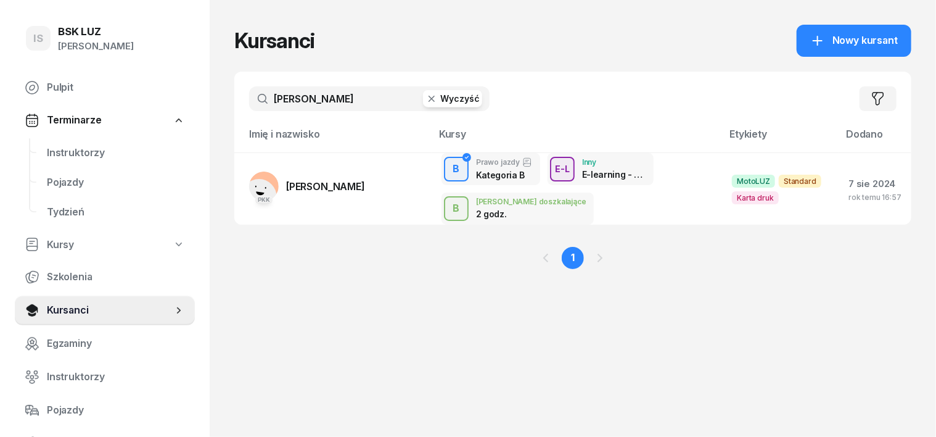
click at [426, 100] on icon "button" at bounding box center [432, 99] width 12 height 12
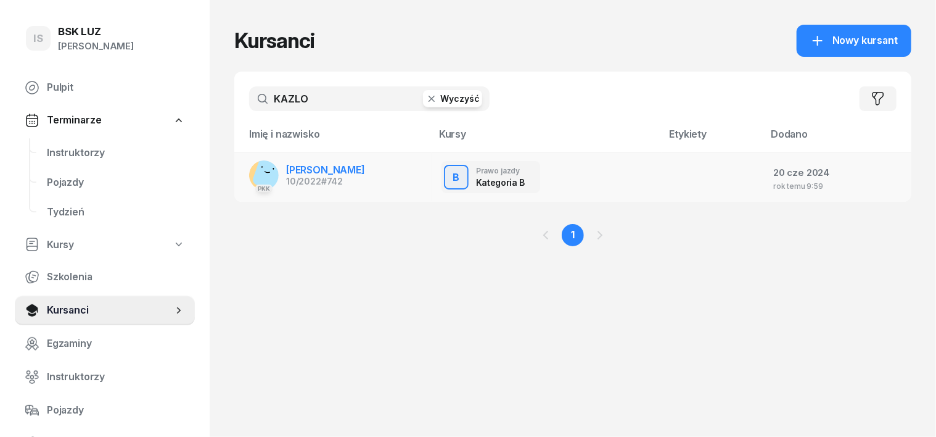
type input "KAZLO"
click at [252, 175] on rect at bounding box center [272, 172] width 41 height 41
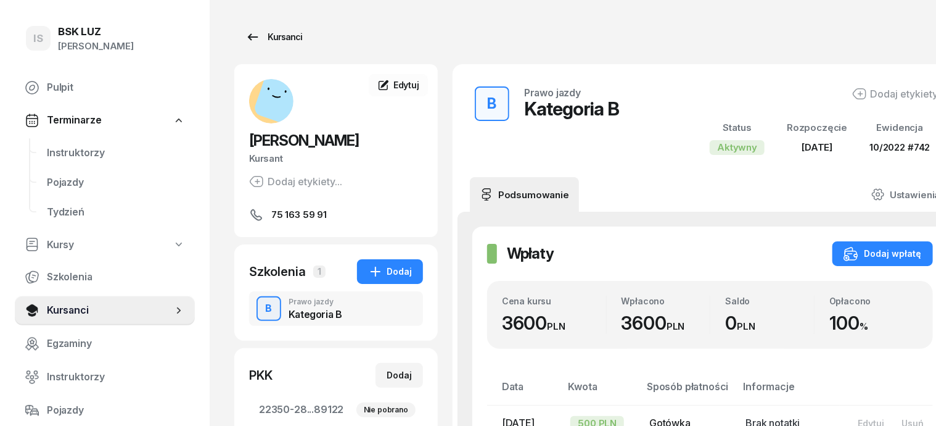
click at [269, 38] on div "Kursanci" at bounding box center [273, 37] width 57 height 15
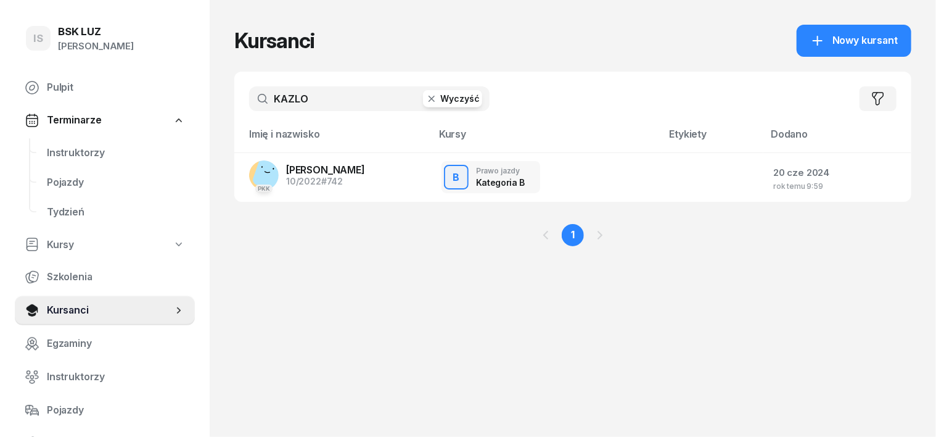
drag, startPoint x: 409, startPoint y: 91, endPoint x: 416, endPoint y: 114, distance: 23.8
click at [423, 96] on button "Wyczyść" at bounding box center [452, 98] width 59 height 17
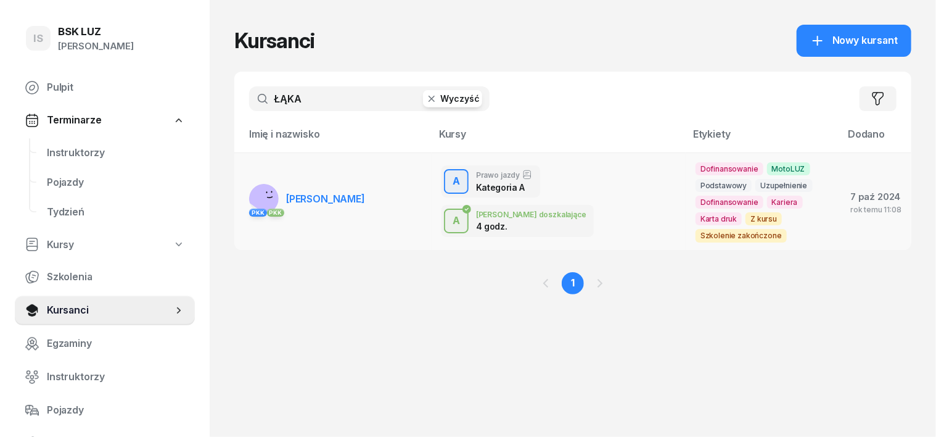
type input "ŁĄKA"
click at [242, 190] on rect at bounding box center [266, 193] width 49 height 49
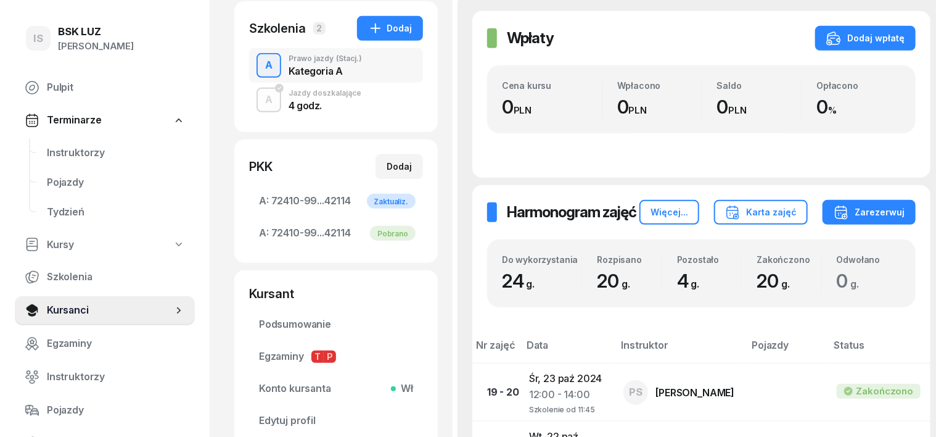
scroll to position [76, 0]
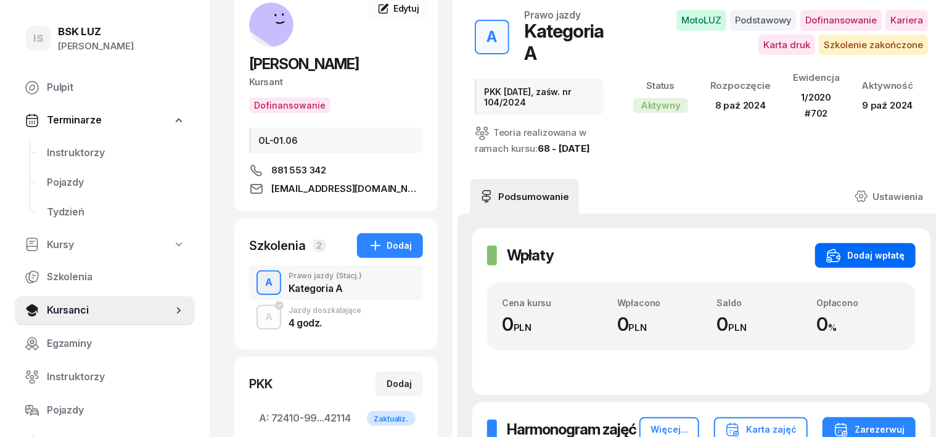
click at [868, 248] on div "Dodaj wpłatę" at bounding box center [865, 255] width 78 height 15
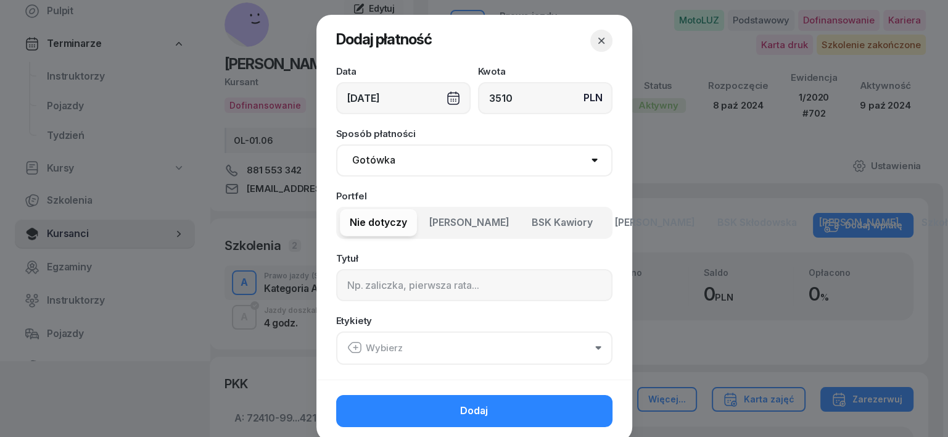
type input "3510"
click at [449, 97] on div "[DATE]" at bounding box center [403, 98] width 134 height 32
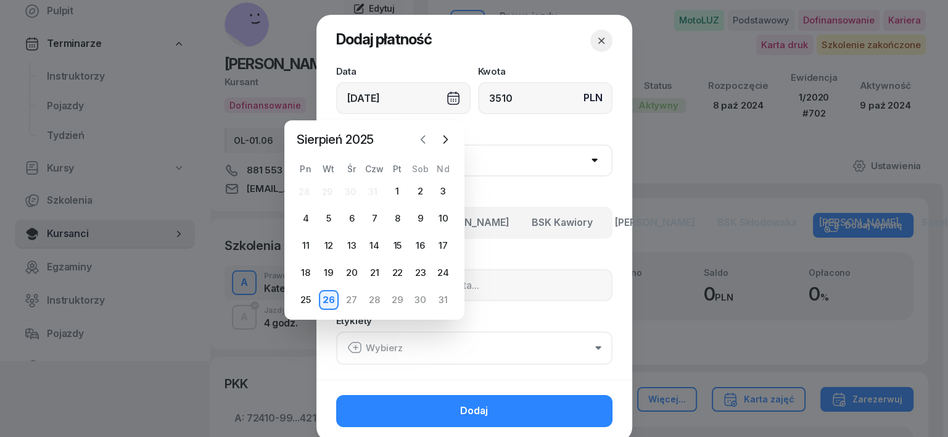
click at [417, 139] on icon "button" at bounding box center [423, 139] width 12 height 12
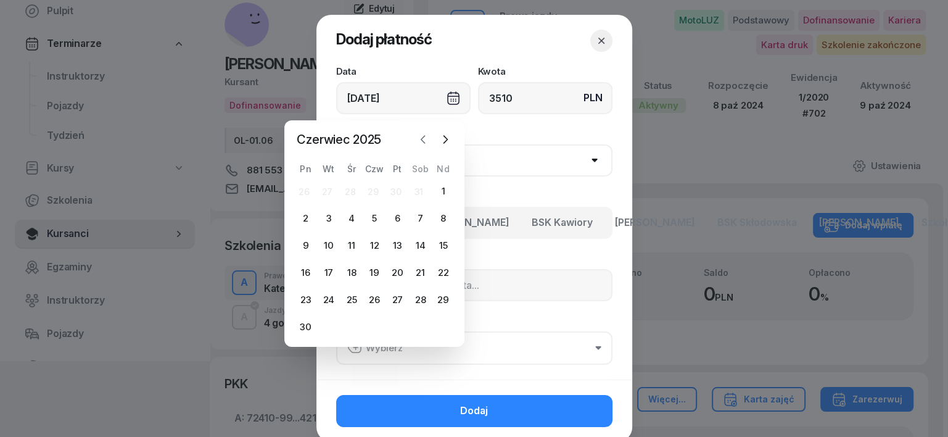
click at [417, 139] on icon "button" at bounding box center [423, 139] width 12 height 12
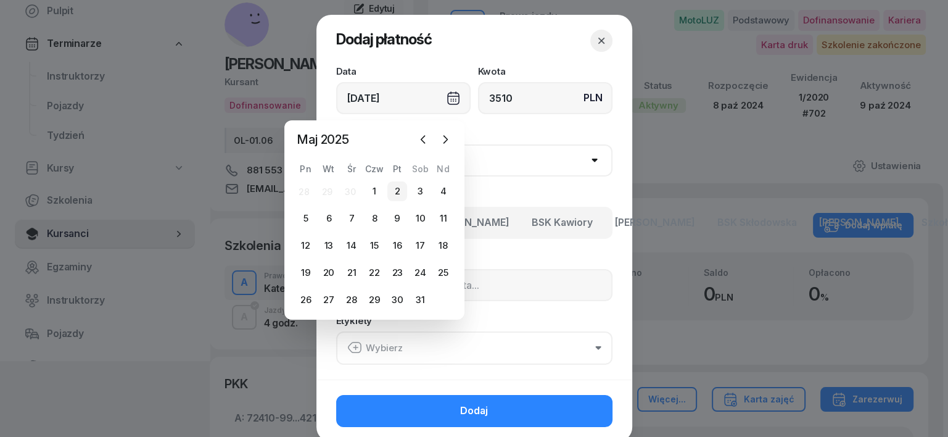
click at [395, 190] on div "2" at bounding box center [397, 191] width 20 height 20
type input "[DATE]"
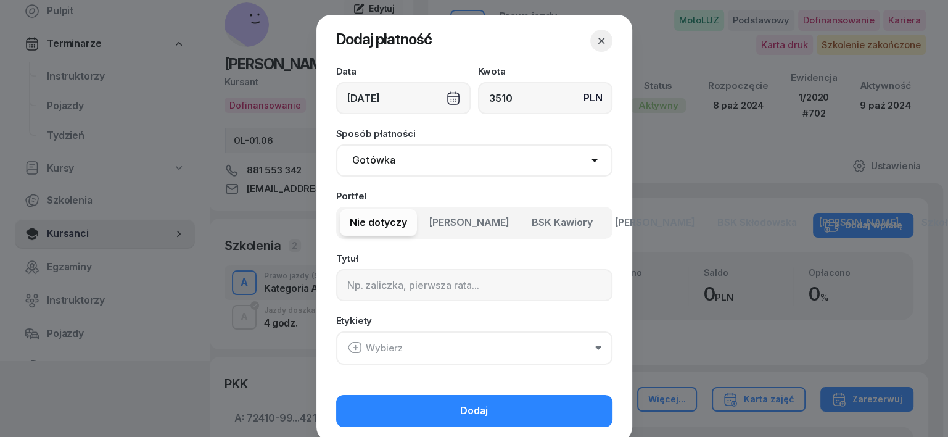
click at [379, 160] on select "Gotówka Karta Przelew Płatności online BLIK" at bounding box center [474, 160] width 276 height 32
select select "transfer"
click at [336, 144] on select "Gotówka Karta Przelew Płatności online BLIK" at bounding box center [474, 160] width 276 height 32
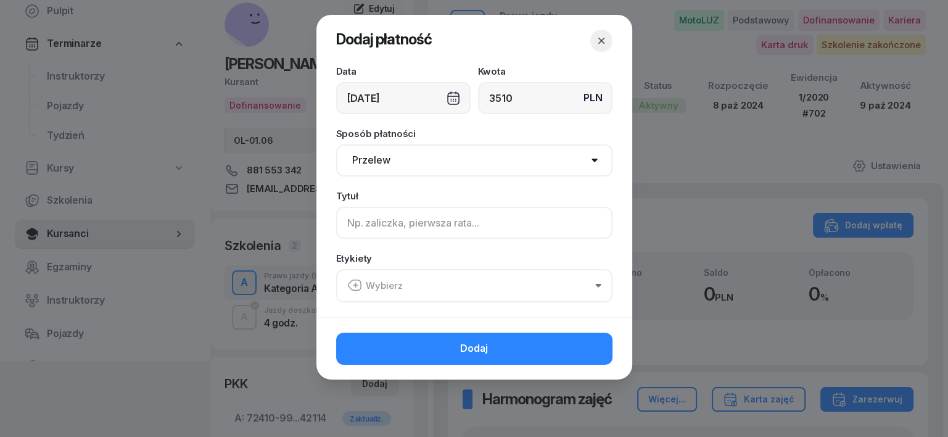
click at [352, 221] on input at bounding box center [474, 223] width 276 height 32
type input "A - PLUXEE F/4/04/2025 ML"
click at [352, 284] on icon "button" at bounding box center [354, 285] width 15 height 15
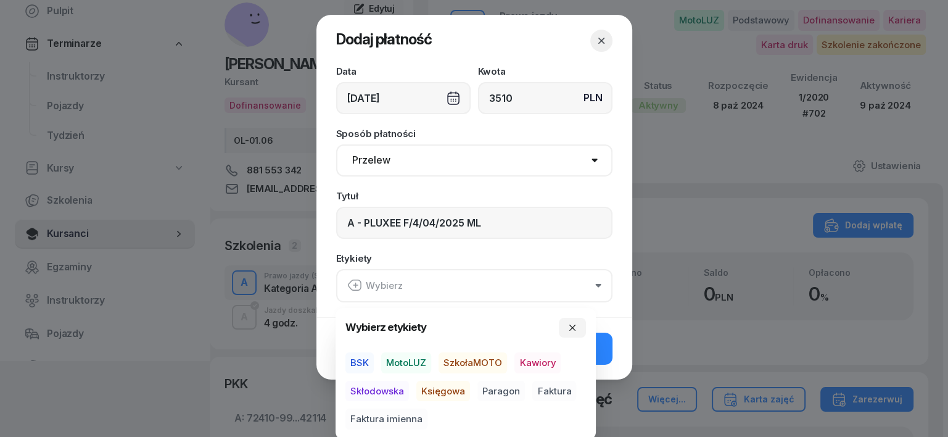
click at [413, 362] on span "MotoLUZ" at bounding box center [406, 362] width 50 height 21
click at [438, 388] on span "Księgowa" at bounding box center [443, 390] width 54 height 21
click at [552, 390] on span "Faktura" at bounding box center [554, 390] width 44 height 21
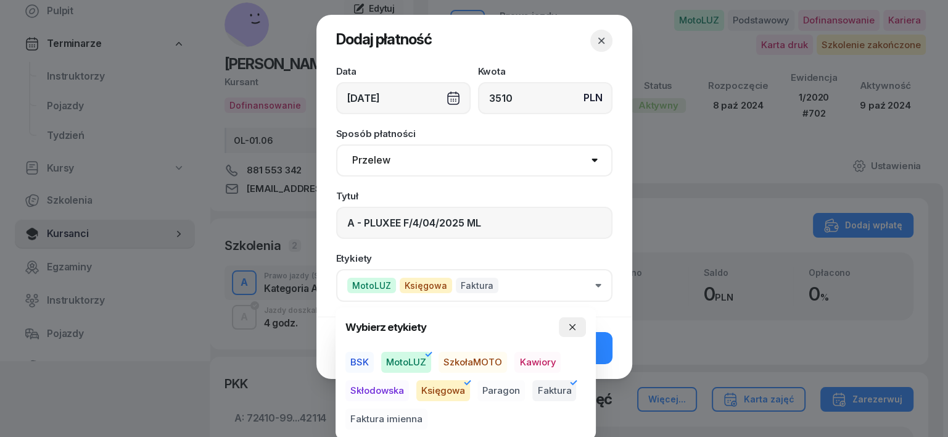
drag, startPoint x: 573, startPoint y: 323, endPoint x: 567, endPoint y: 328, distance: 7.8
click at [572, 323] on icon "button" at bounding box center [572, 327] width 10 height 10
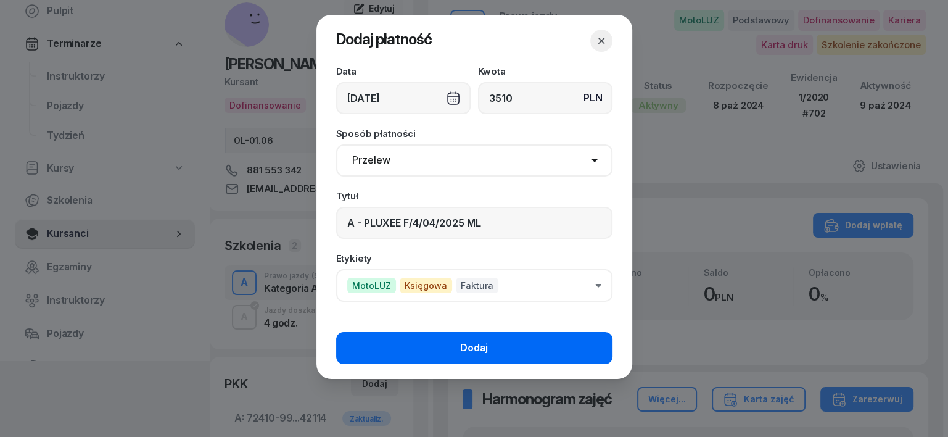
click at [545, 353] on button "Dodaj" at bounding box center [474, 348] width 276 height 32
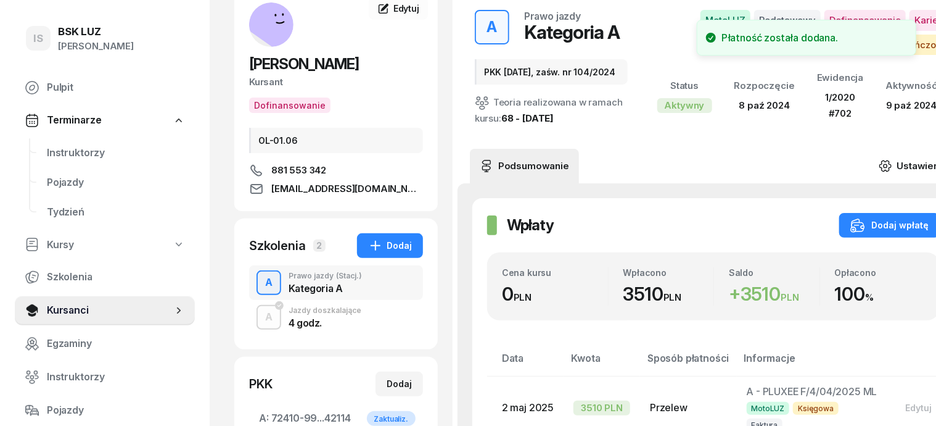
click at [891, 166] on icon at bounding box center [884, 165] width 11 height 10
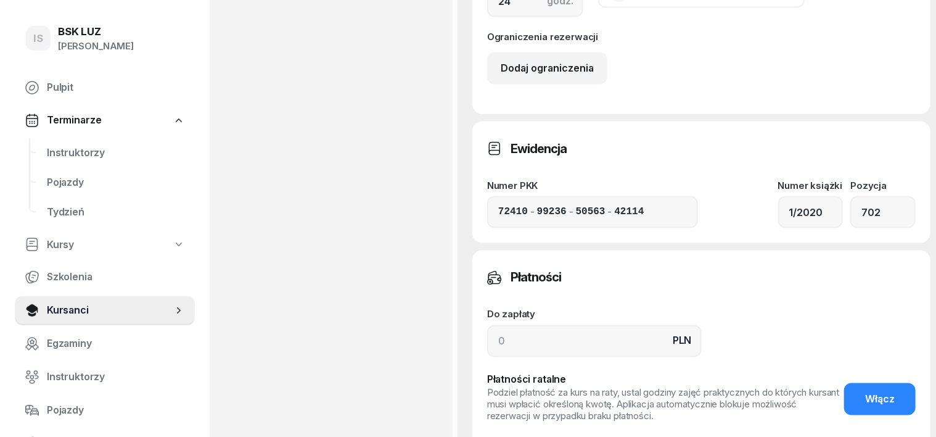
scroll to position [925, 0]
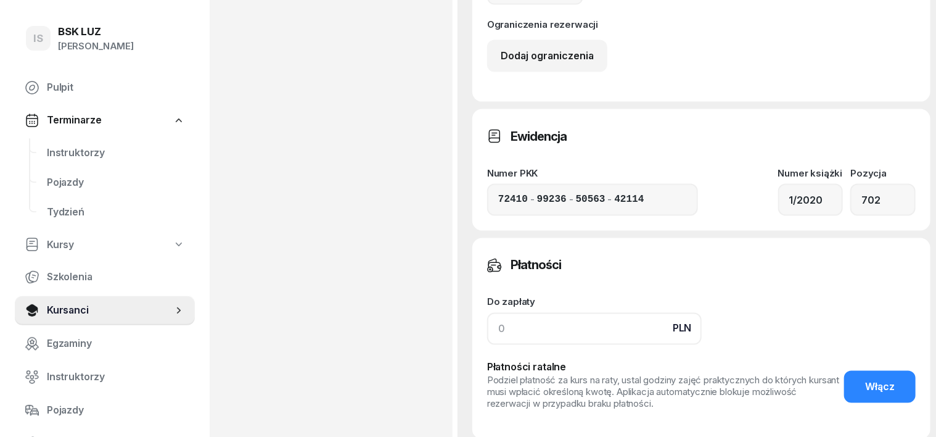
drag, startPoint x: 473, startPoint y: 311, endPoint x: 458, endPoint y: 316, distance: 15.4
click at [487, 313] on input at bounding box center [594, 329] width 215 height 32
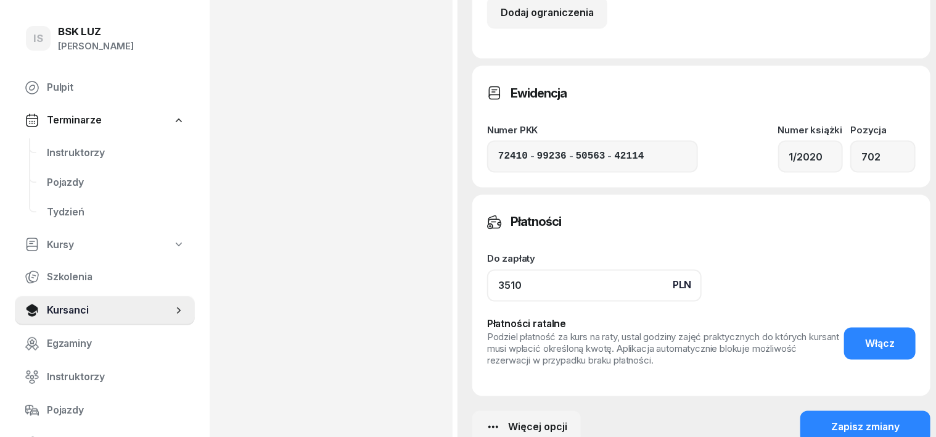
scroll to position [1002, 0]
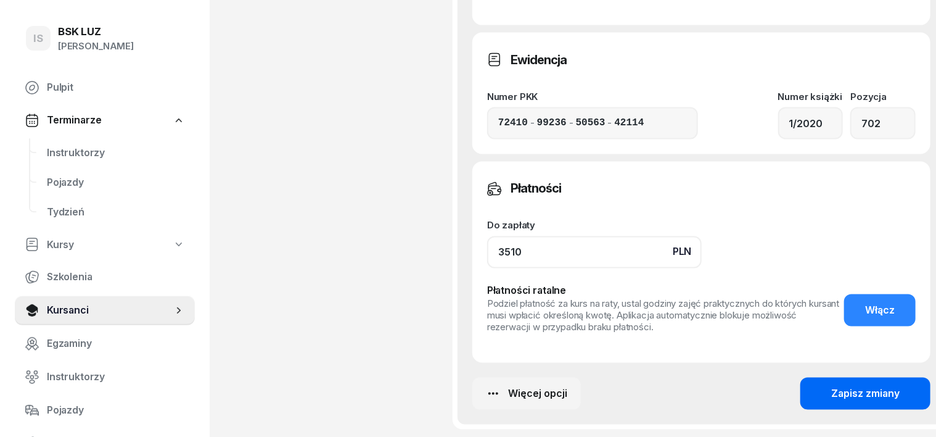
type input "3510"
click at [831, 386] on div "Zapisz zmiany" at bounding box center [865, 394] width 68 height 16
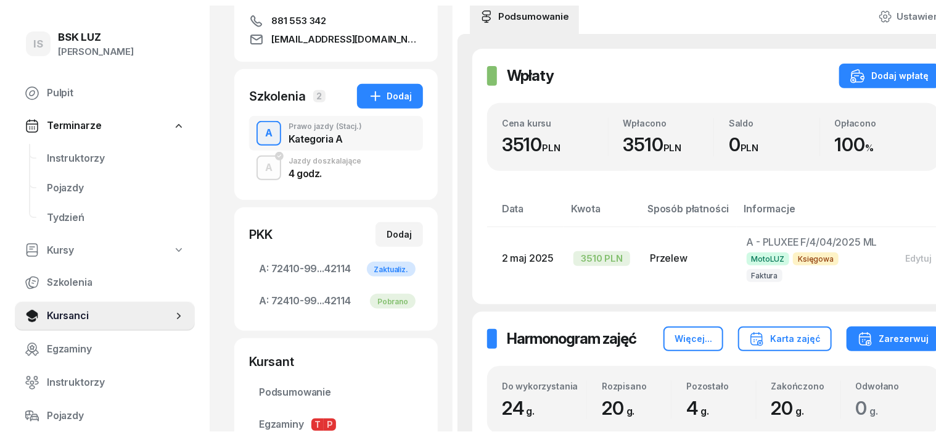
scroll to position [0, 0]
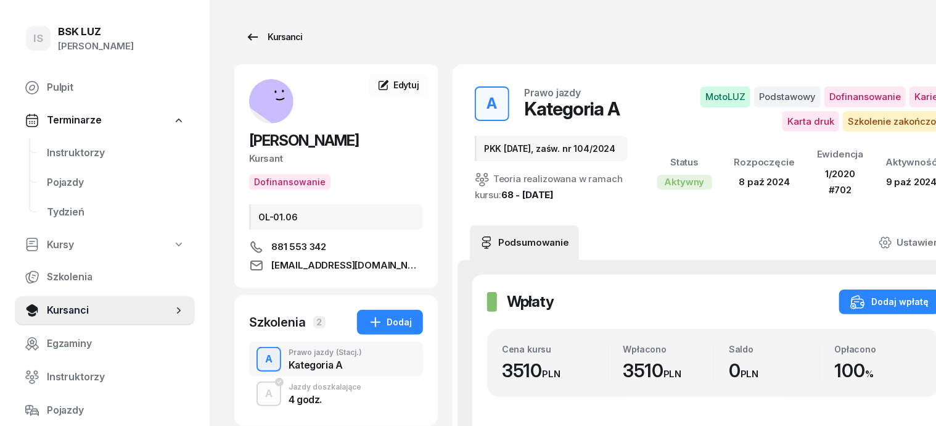
click at [268, 38] on div "Kursanci" at bounding box center [273, 37] width 57 height 15
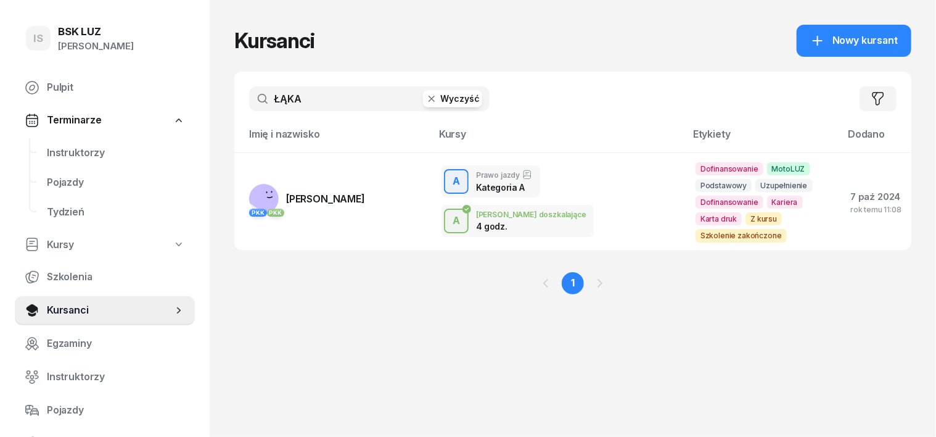
click at [426, 96] on icon "button" at bounding box center [432, 99] width 12 height 12
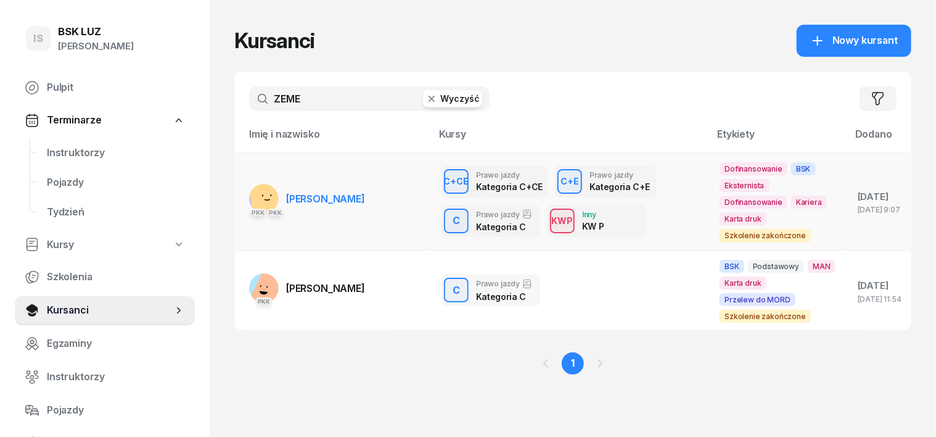
type input "ZEME"
click at [249, 189] on rect at bounding box center [267, 199] width 37 height 37
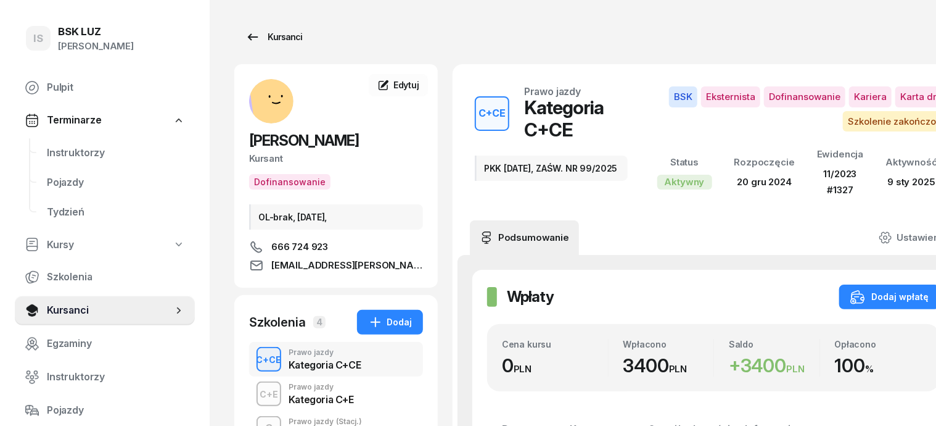
click at [274, 35] on div "Kursanci" at bounding box center [273, 37] width 57 height 15
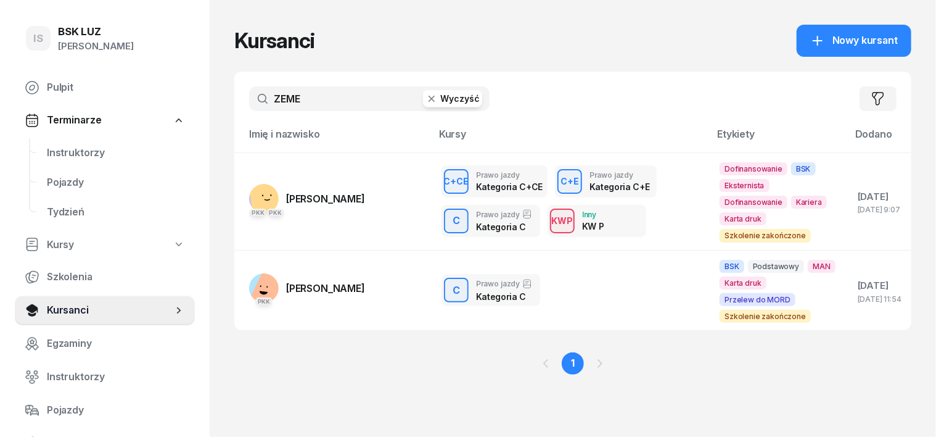
click at [426, 94] on icon "button" at bounding box center [432, 99] width 12 height 12
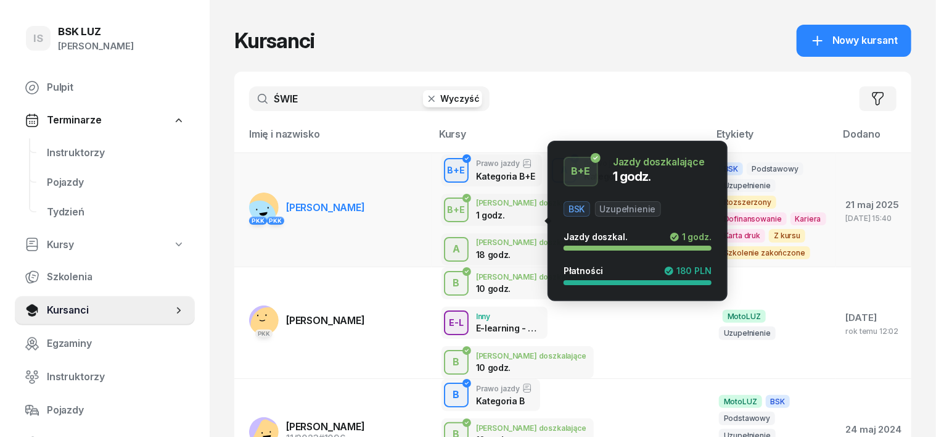
type input "ŚWIE"
click at [443, 217] on div "B+E" at bounding box center [457, 209] width 28 height 15
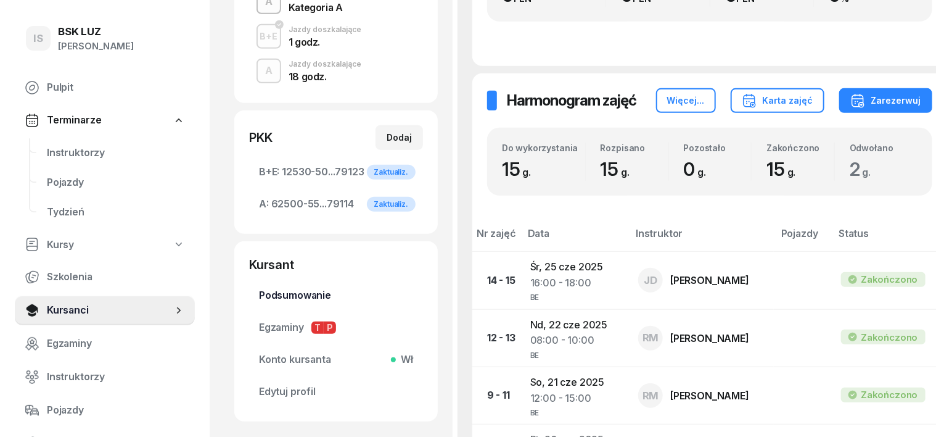
scroll to position [231, 0]
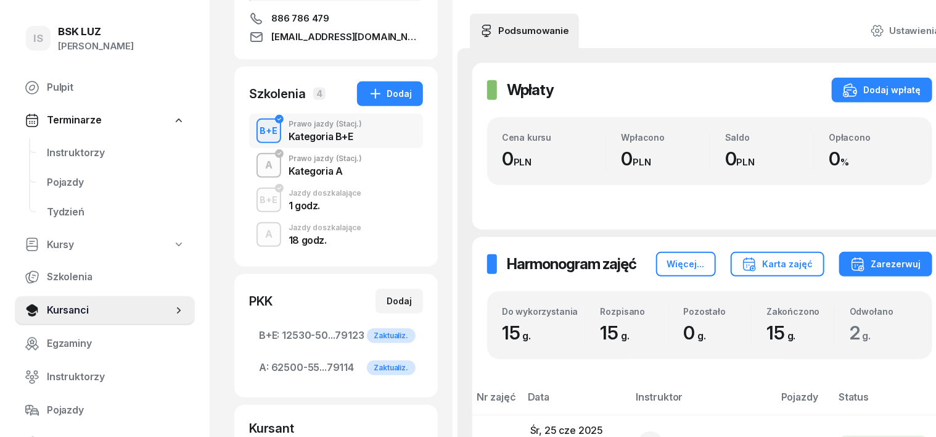
click at [258, 208] on div "button" at bounding box center [269, 200] width 22 height 22
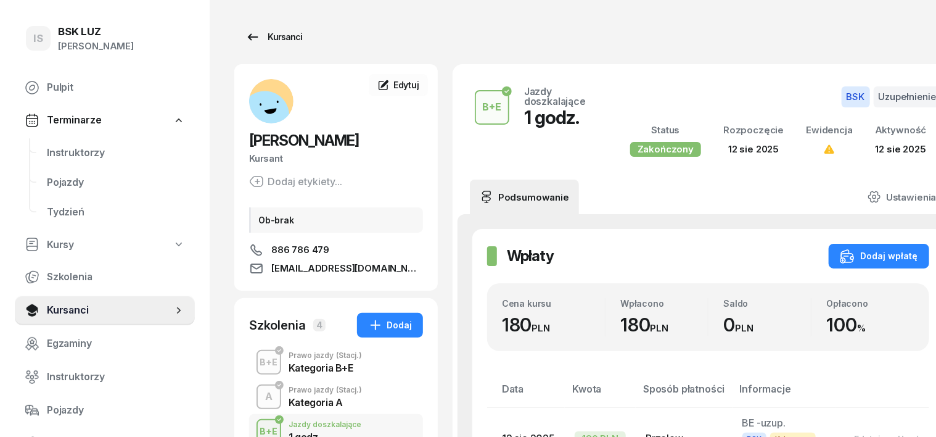
click at [269, 32] on div "Kursanci" at bounding box center [273, 37] width 57 height 15
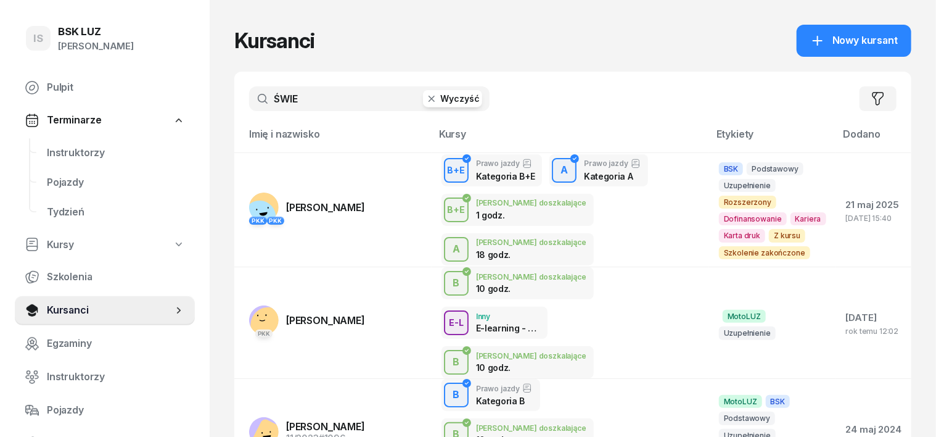
click at [426, 104] on icon "button" at bounding box center [432, 99] width 12 height 12
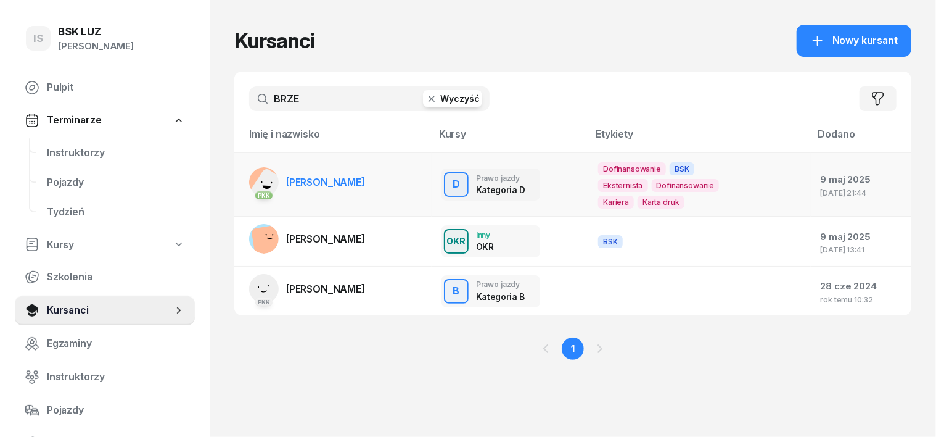
type input "BRZE"
click at [249, 184] on rect at bounding box center [269, 187] width 41 height 41
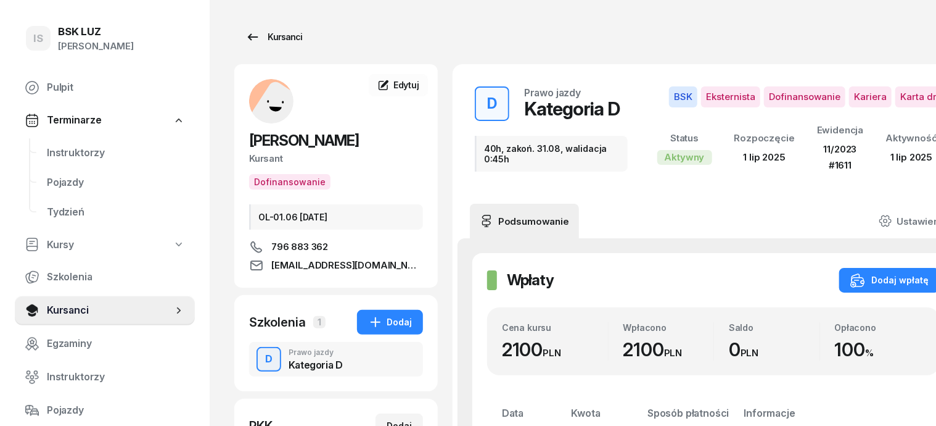
click at [263, 35] on div "Kursanci" at bounding box center [273, 37] width 57 height 15
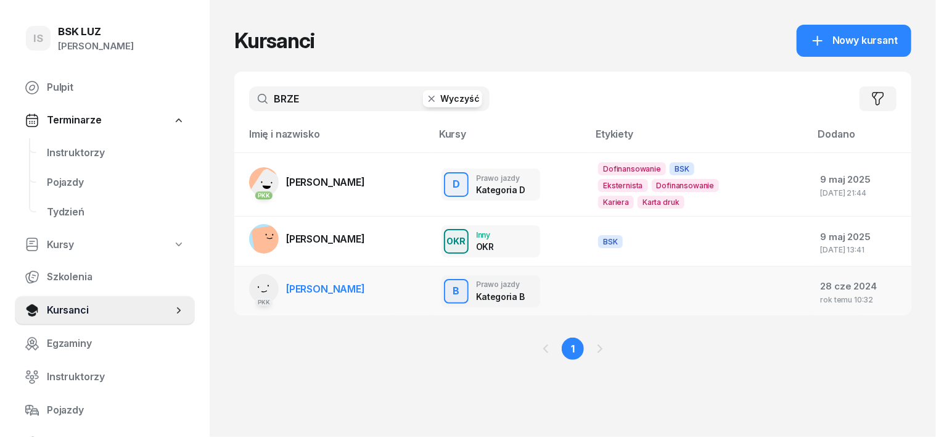
click at [339, 294] on span "[PERSON_NAME]" at bounding box center [325, 288] width 79 height 12
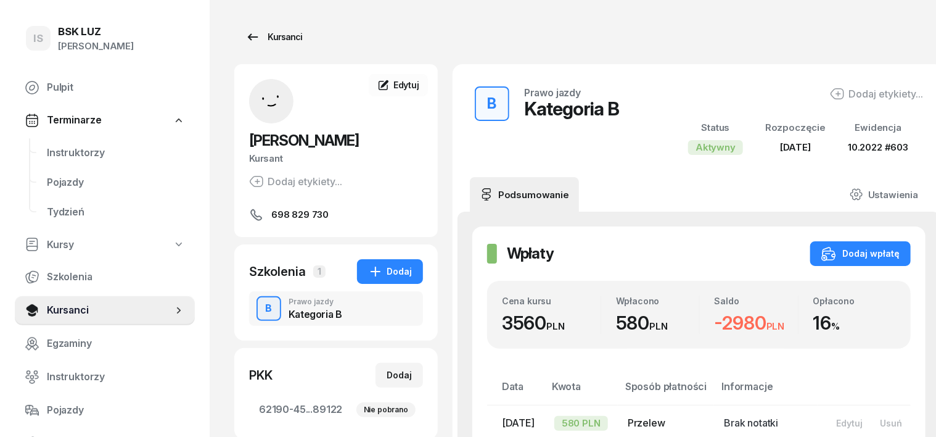
click at [261, 32] on div "Kursanci" at bounding box center [273, 37] width 57 height 15
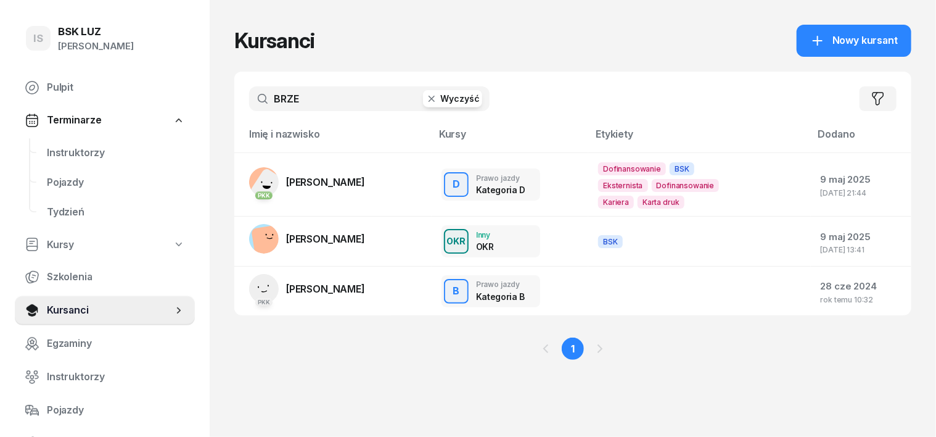
click at [426, 99] on icon "button" at bounding box center [432, 99] width 12 height 12
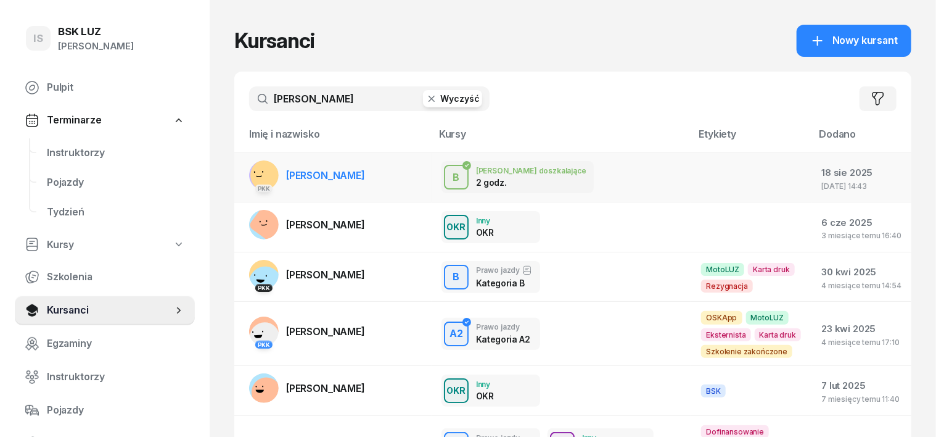
type input "[PERSON_NAME]"
click at [249, 170] on rect at bounding box center [267, 175] width 37 height 37
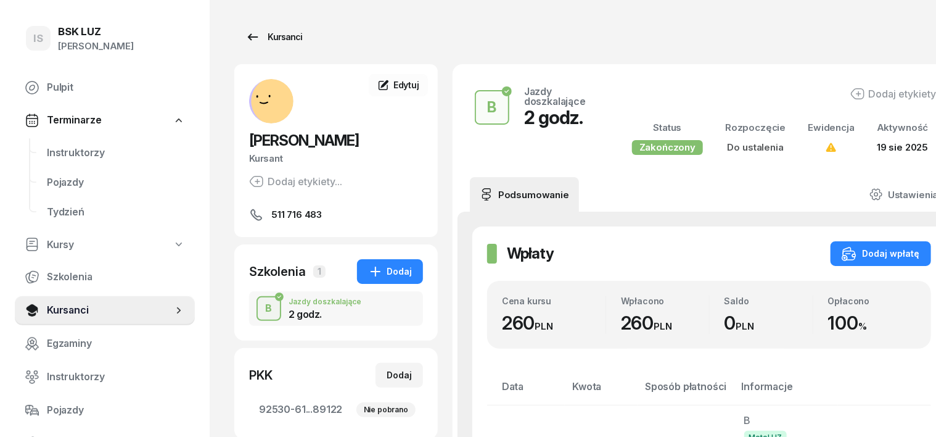
click at [267, 36] on div "Kursanci" at bounding box center [273, 37] width 57 height 15
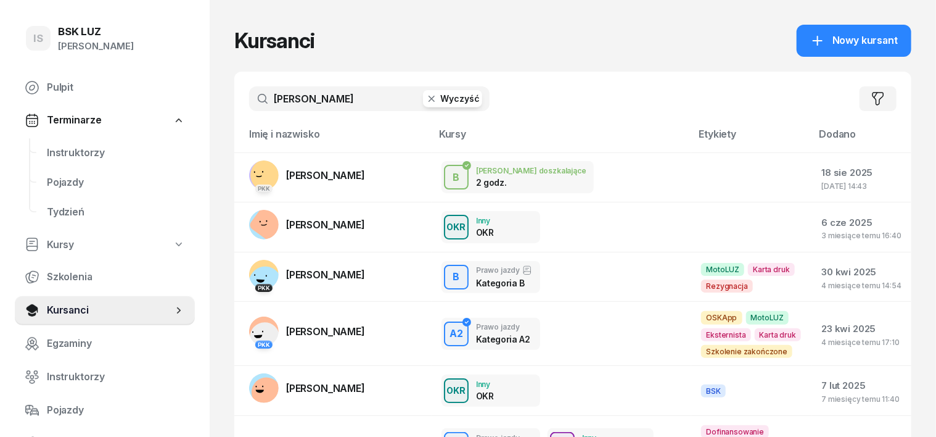
click at [426, 97] on icon "button" at bounding box center [432, 99] width 12 height 12
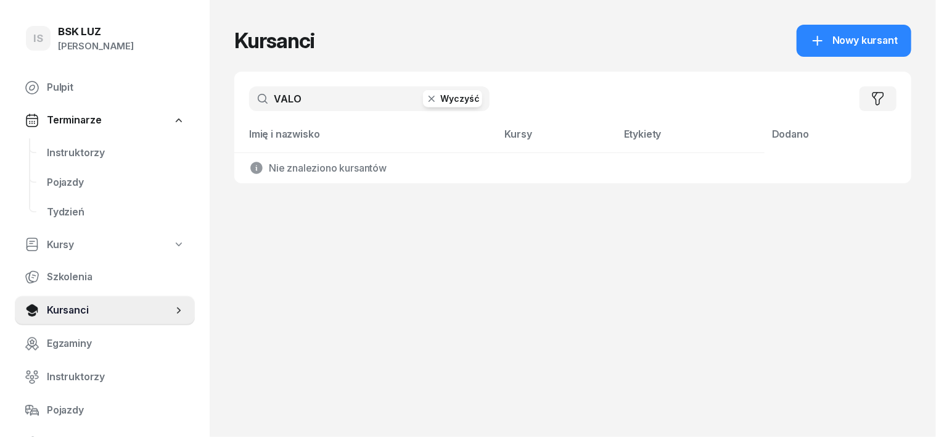
click at [262, 105] on input "VALO" at bounding box center [369, 98] width 241 height 25
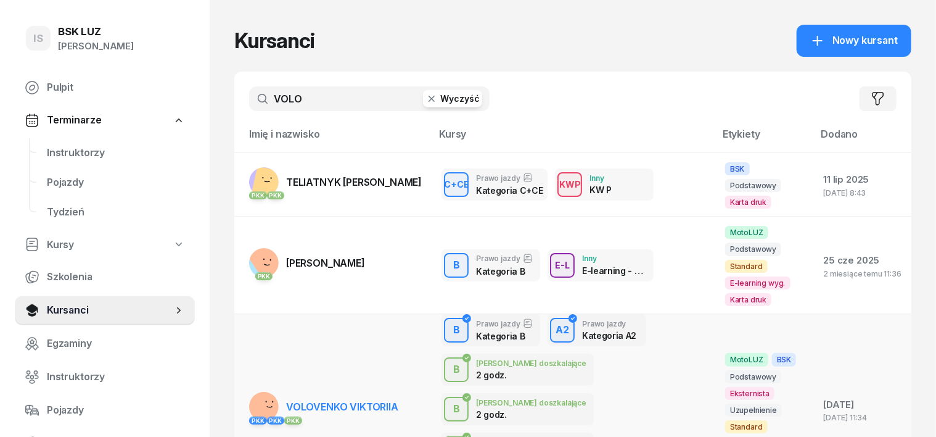
type input "VOLO"
click at [245, 385] on rect at bounding box center [266, 406] width 42 height 42
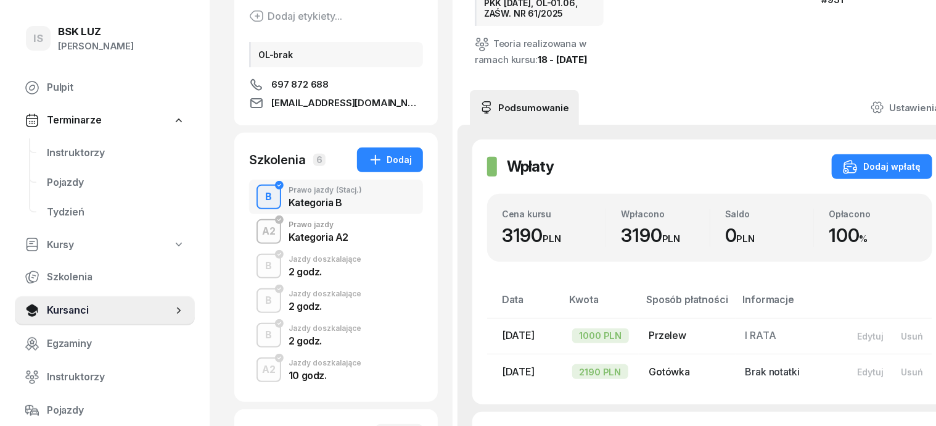
scroll to position [231, 0]
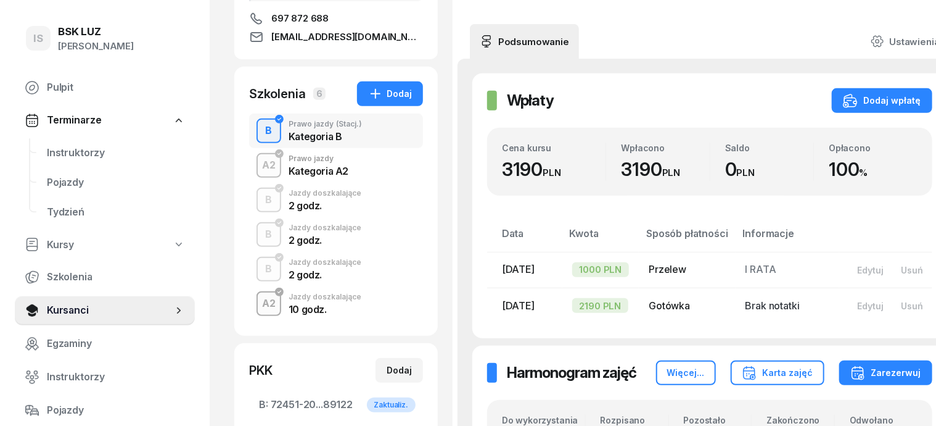
click at [257, 303] on div "A2" at bounding box center [268, 303] width 23 height 21
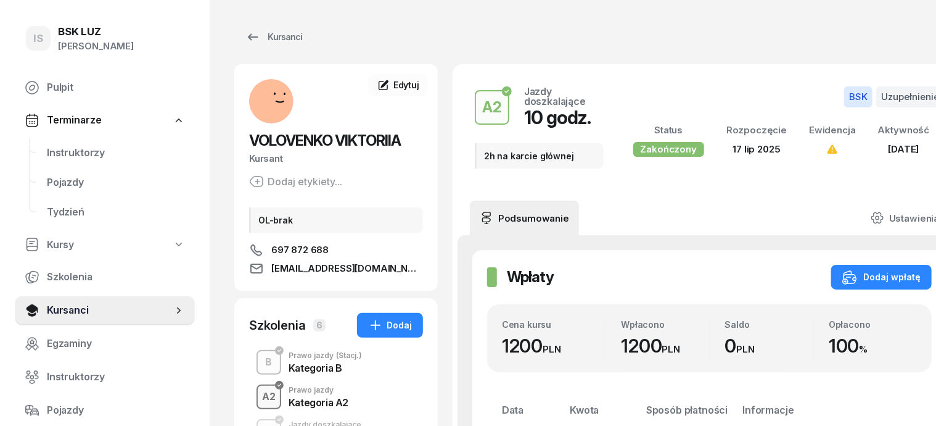
click at [257, 401] on div "A2" at bounding box center [268, 396] width 23 height 21
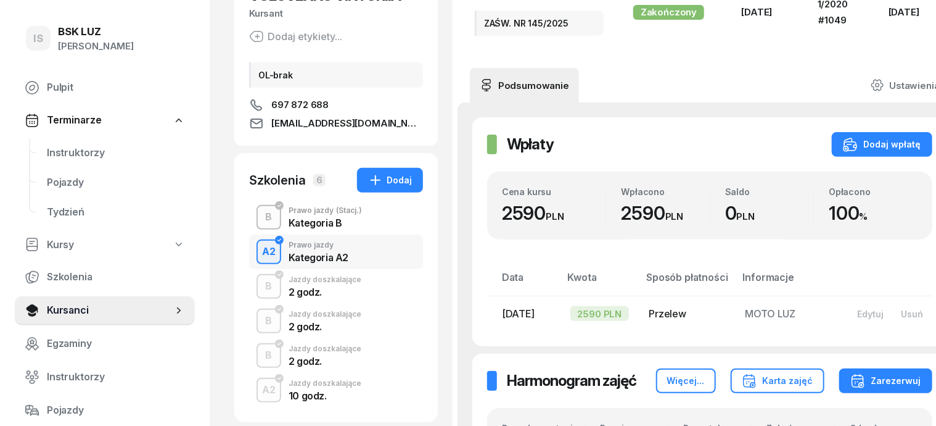
scroll to position [154, 0]
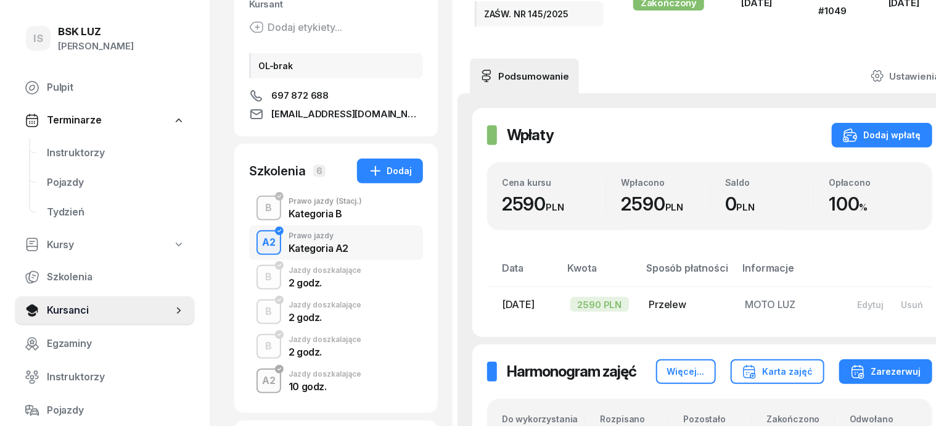
click at [257, 379] on div "A2" at bounding box center [268, 380] width 23 height 21
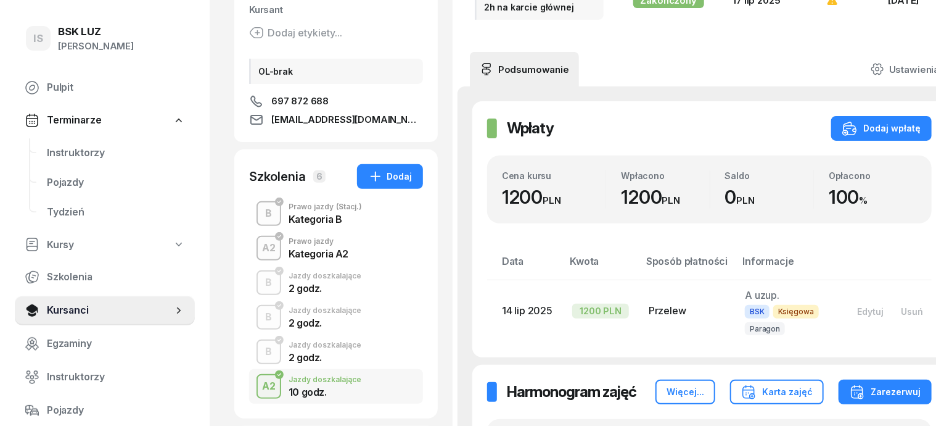
scroll to position [154, 0]
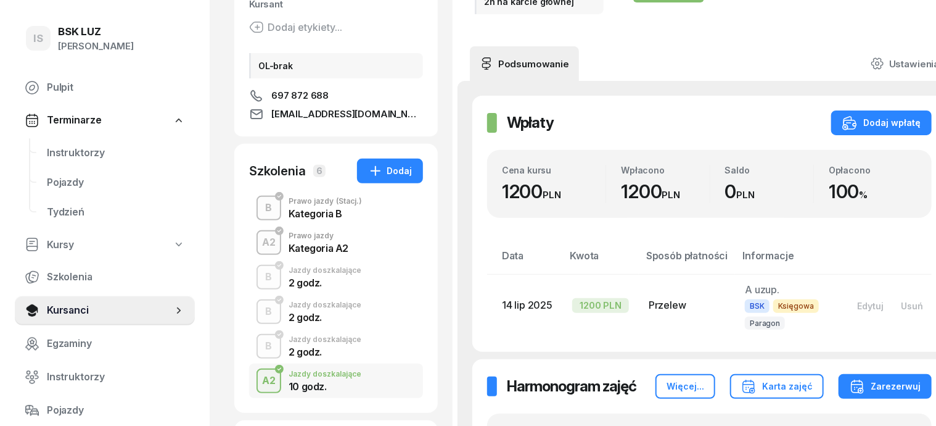
click at [257, 383] on div "A2" at bounding box center [268, 380] width 23 height 21
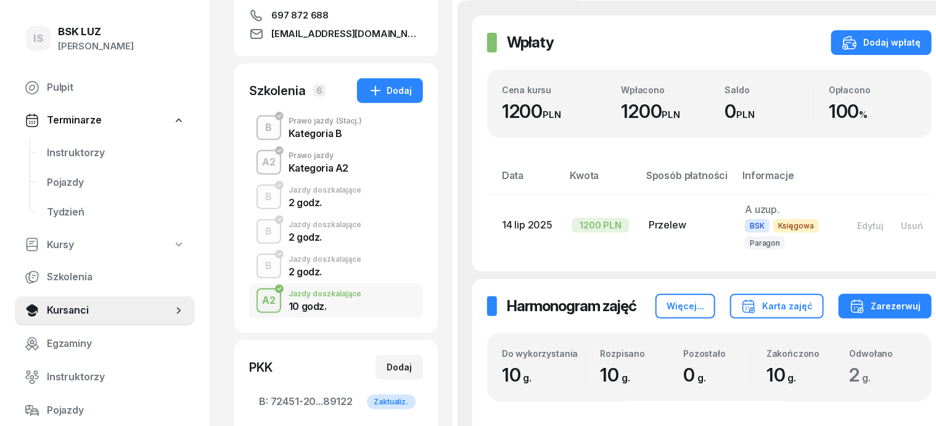
scroll to position [231, 0]
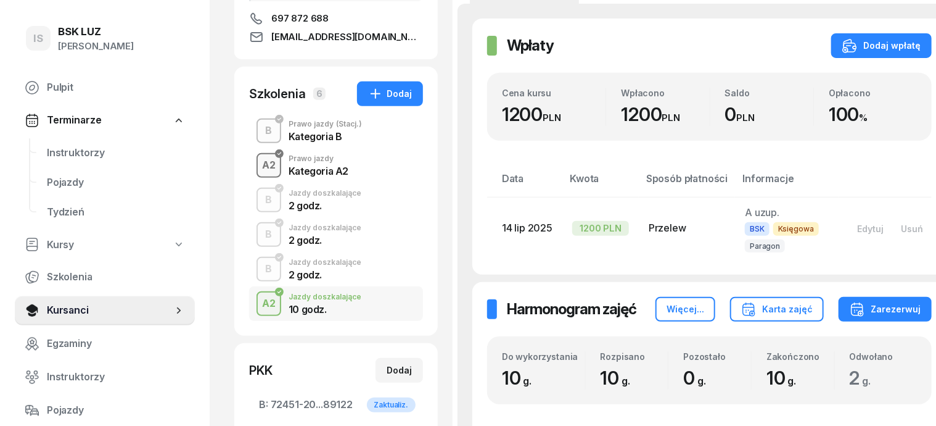
click at [257, 168] on div "A2" at bounding box center [268, 165] width 23 height 21
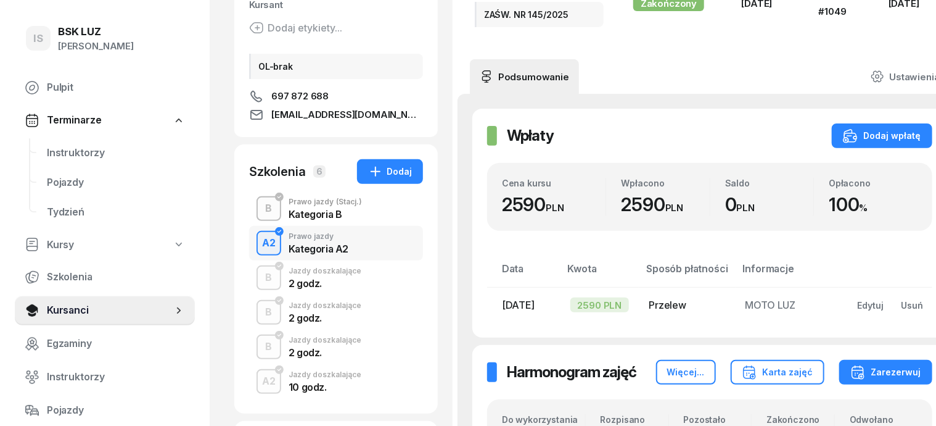
scroll to position [154, 0]
drag, startPoint x: 247, startPoint y: 390, endPoint x: 252, endPoint y: 385, distance: 7.4
click at [257, 390] on div "A2" at bounding box center [268, 380] width 23 height 21
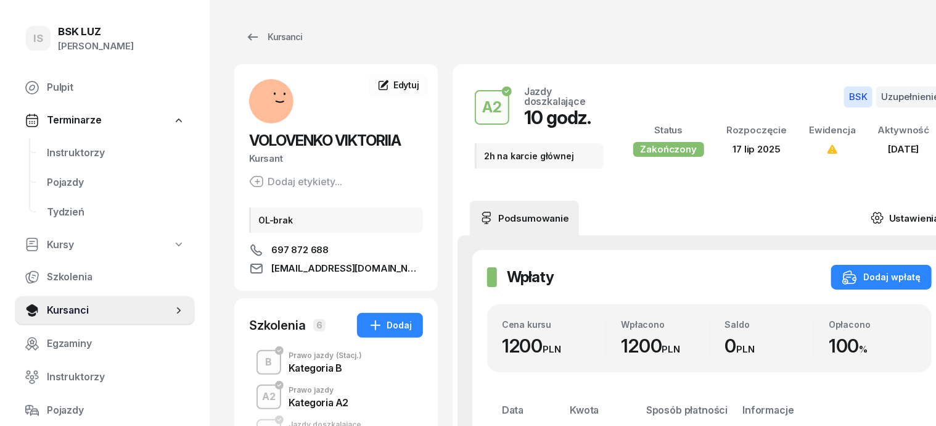
click at [871, 216] on icon at bounding box center [878, 218] width 14 height 14
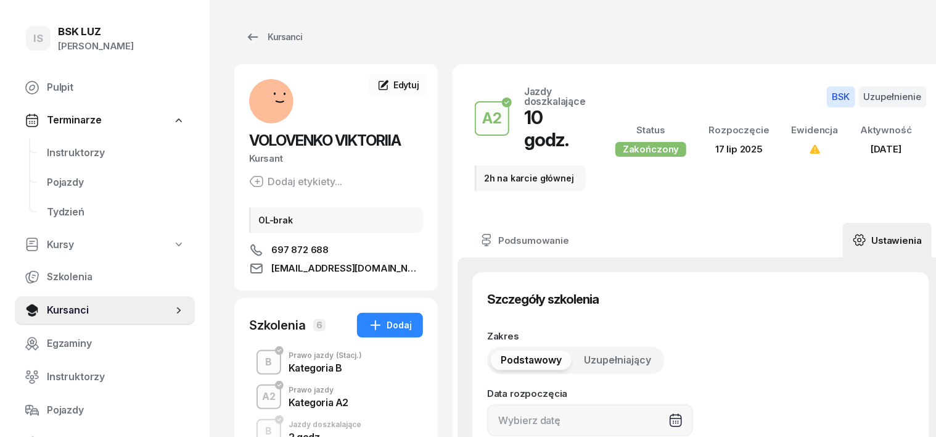
type input "[DATE]"
type input "2h na karcie głównej"
type input "10"
type input "92471"
type input "27040"
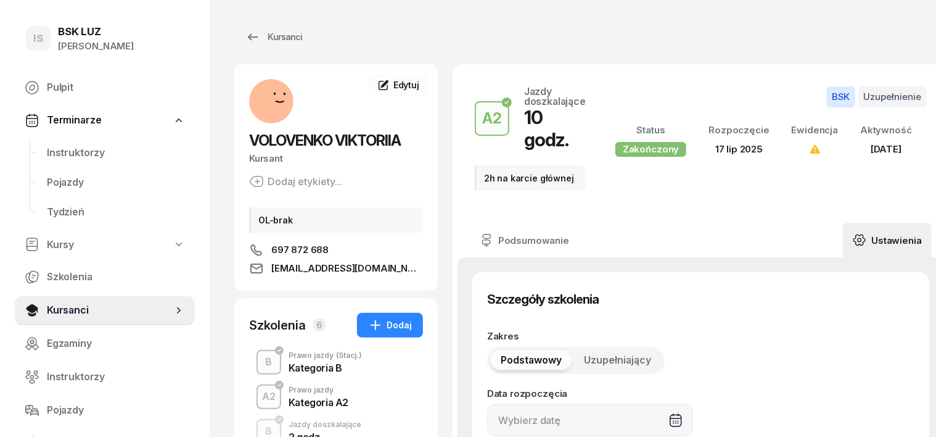
type input "24823"
type input "89113"
type input "12/2025"
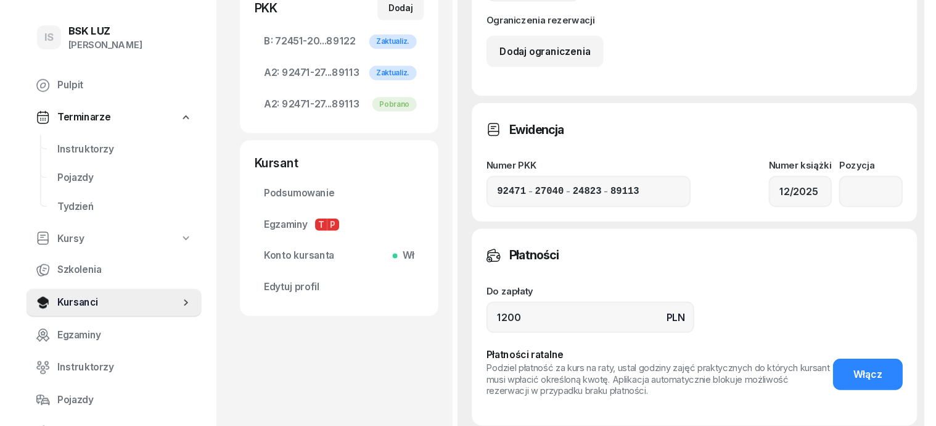
scroll to position [617, 0]
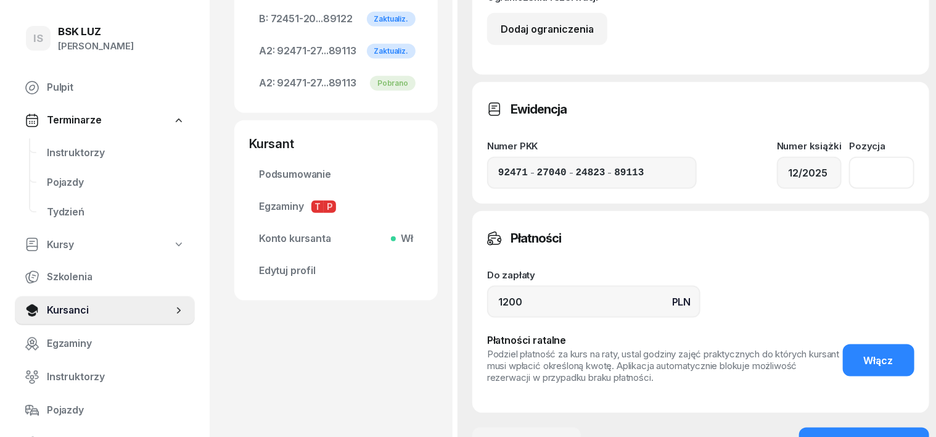
click at [853, 158] on input "number" at bounding box center [881, 173] width 65 height 32
type input "13"
click at [871, 435] on div "Zapisz zmiany" at bounding box center [864, 443] width 68 height 16
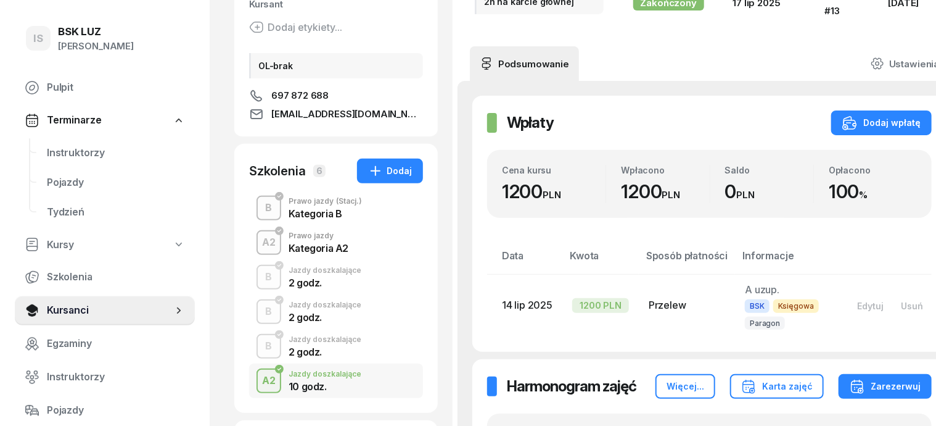
scroll to position [76, 0]
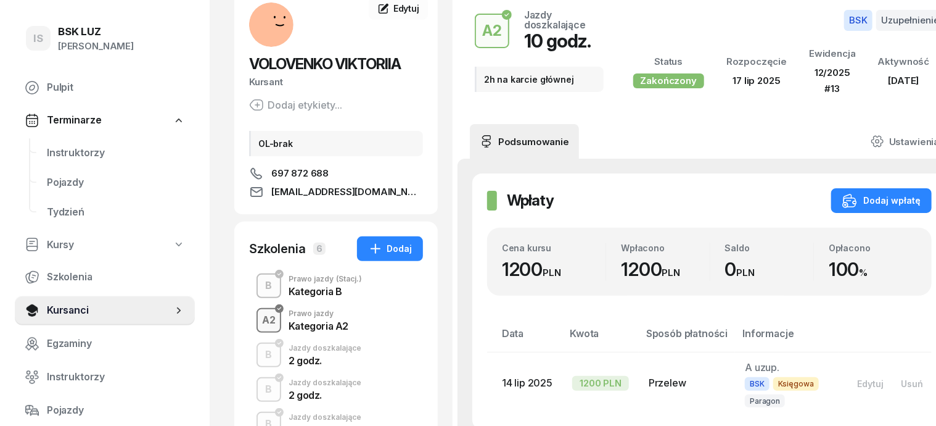
click at [257, 324] on div "A2" at bounding box center [268, 320] width 23 height 21
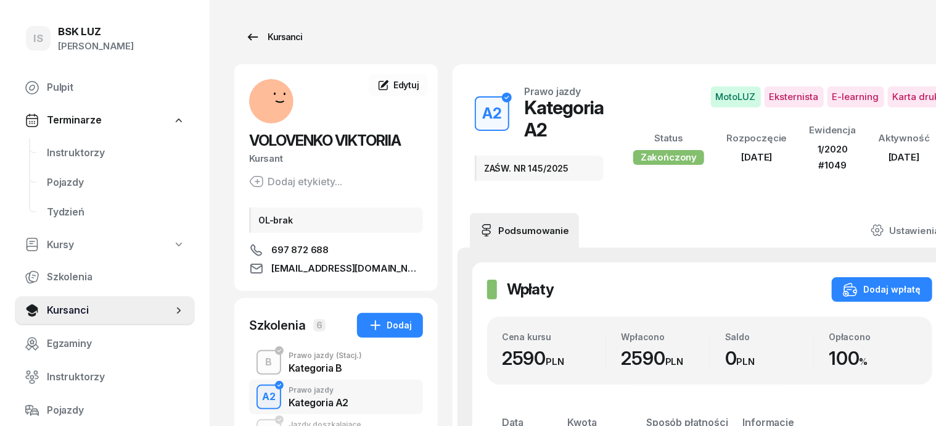
click at [253, 37] on div "Kursanci" at bounding box center [273, 37] width 57 height 15
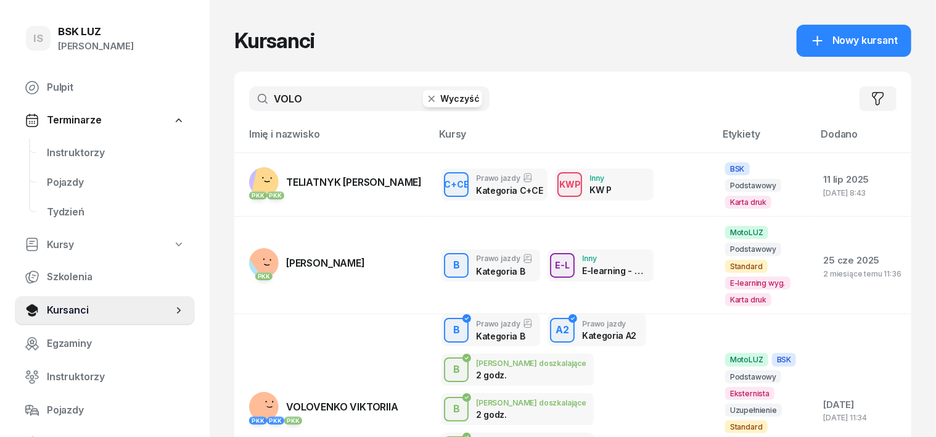
click at [429, 99] on icon "button" at bounding box center [432, 99] width 6 height 6
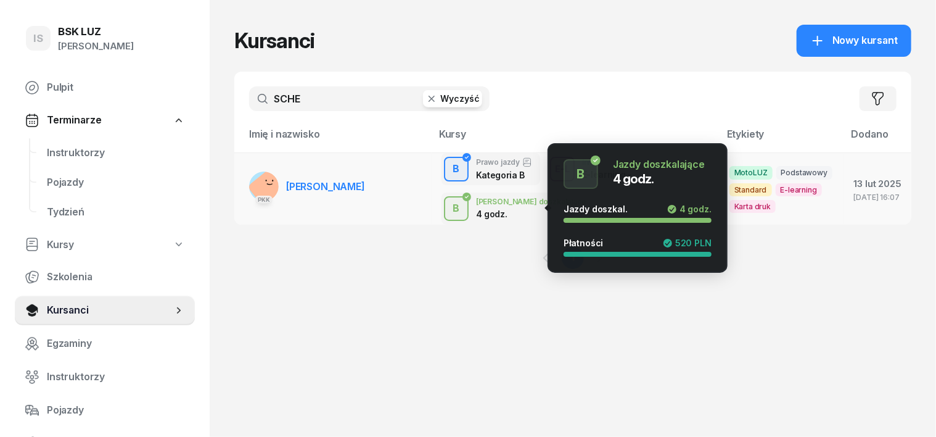
type input "SCHE"
click at [448, 210] on div "B" at bounding box center [456, 208] width 17 height 21
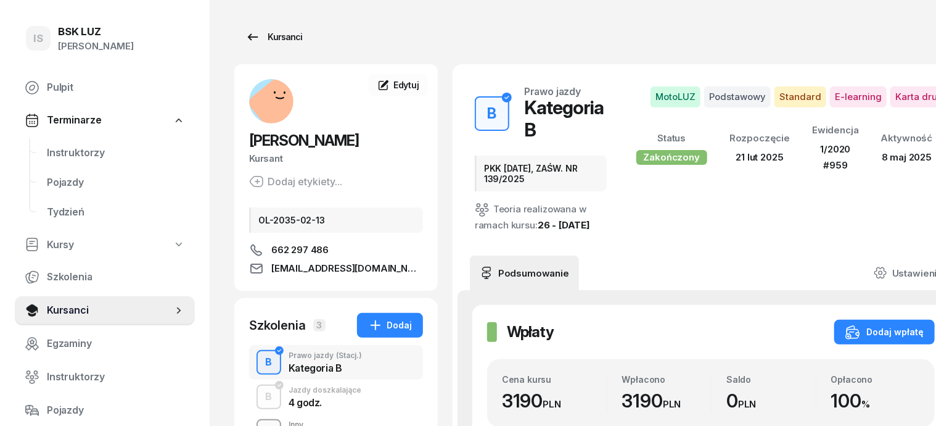
click at [269, 34] on div "Kursanci" at bounding box center [273, 37] width 57 height 15
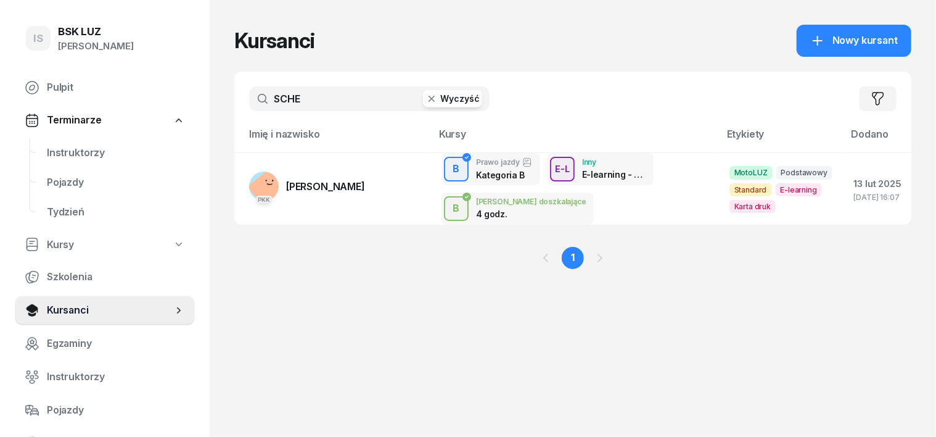
click at [426, 99] on icon "button" at bounding box center [432, 99] width 12 height 12
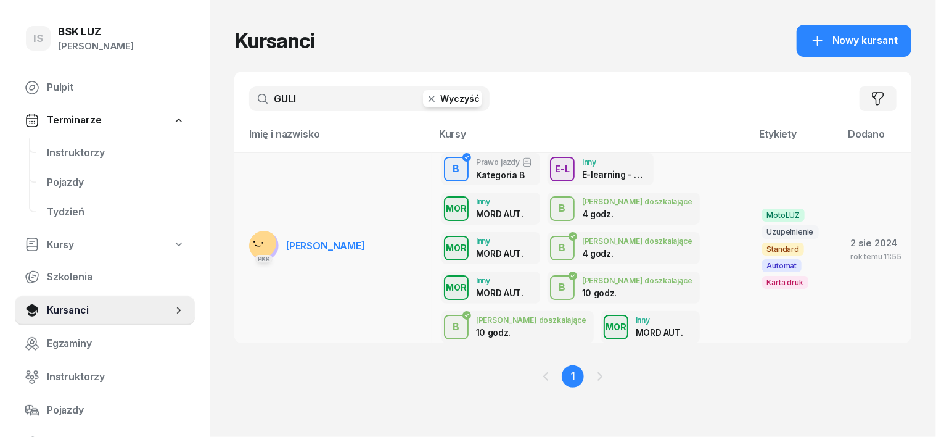
type input "GULI"
click at [242, 223] on rect at bounding box center [262, 243] width 40 height 40
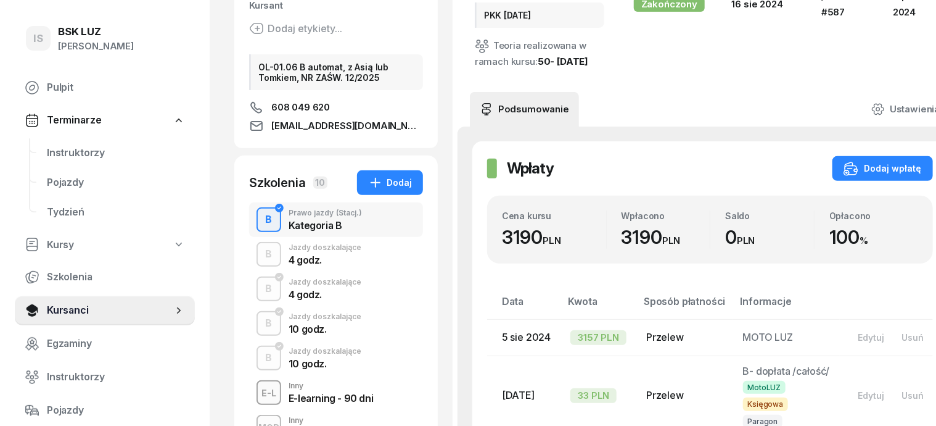
scroll to position [154, 0]
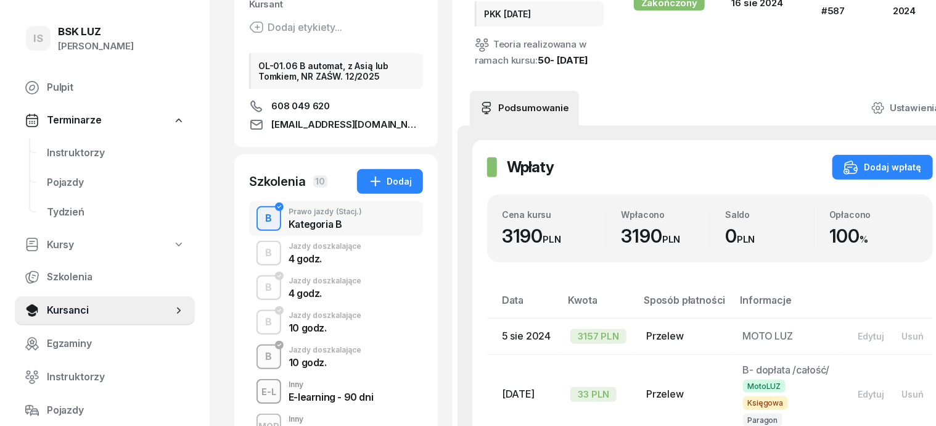
click at [261, 352] on div "B" at bounding box center [269, 356] width 17 height 21
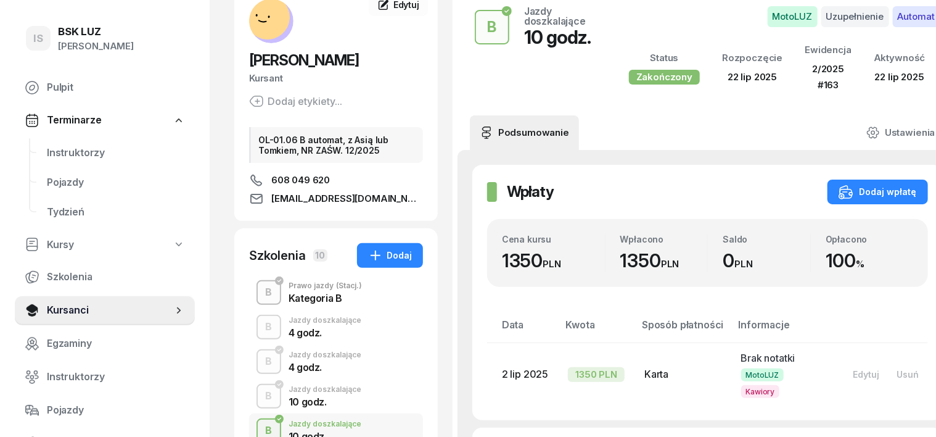
scroll to position [76, 0]
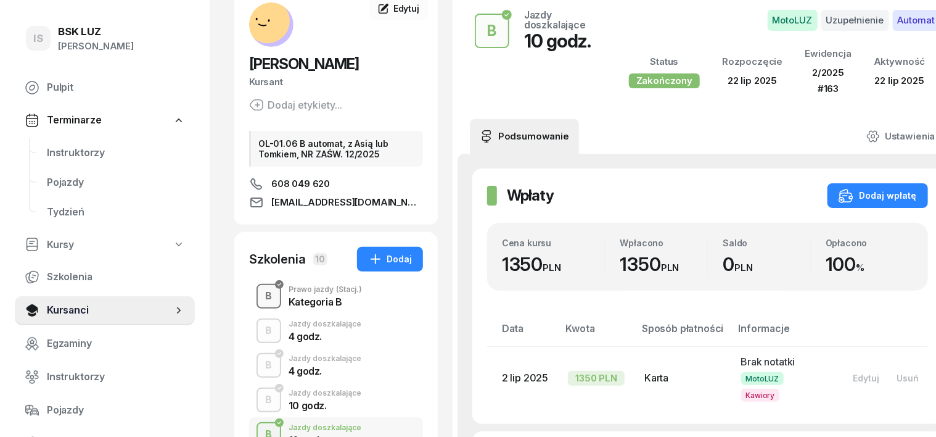
click at [261, 291] on div "B" at bounding box center [269, 296] width 17 height 21
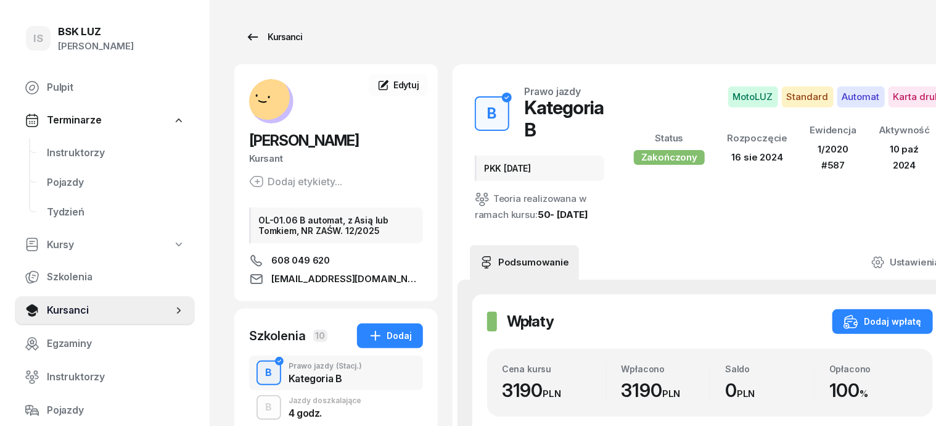
click at [270, 37] on div "Kursanci" at bounding box center [273, 37] width 57 height 15
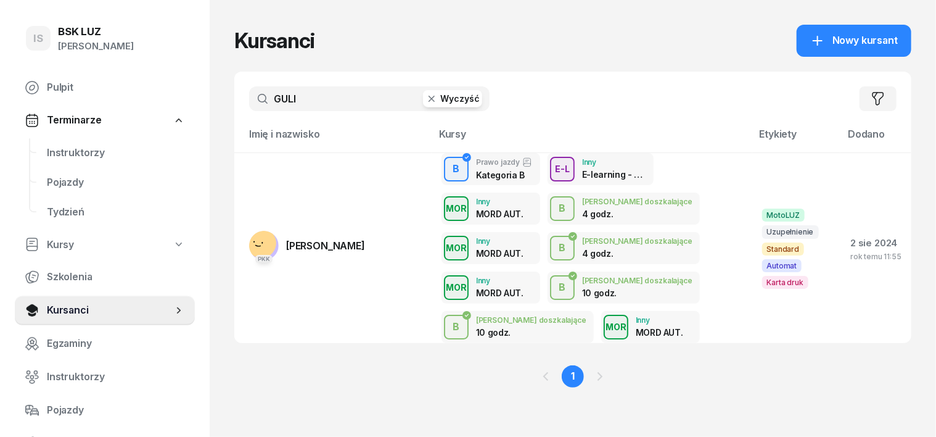
click at [429, 99] on icon "button" at bounding box center [432, 99] width 6 height 6
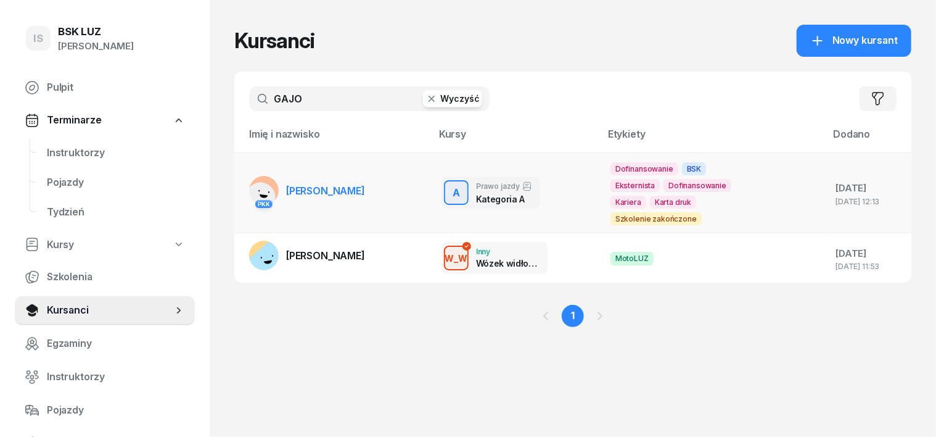
type input "GAJO"
click at [240, 178] on rect at bounding box center [261, 197] width 42 height 42
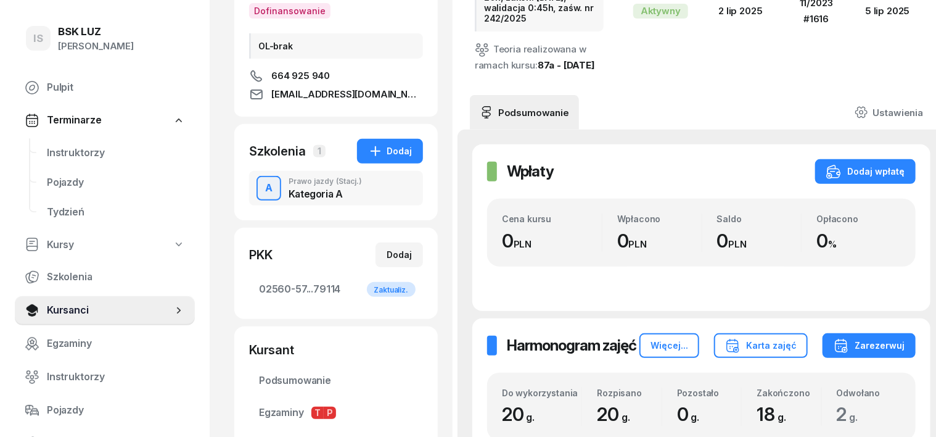
scroll to position [76, 0]
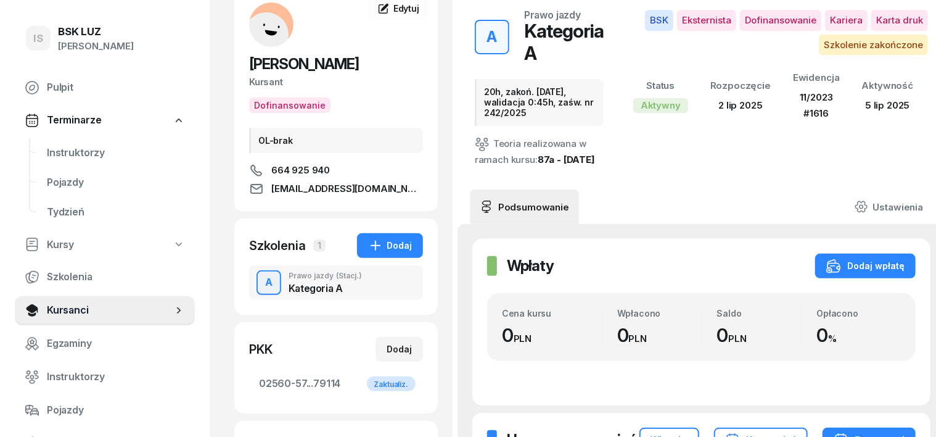
click at [260, 285] on div "A" at bounding box center [268, 282] width 17 height 21
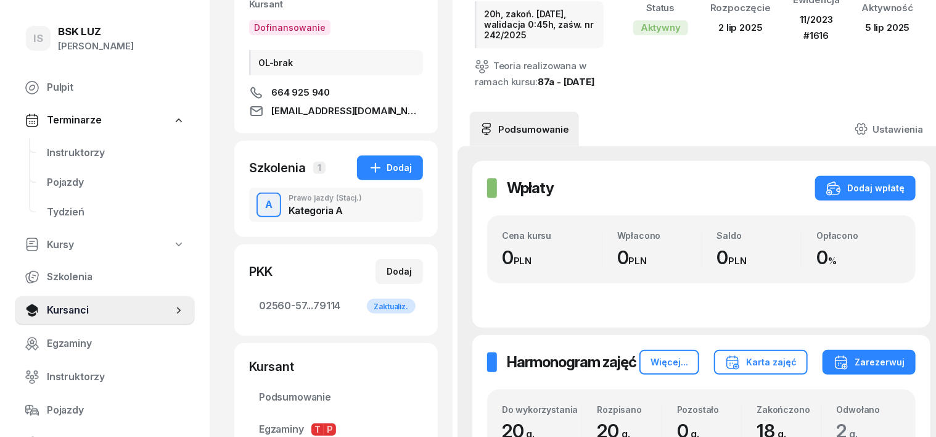
scroll to position [0, 0]
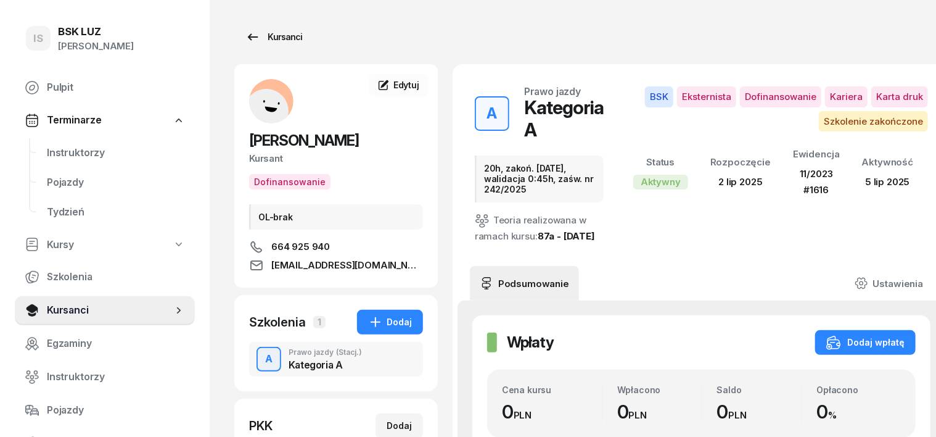
click at [251, 37] on div "Kursanci" at bounding box center [273, 37] width 57 height 15
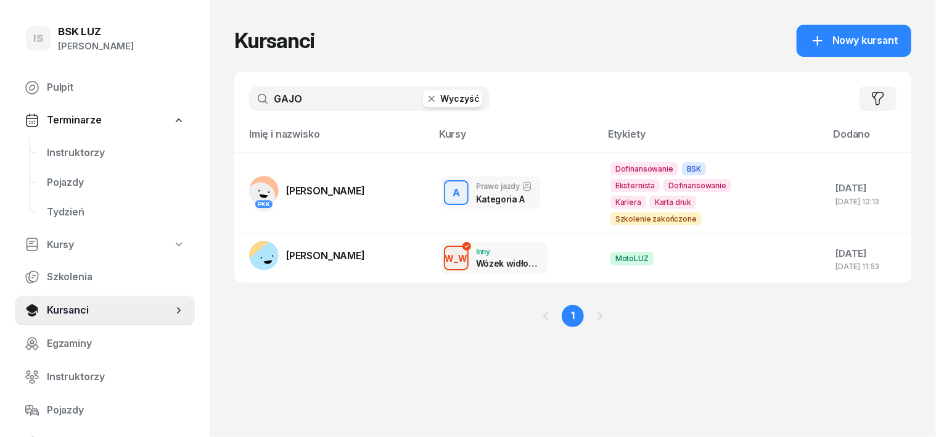
click at [426, 102] on icon "button" at bounding box center [432, 99] width 12 height 12
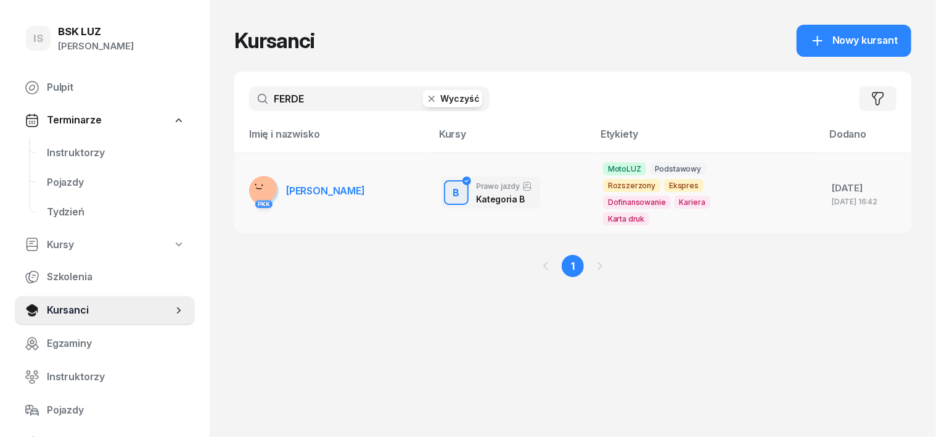
type input "FERDE"
click at [242, 179] on rect at bounding box center [262, 188] width 41 height 41
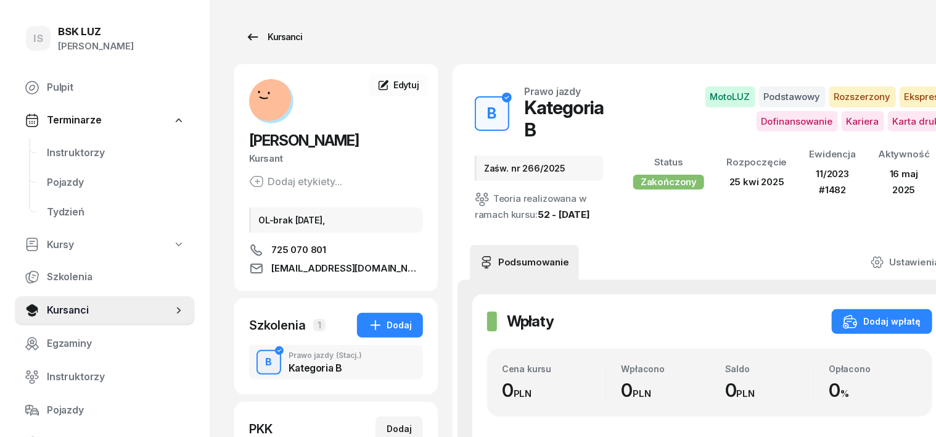
click at [261, 39] on div "Kursanci" at bounding box center [273, 37] width 57 height 15
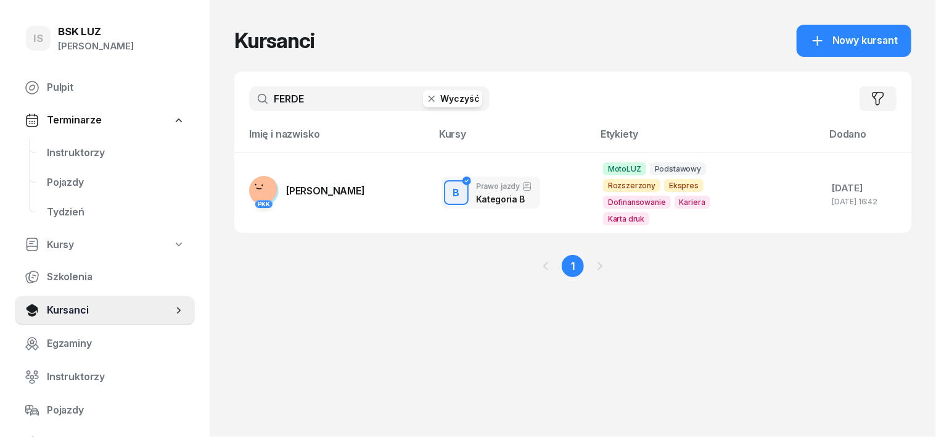
click at [426, 102] on icon "button" at bounding box center [432, 99] width 12 height 12
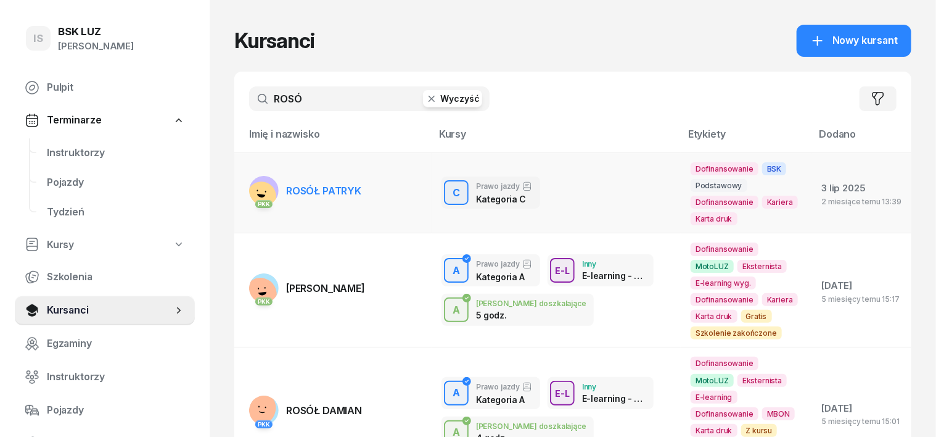
type input "ROSÓ"
click at [241, 178] on rect at bounding box center [261, 196] width 41 height 41
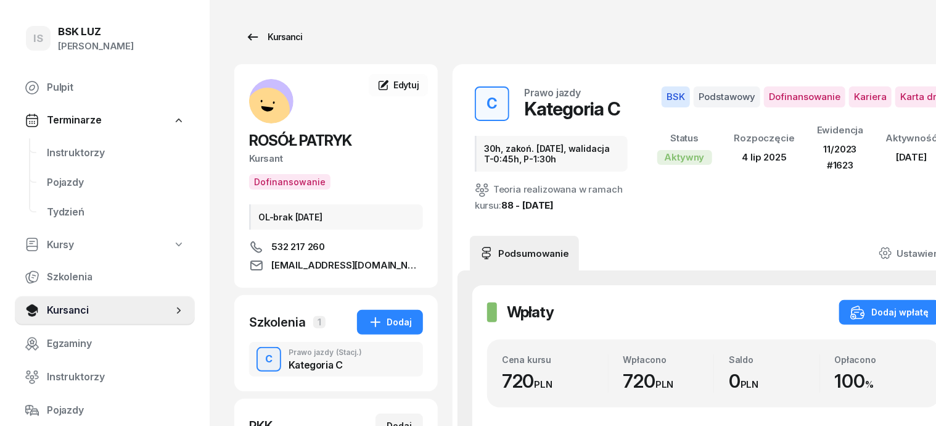
click at [260, 37] on div "Kursanci" at bounding box center [273, 37] width 57 height 15
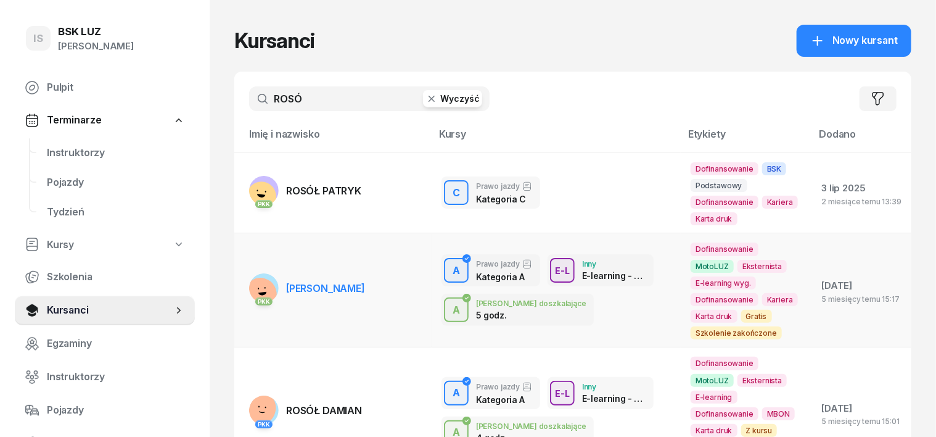
click at [243, 274] on rect at bounding box center [261, 294] width 40 height 40
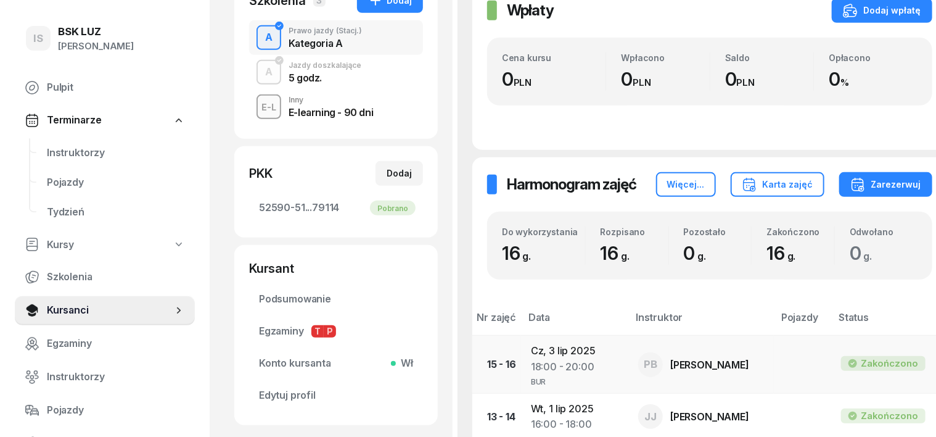
scroll to position [308, 0]
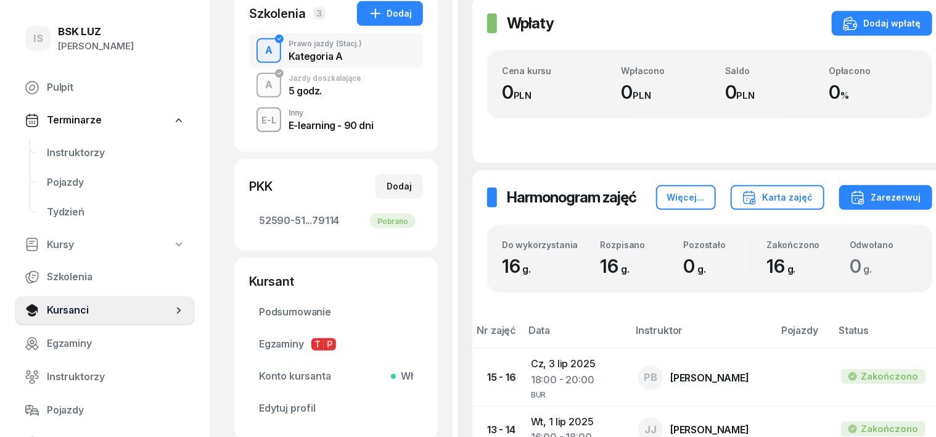
click at [260, 85] on div "A" at bounding box center [268, 85] width 17 height 21
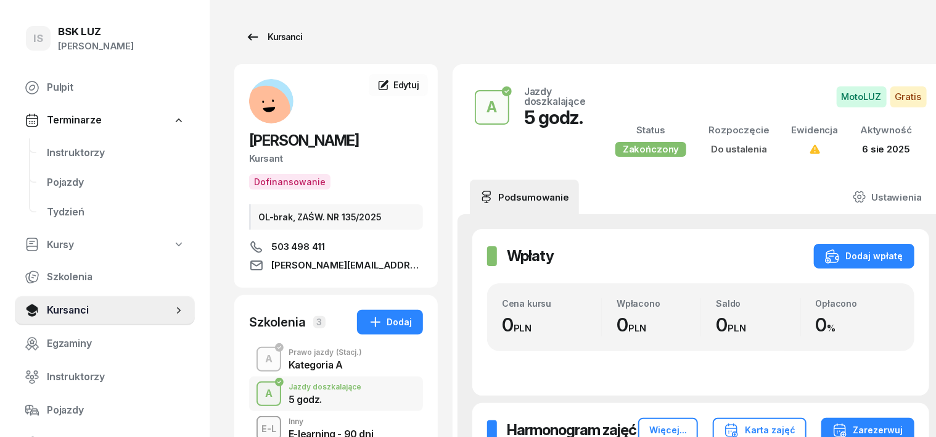
click at [263, 36] on div "Kursanci" at bounding box center [273, 37] width 57 height 15
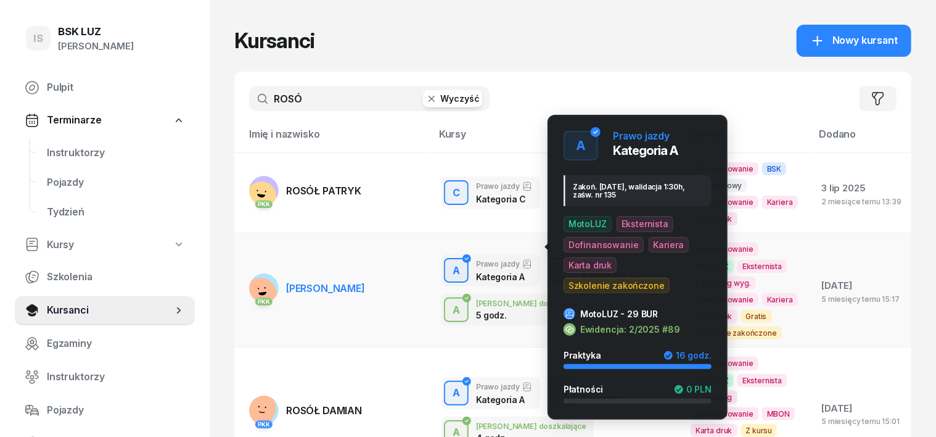
click at [448, 260] on div "A" at bounding box center [456, 270] width 17 height 21
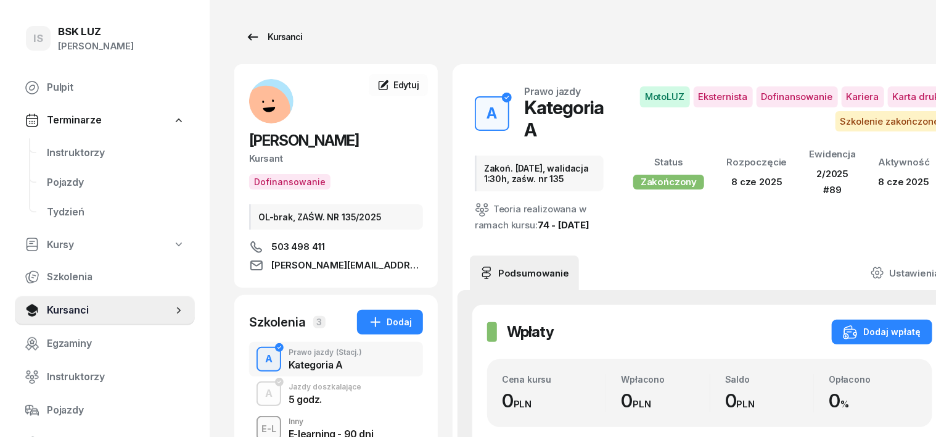
click at [273, 39] on div "Kursanci" at bounding box center [273, 37] width 57 height 15
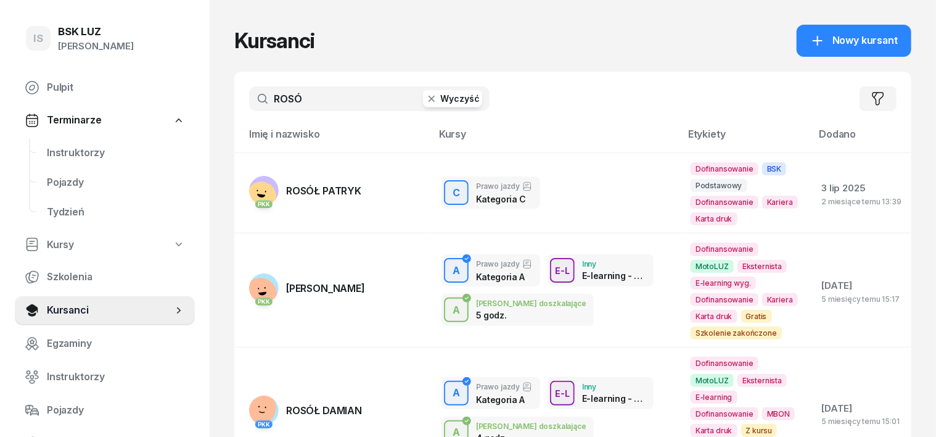
click at [429, 96] on icon "button" at bounding box center [432, 99] width 6 height 6
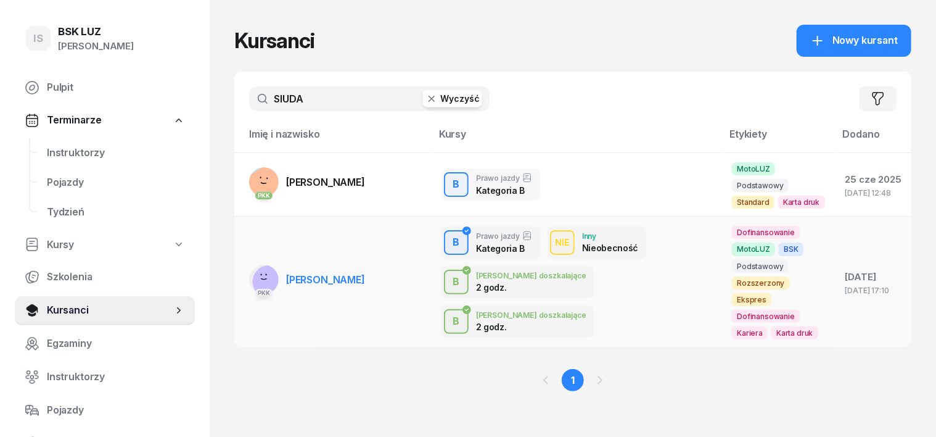
type input "SIUDA"
click at [250, 263] on rect at bounding box center [269, 282] width 38 height 38
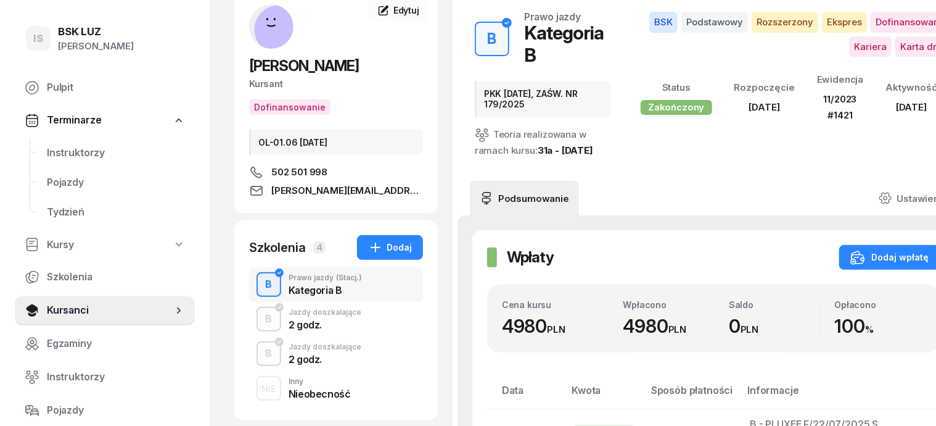
scroll to position [76, 0]
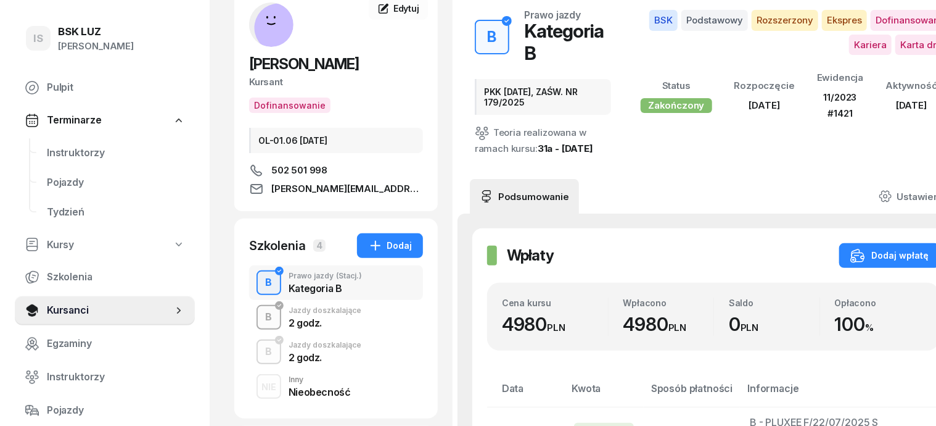
click at [261, 313] on div "B" at bounding box center [269, 316] width 17 height 21
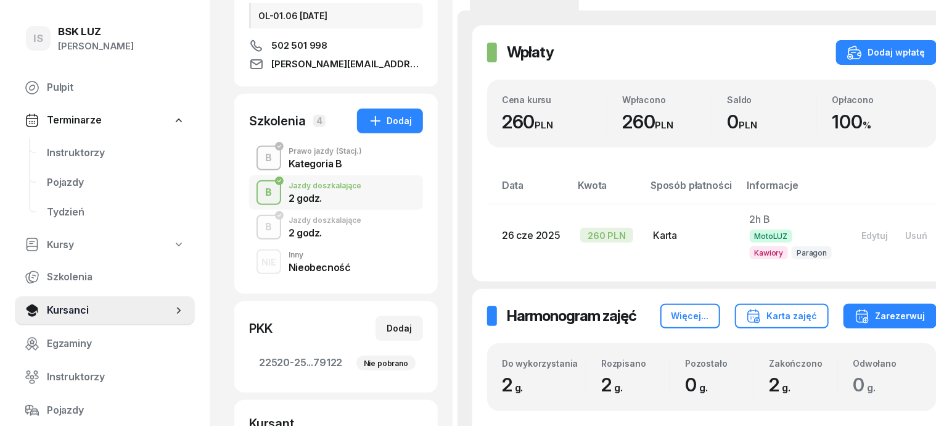
scroll to position [231, 0]
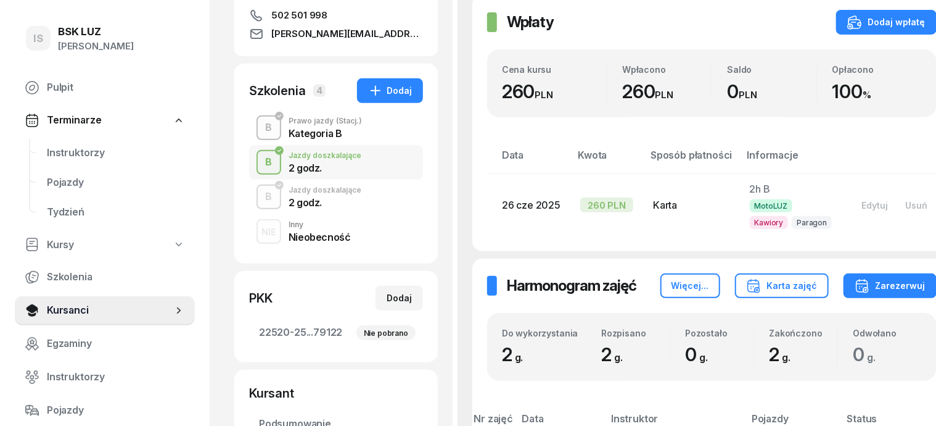
click at [261, 205] on div "B" at bounding box center [269, 196] width 17 height 21
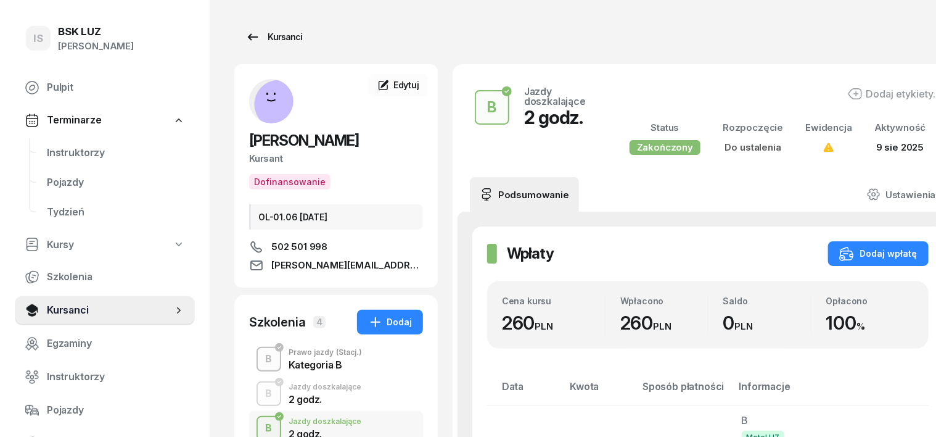
click at [266, 33] on div "Kursanci" at bounding box center [273, 37] width 57 height 15
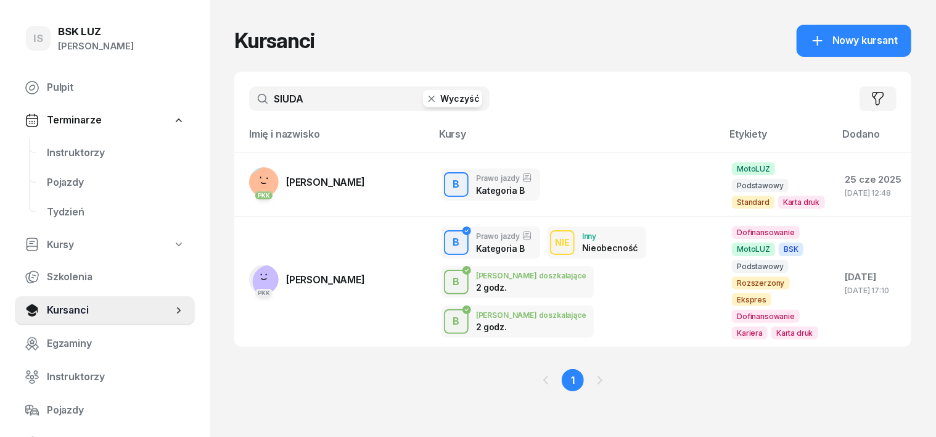
click at [426, 97] on icon "button" at bounding box center [432, 99] width 12 height 12
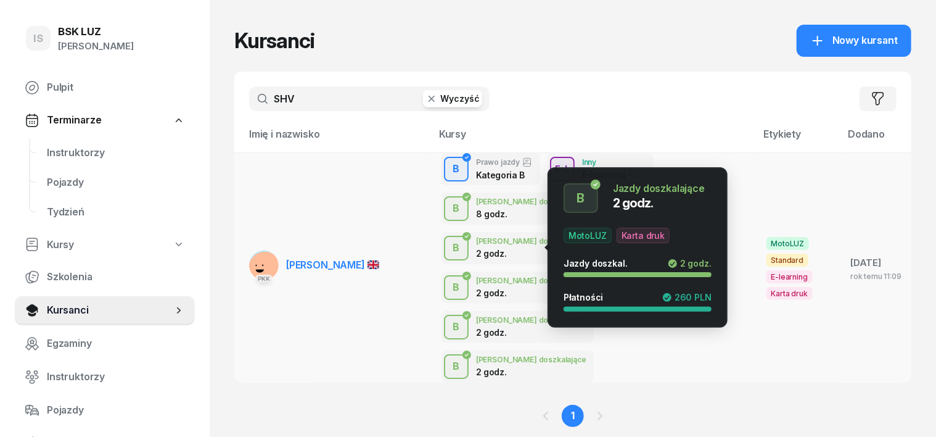
type input "SHV"
click at [448, 356] on div "B" at bounding box center [456, 366] width 17 height 21
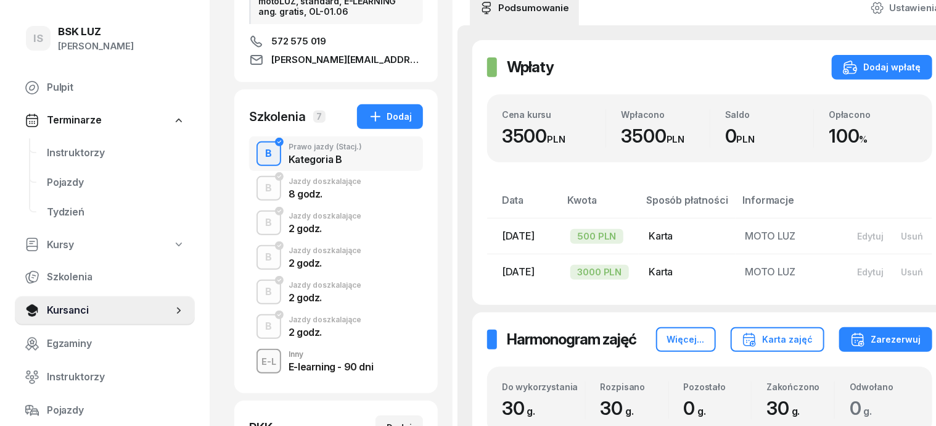
scroll to position [231, 0]
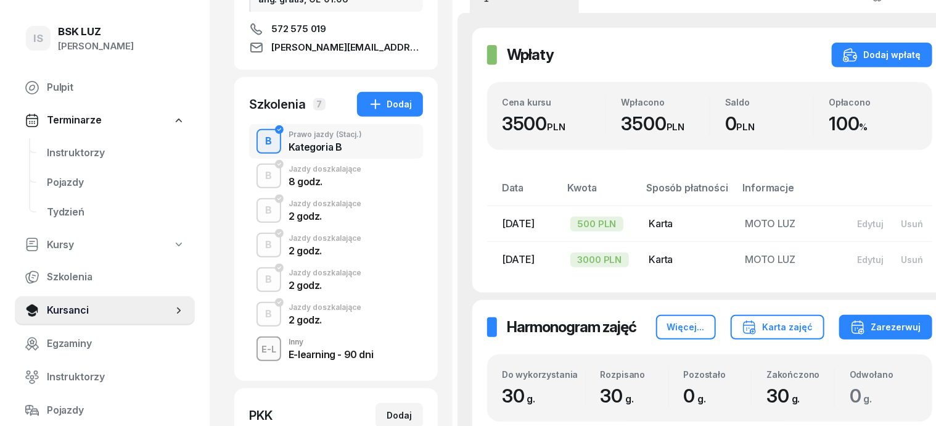
click at [261, 311] on div "B" at bounding box center [269, 313] width 17 height 21
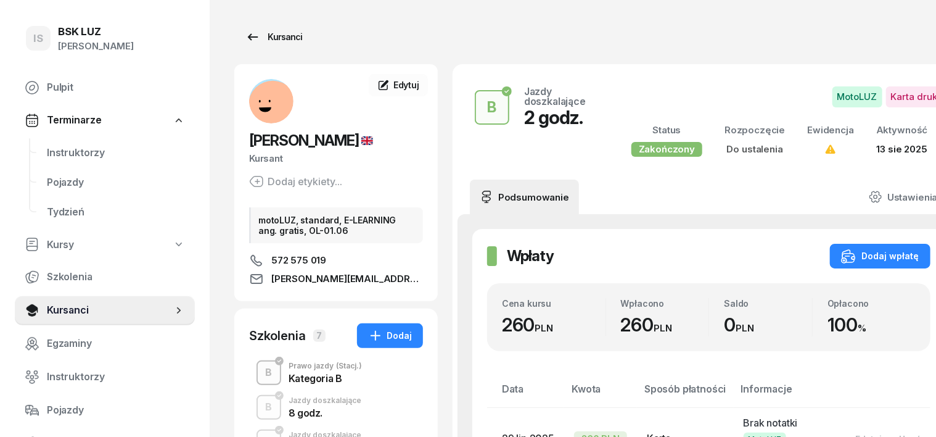
click at [261, 37] on div "Kursanci" at bounding box center [273, 37] width 57 height 15
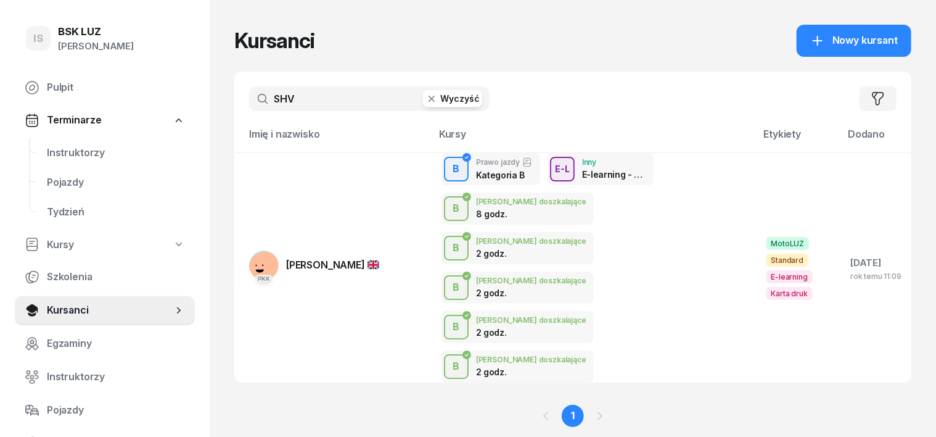
click at [426, 100] on icon "button" at bounding box center [432, 99] width 12 height 12
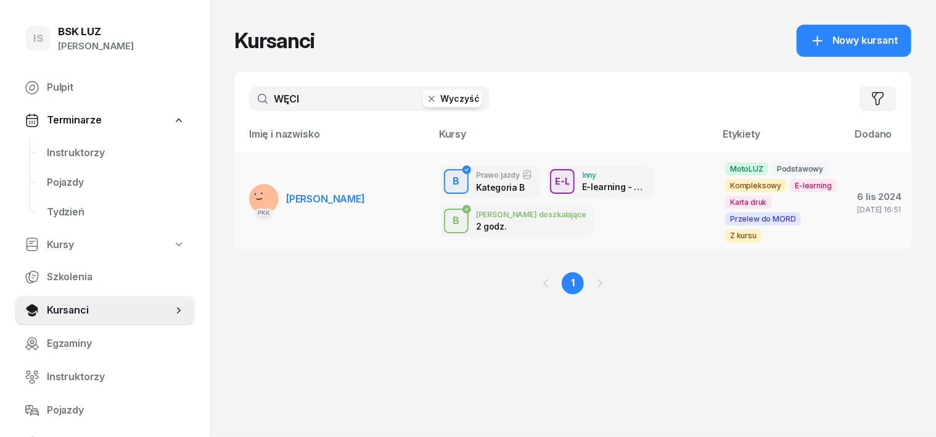
type input "WĘCI"
click at [242, 188] on rect at bounding box center [266, 197] width 49 height 49
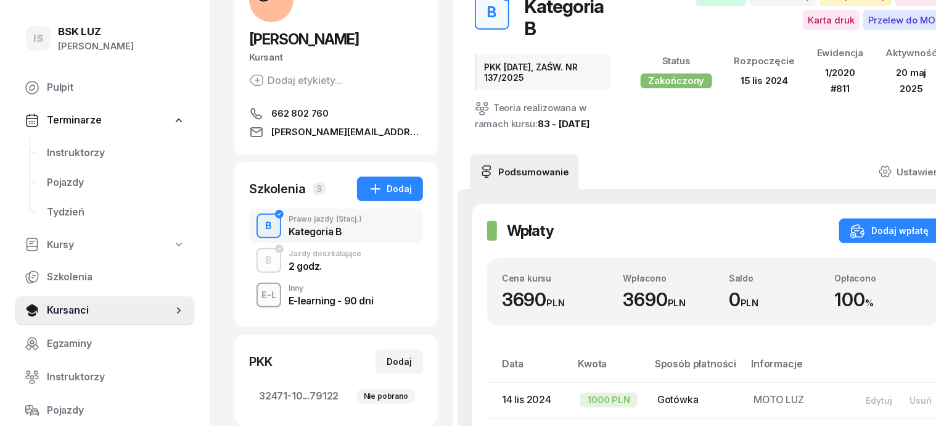
scroll to position [154, 0]
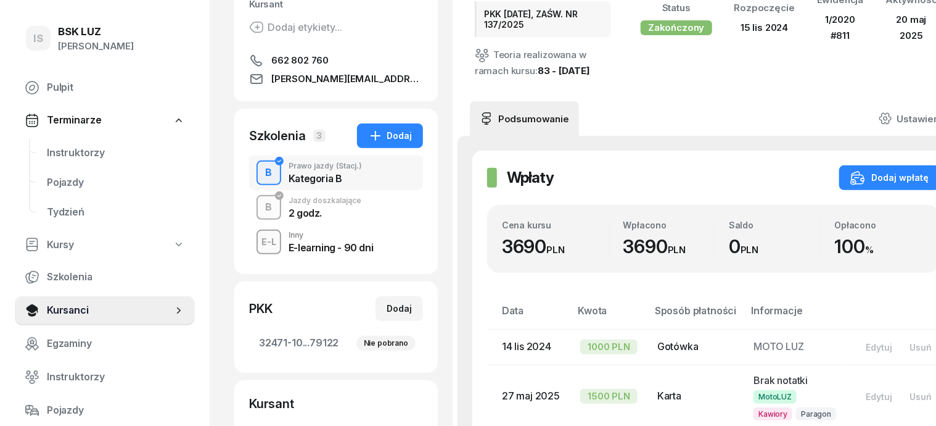
click at [261, 211] on div "B" at bounding box center [269, 207] width 17 height 21
